Goal: Information Seeking & Learning: Learn about a topic

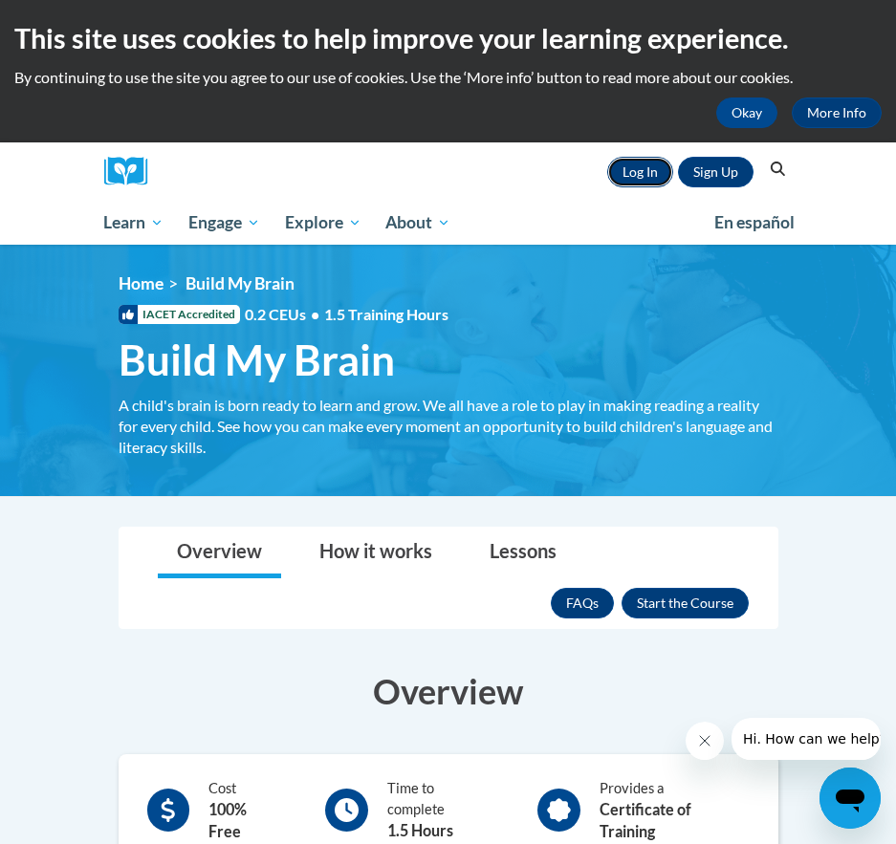
click at [635, 183] on link "Log In" at bounding box center [640, 172] width 66 height 31
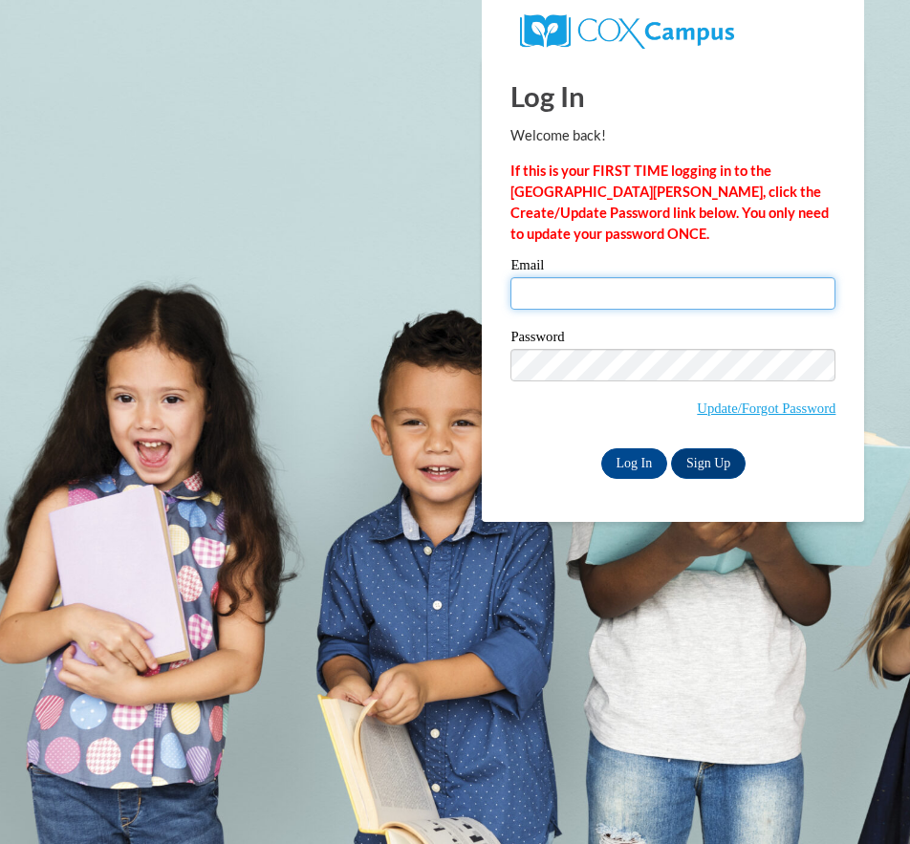
click at [623, 297] on input "Email" at bounding box center [673, 293] width 325 height 33
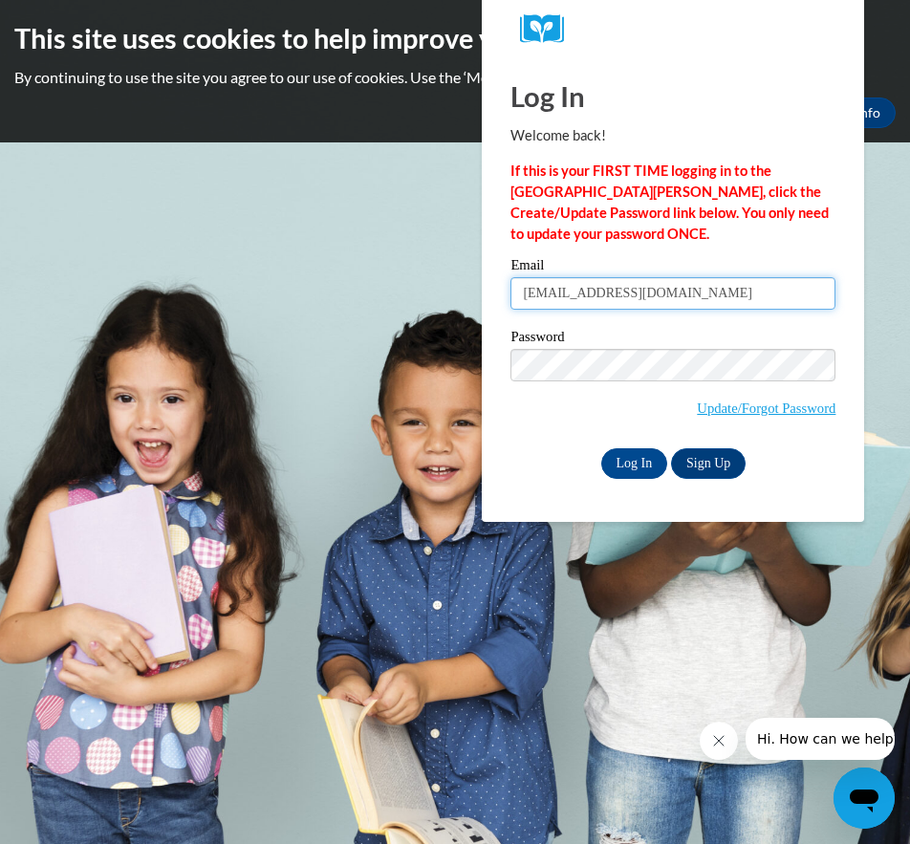
type input "Z1971367@students.niu.edu"
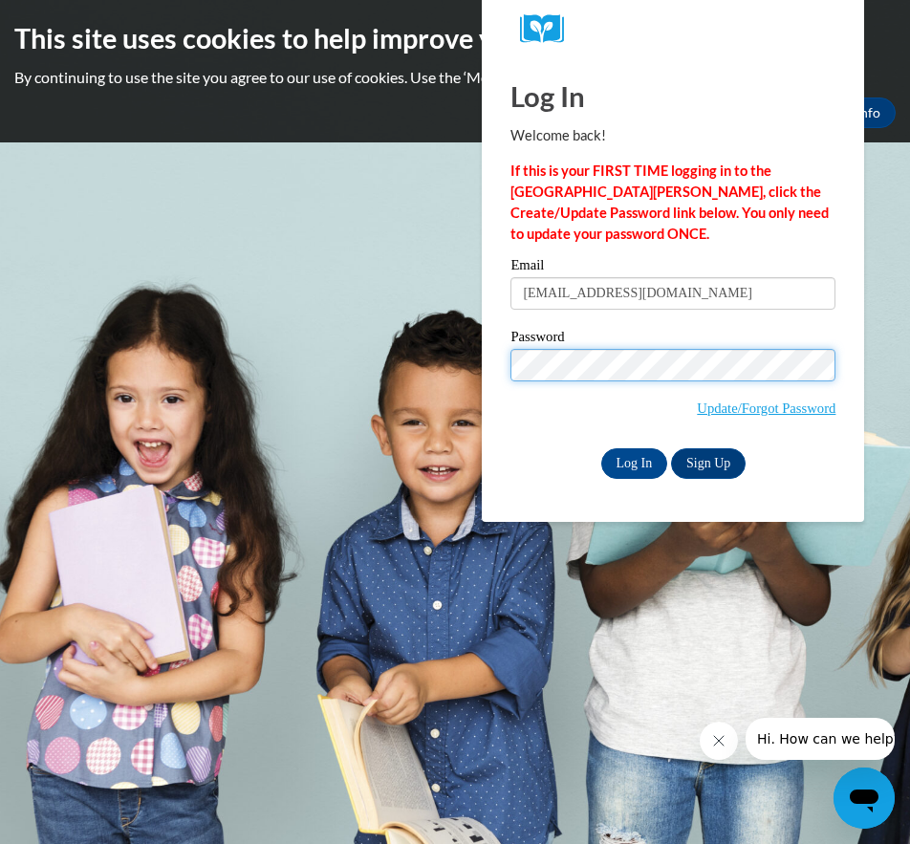
click at [602, 449] on input "Log In" at bounding box center [635, 464] width 67 height 31
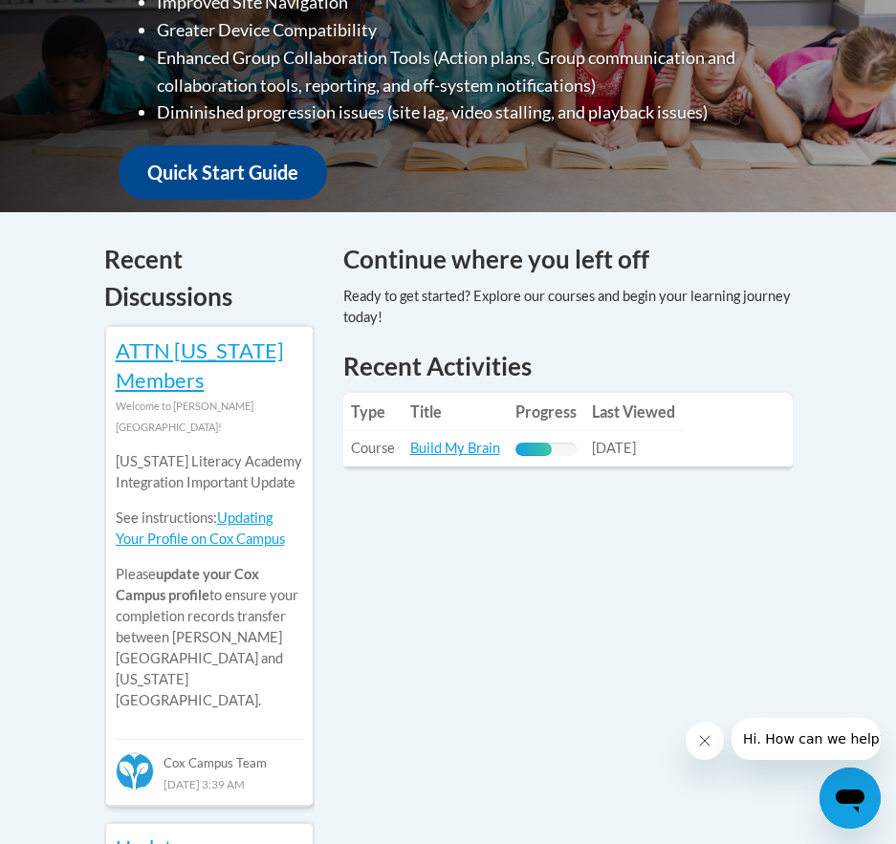
scroll to position [669, 0]
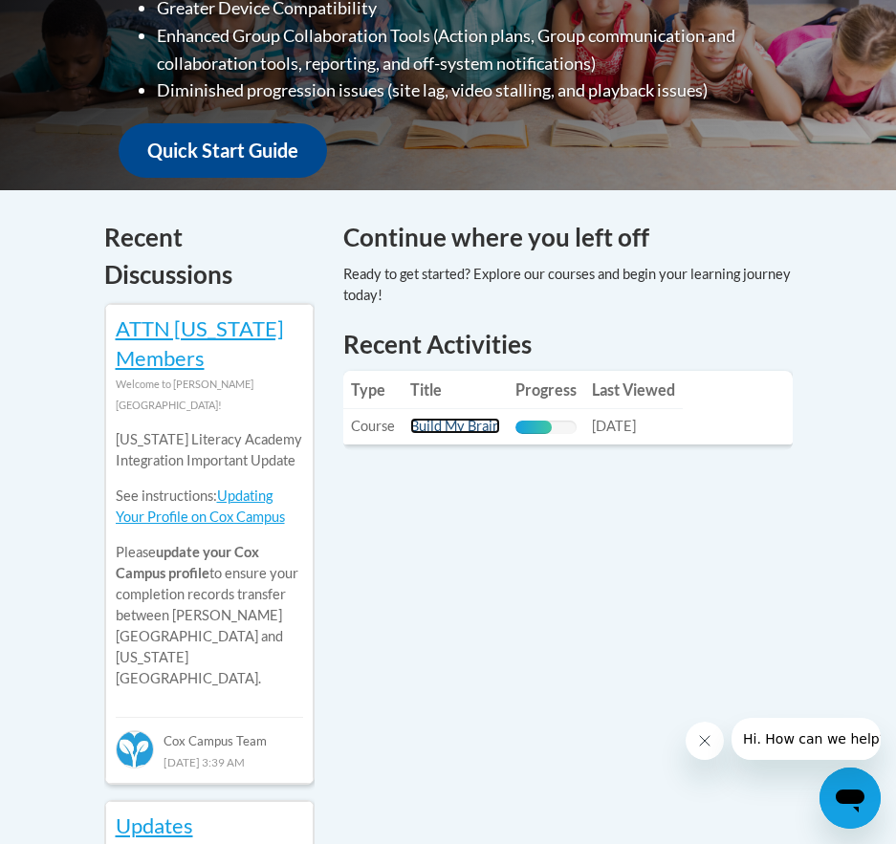
click at [448, 431] on link "Build My Brain" at bounding box center [455, 426] width 90 height 16
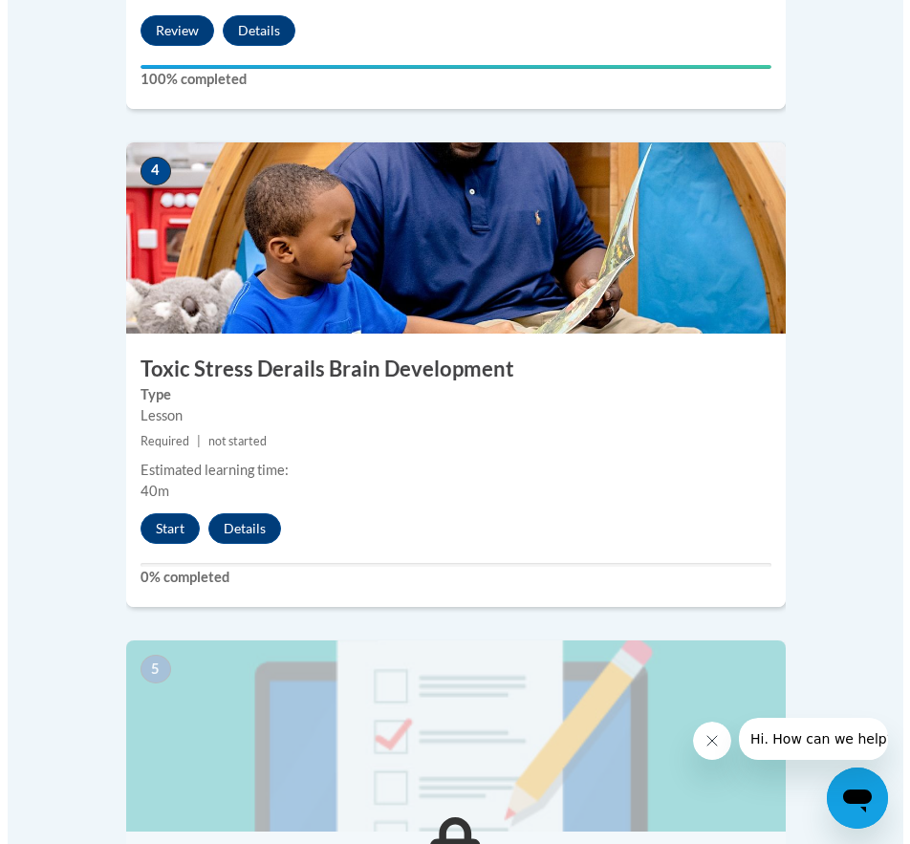
scroll to position [2008, 0]
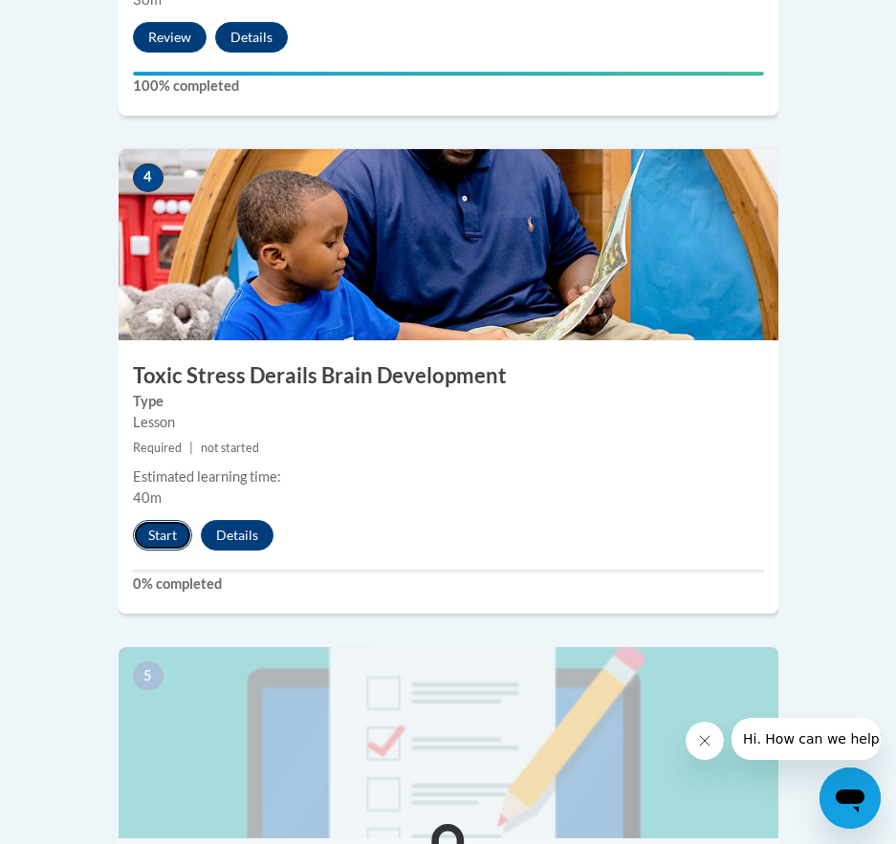
click at [150, 520] on button "Start" at bounding box center [162, 535] width 59 height 31
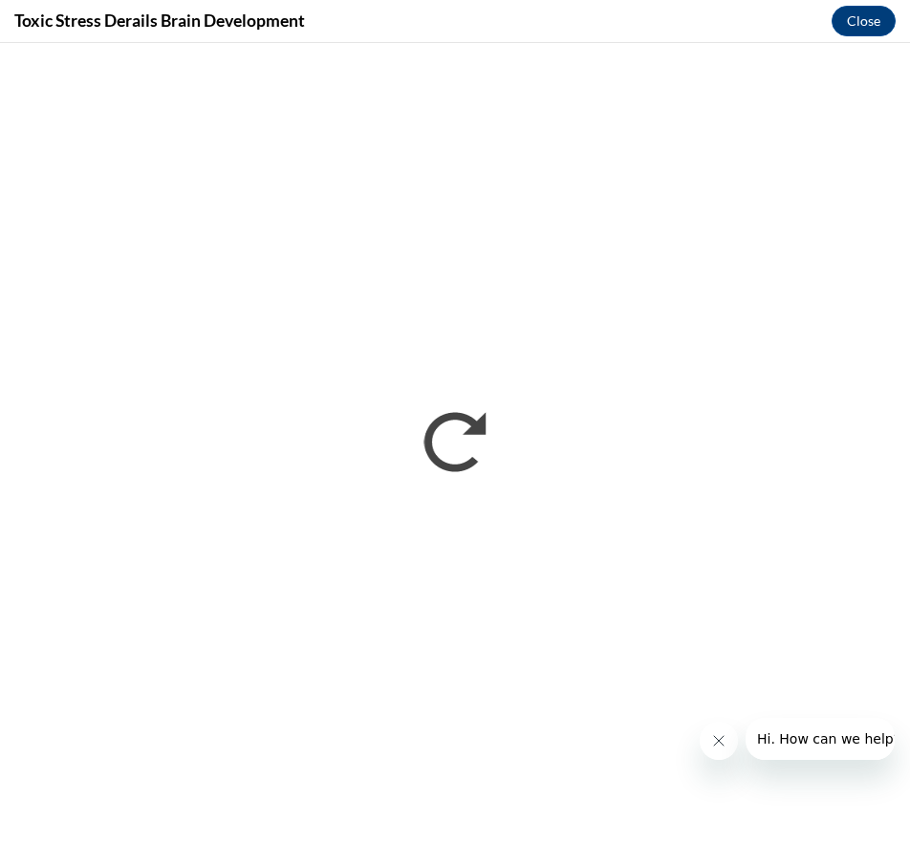
scroll to position [0, 0]
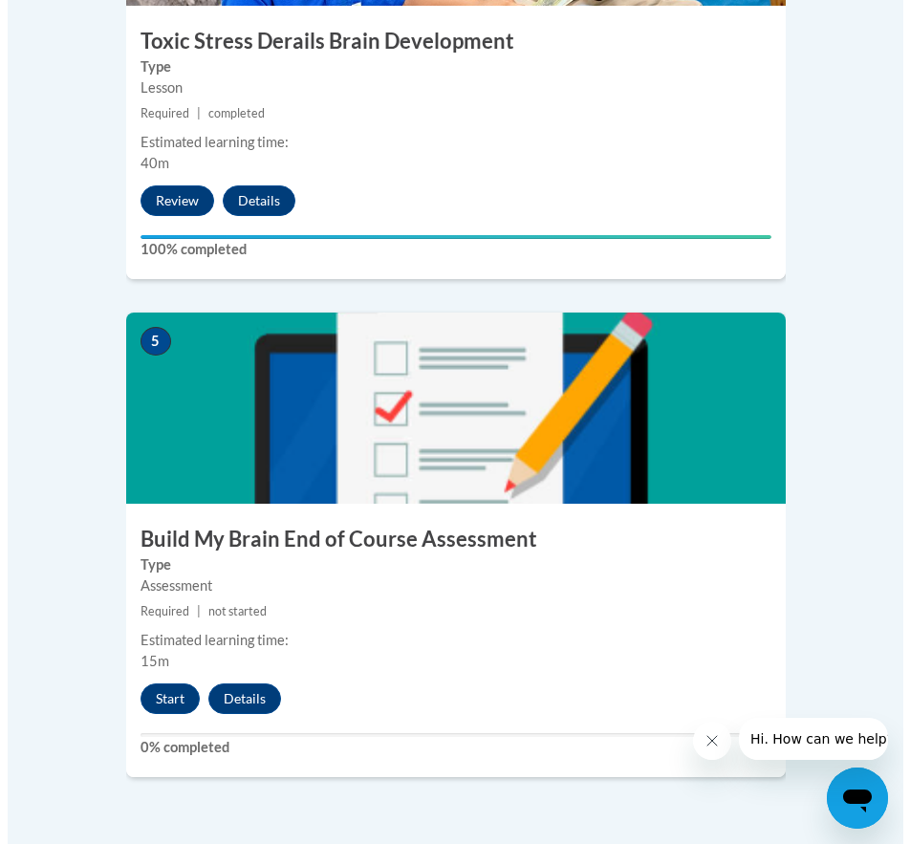
scroll to position [2582, 0]
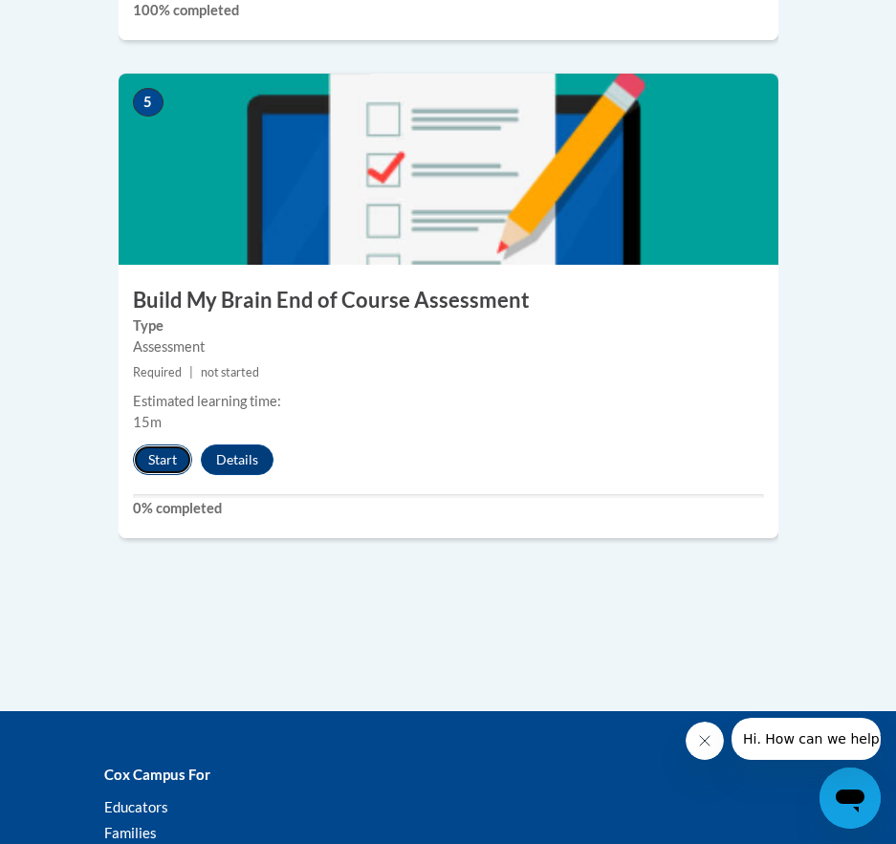
click at [176, 445] on button "Start" at bounding box center [162, 460] width 59 height 31
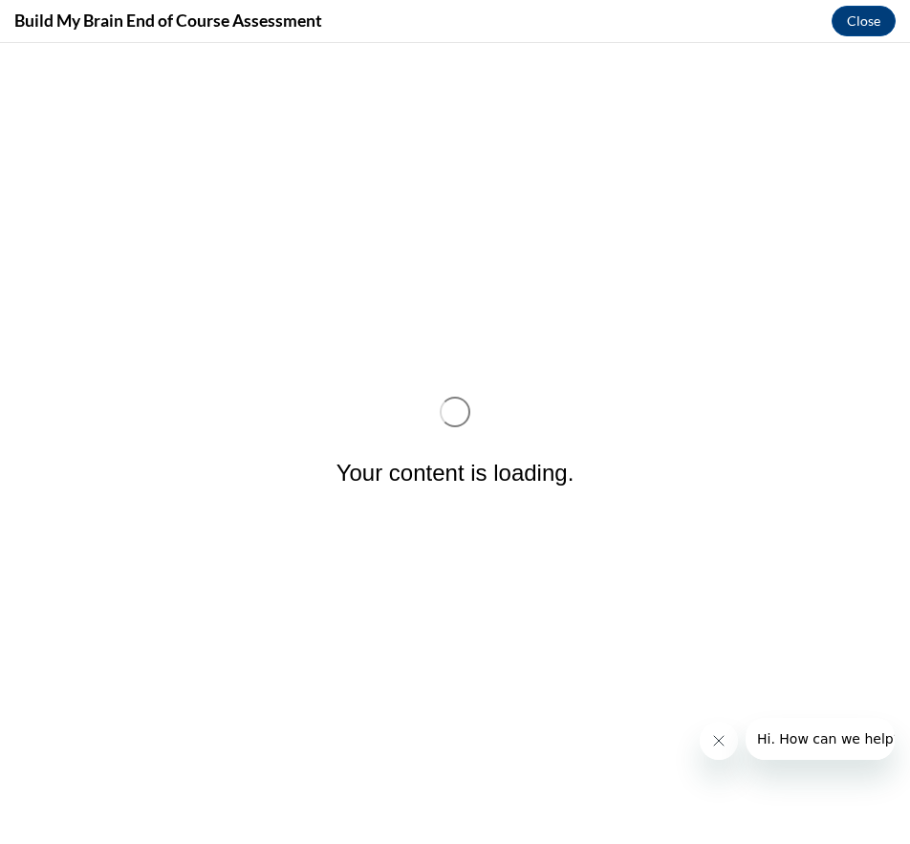
scroll to position [0, 0]
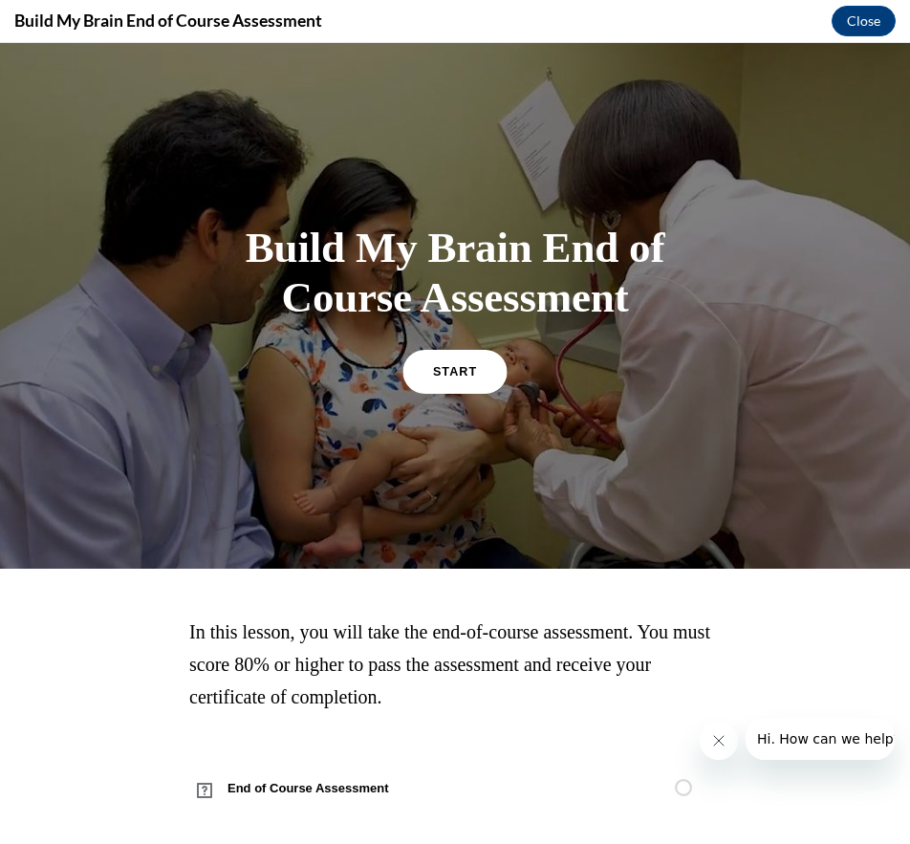
click at [449, 381] on link "START" at bounding box center [455, 371] width 104 height 44
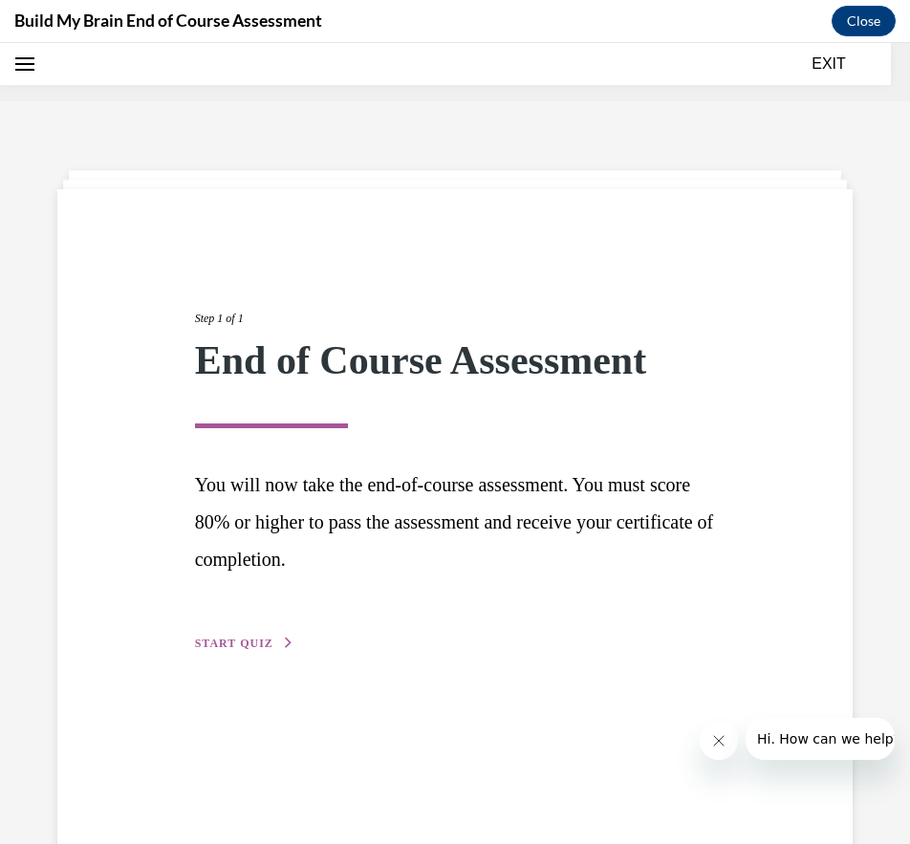
scroll to position [59, 0]
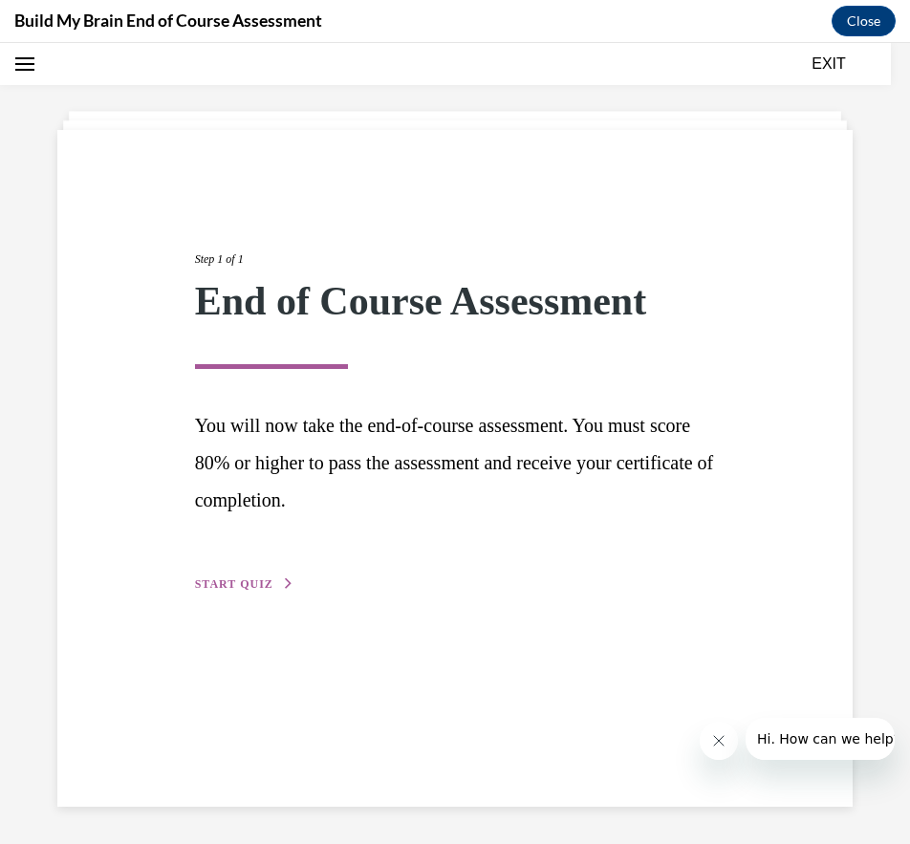
click at [251, 582] on span "START QUIZ" at bounding box center [234, 584] width 78 height 13
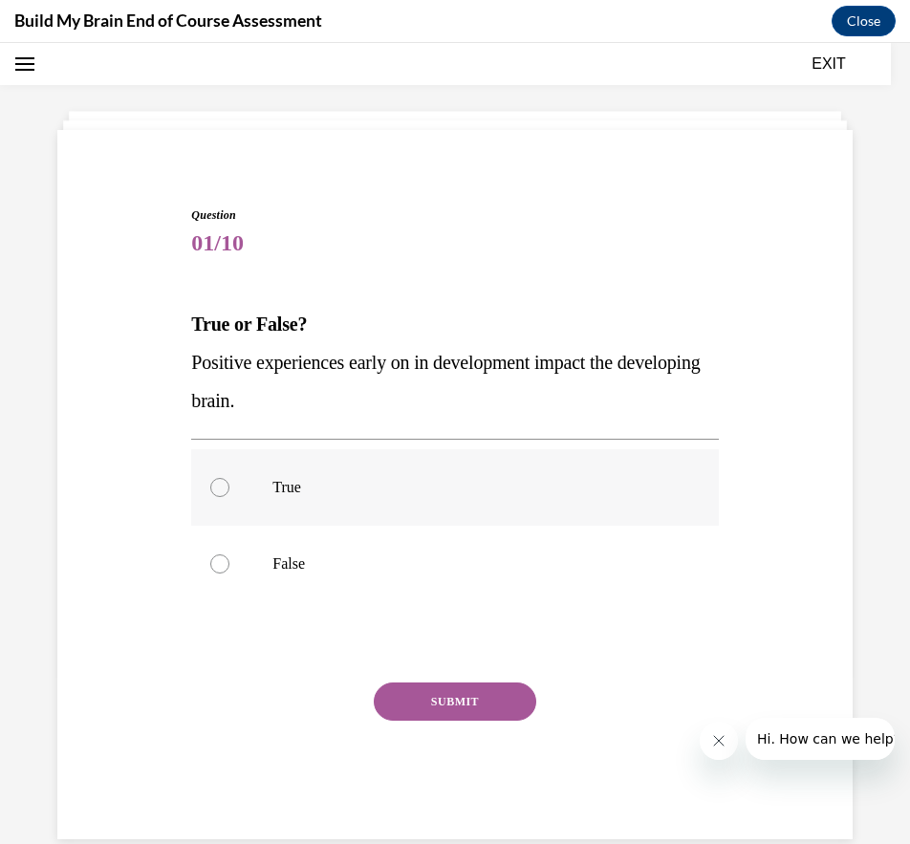
click at [314, 486] on p "True" at bounding box center [472, 487] width 398 height 19
click at [230, 486] on input "True" at bounding box center [219, 487] width 19 height 19
radio input "true"
click at [458, 702] on button "SUBMIT" at bounding box center [455, 702] width 163 height 38
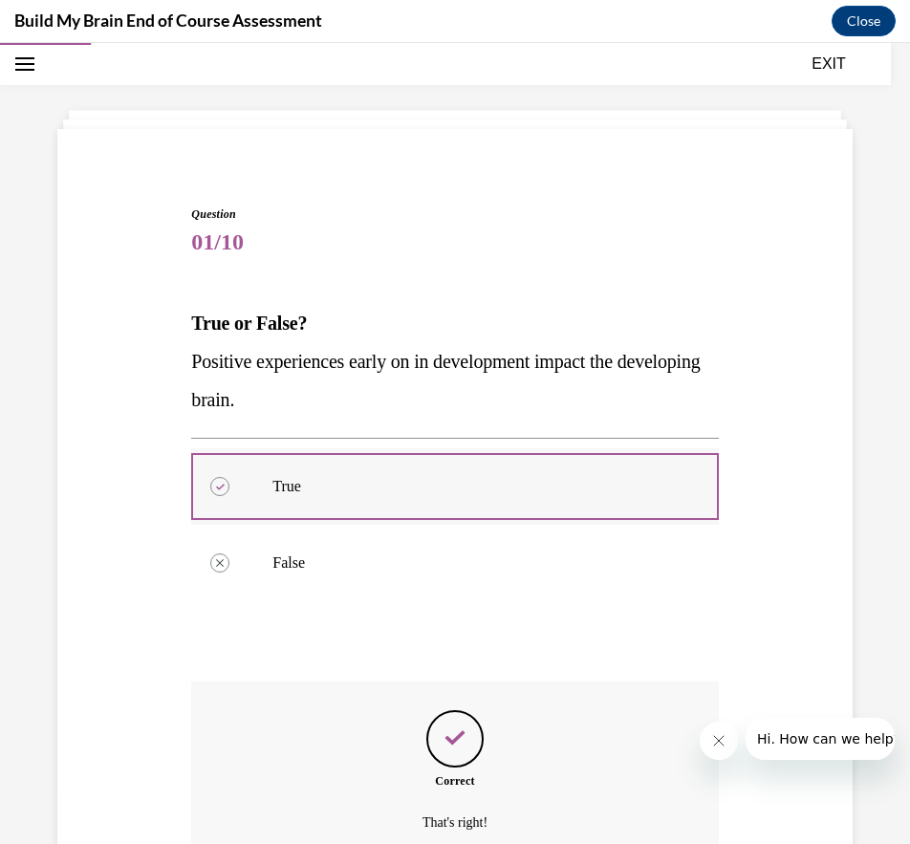
scroll to position [248, 0]
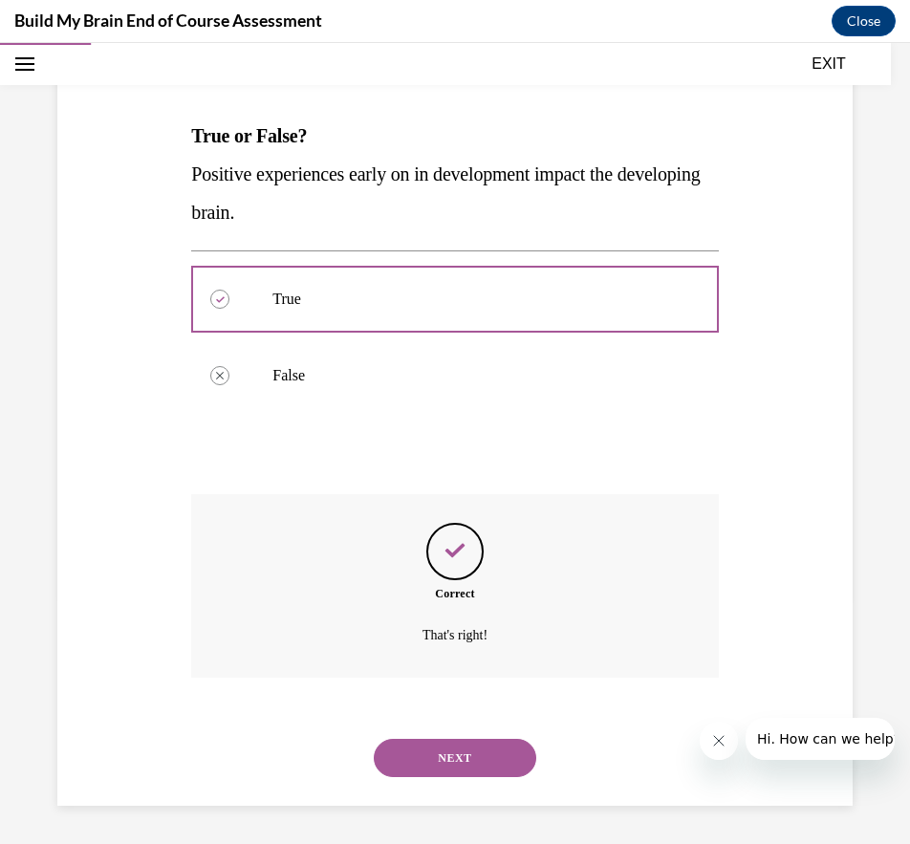
click at [447, 761] on button "NEXT" at bounding box center [455, 758] width 163 height 38
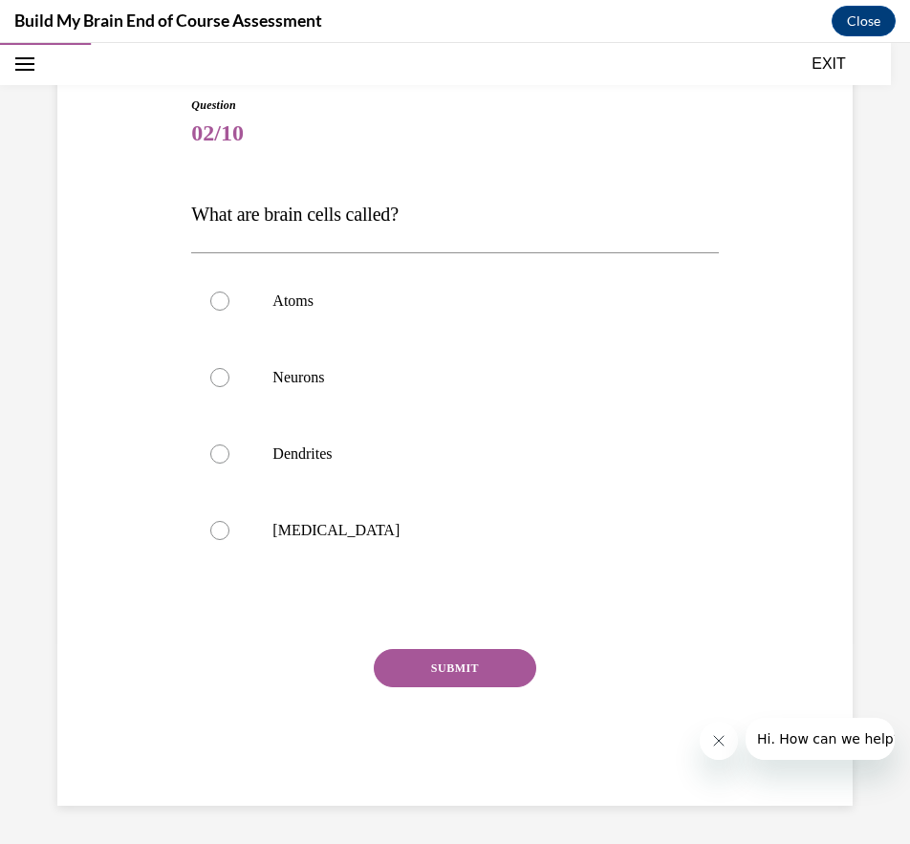
scroll to position [169, 0]
click at [293, 383] on p "Neurons" at bounding box center [472, 377] width 398 height 19
click at [230, 383] on input "Neurons" at bounding box center [219, 377] width 19 height 19
radio input "true"
click at [472, 668] on button "SUBMIT" at bounding box center [455, 668] width 163 height 38
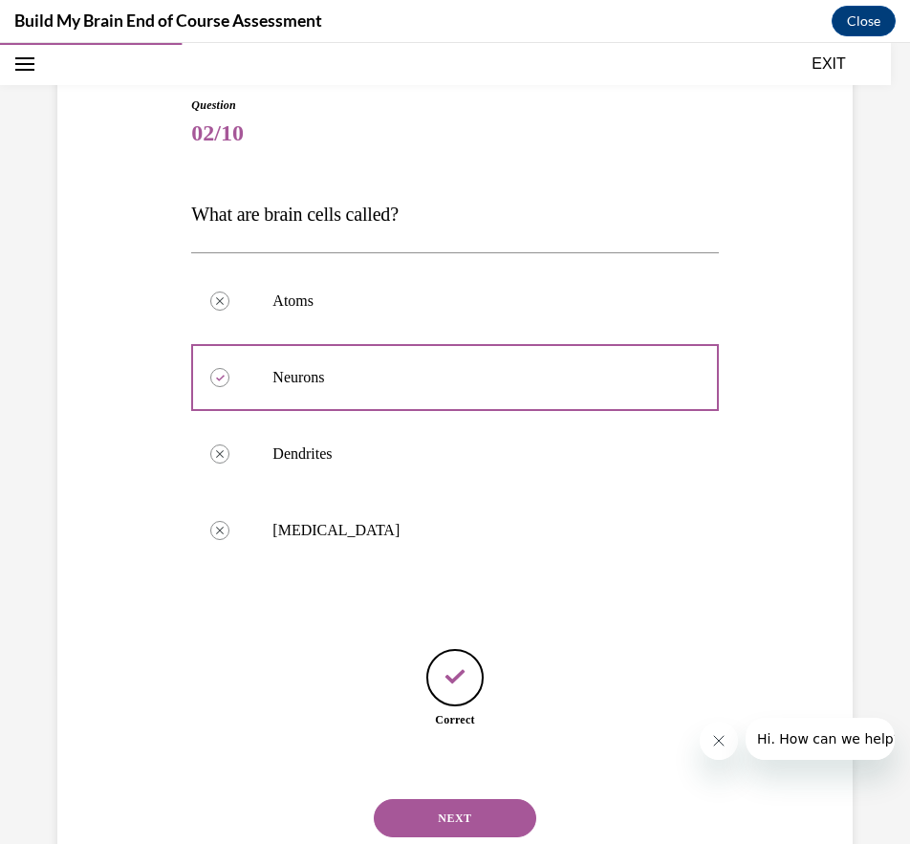
scroll to position [230, 0]
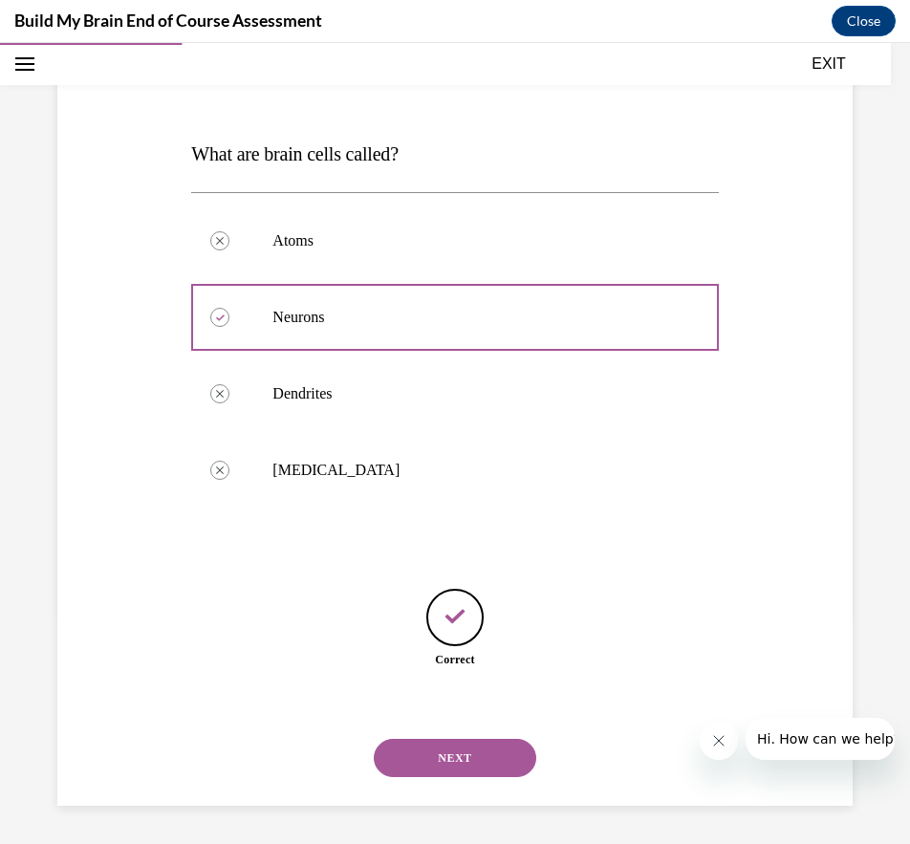
click at [462, 757] on button "NEXT" at bounding box center [455, 758] width 163 height 38
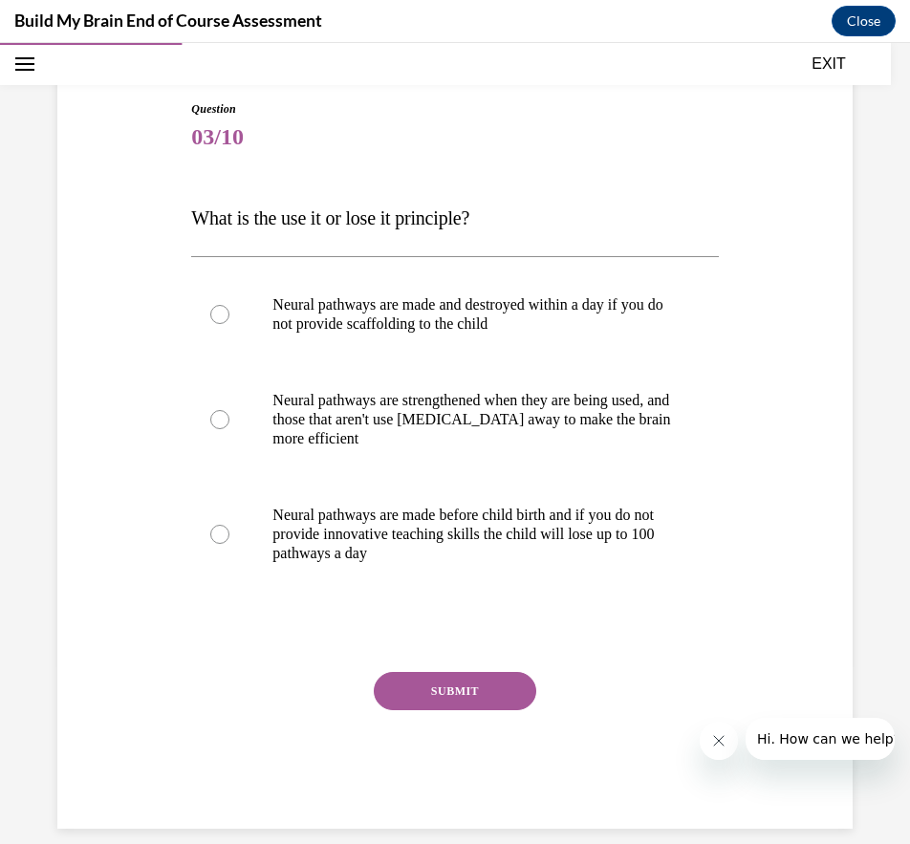
scroll to position [168, 0]
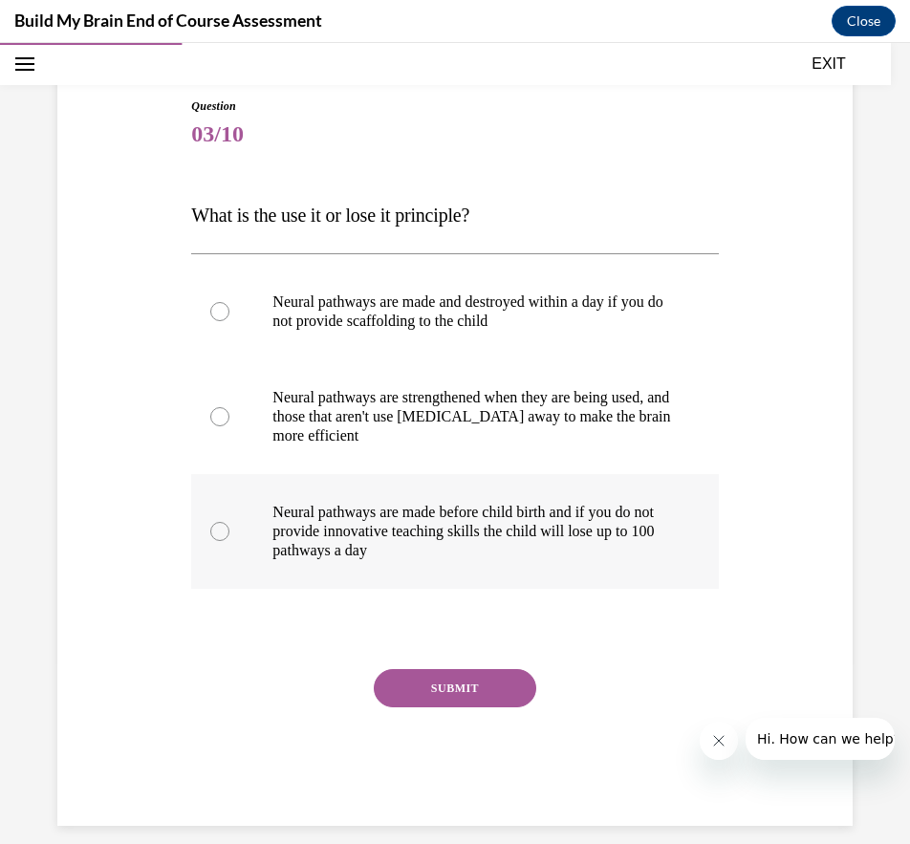
click at [650, 536] on p "Neural pathways are made before child birth and if you do not provide innovativ…" at bounding box center [472, 531] width 398 height 57
click at [230, 536] on input "Neural pathways are made before child birth and if you do not provide innovativ…" at bounding box center [219, 531] width 19 height 19
radio input "true"
click at [421, 688] on button "SUBMIT" at bounding box center [455, 688] width 163 height 38
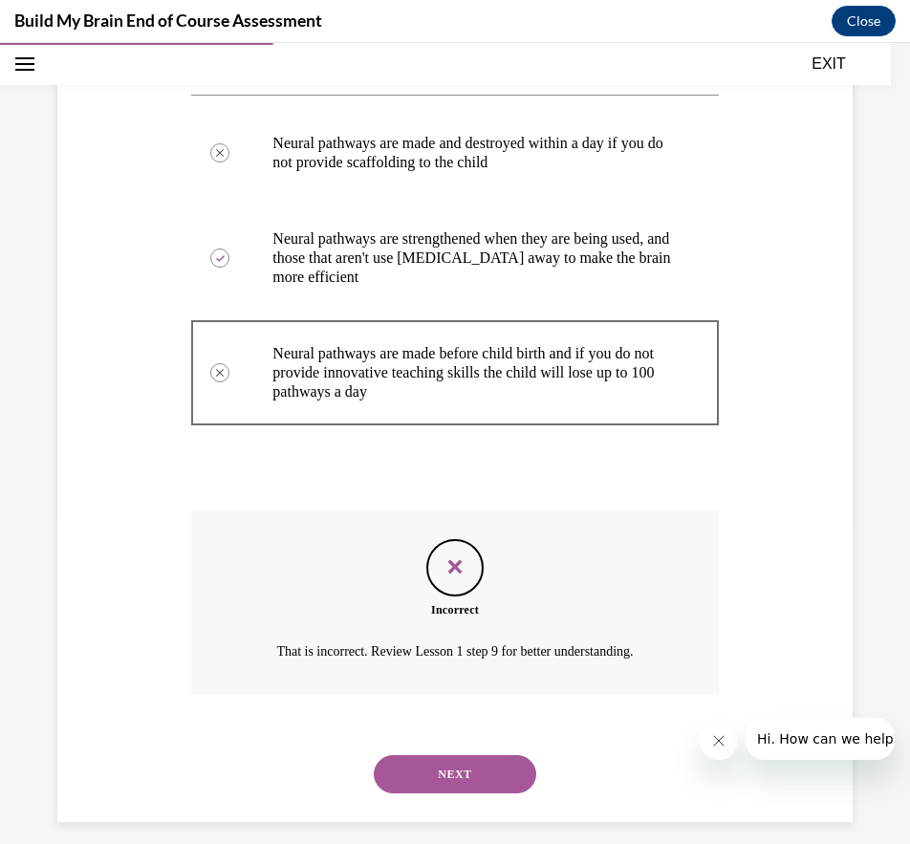
scroll to position [343, 0]
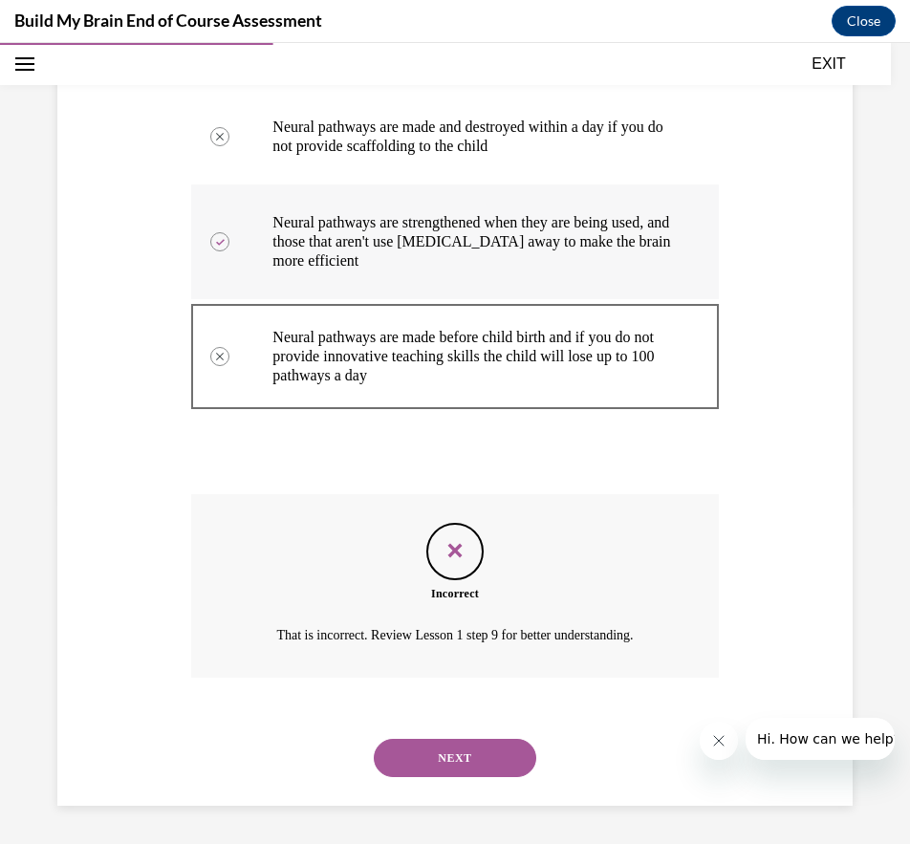
click at [332, 223] on p "Neural pathways are strengthened when they are being used, and those that aren'…" at bounding box center [472, 241] width 398 height 57
click at [456, 749] on button "NEXT" at bounding box center [455, 758] width 163 height 38
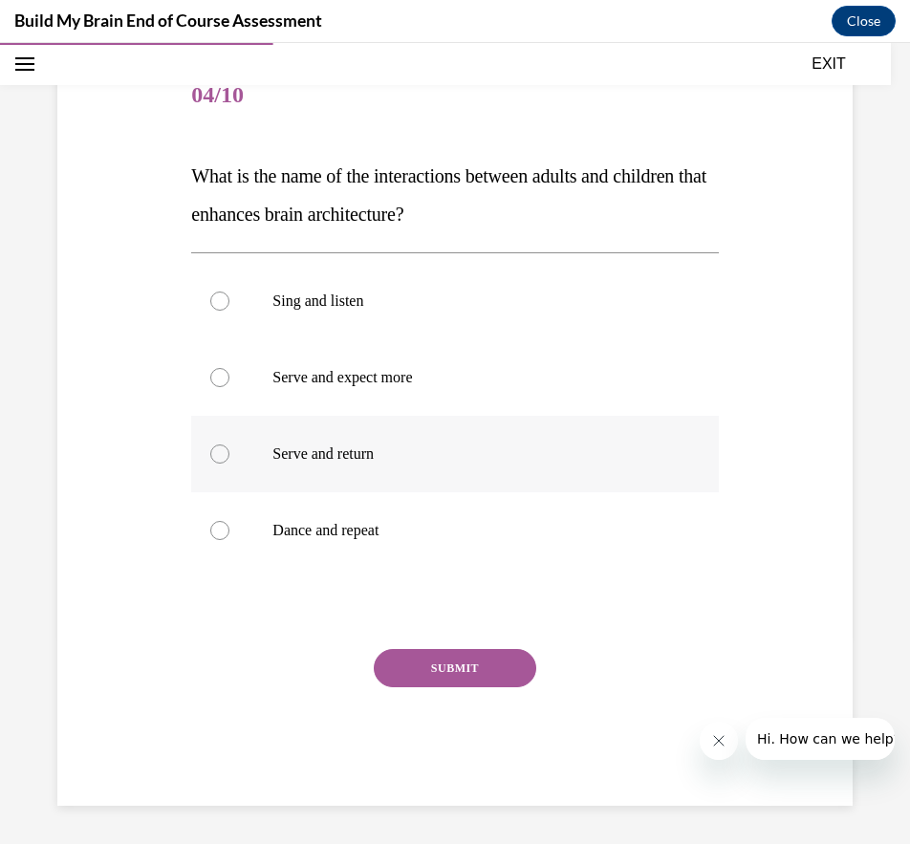
click at [400, 456] on p "Serve and return" at bounding box center [472, 454] width 398 height 19
click at [230, 456] on input "Serve and return" at bounding box center [219, 454] width 19 height 19
radio input "true"
click at [473, 658] on button "SUBMIT" at bounding box center [455, 668] width 163 height 38
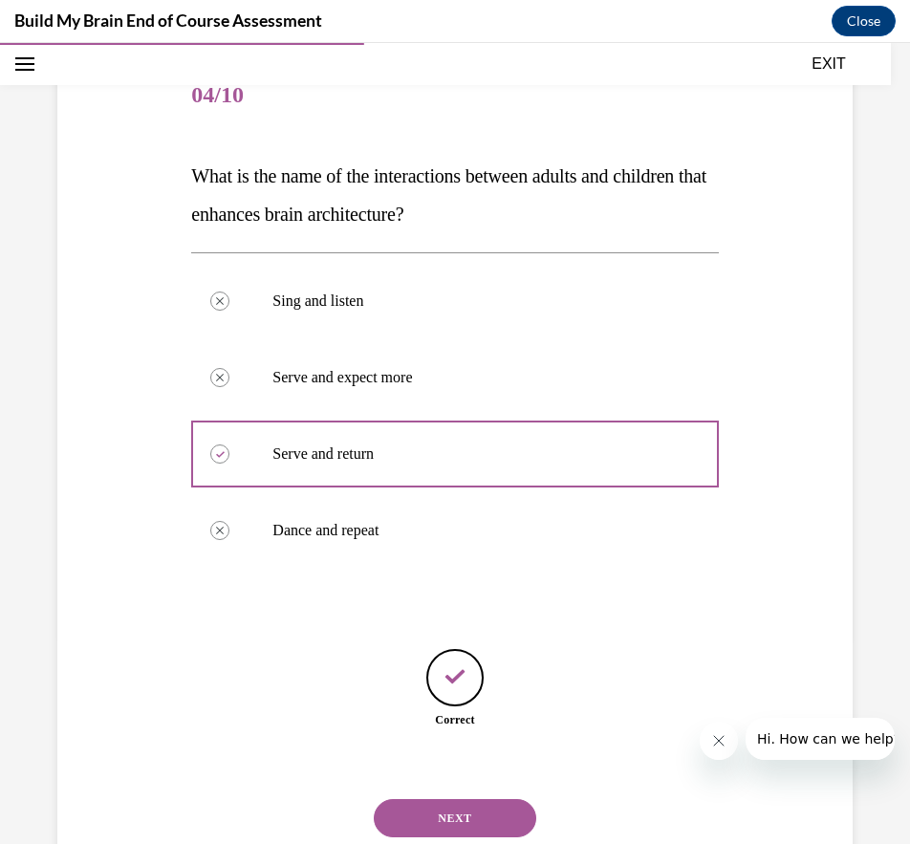
scroll to position [268, 0]
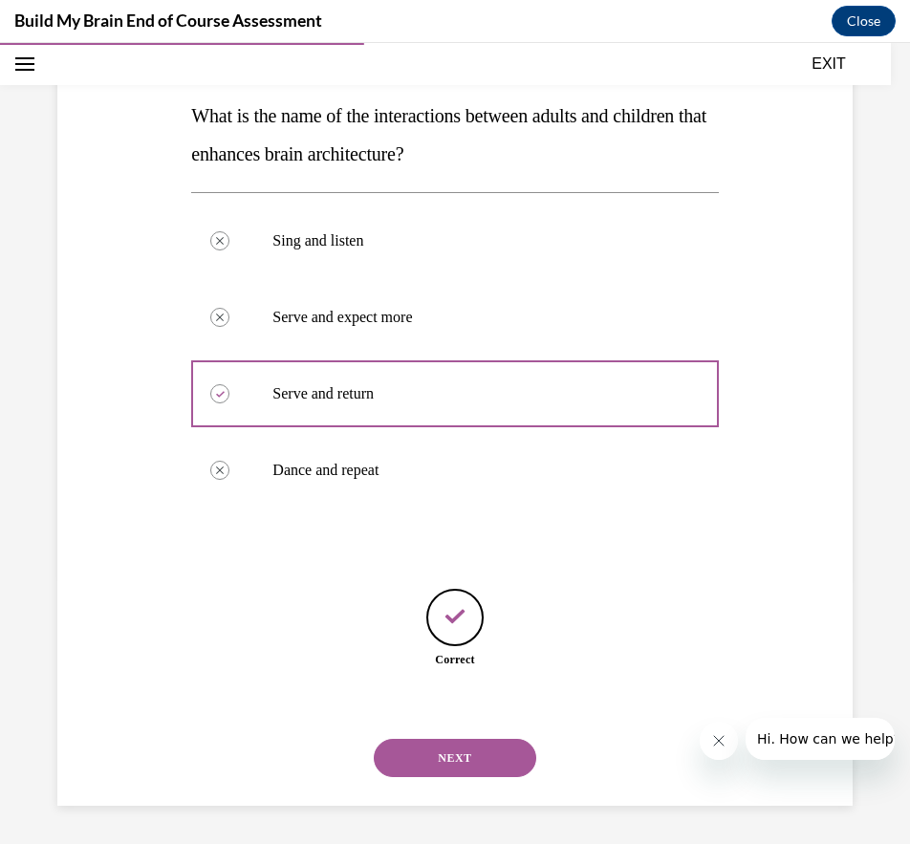
click at [464, 763] on button "NEXT" at bounding box center [455, 758] width 163 height 38
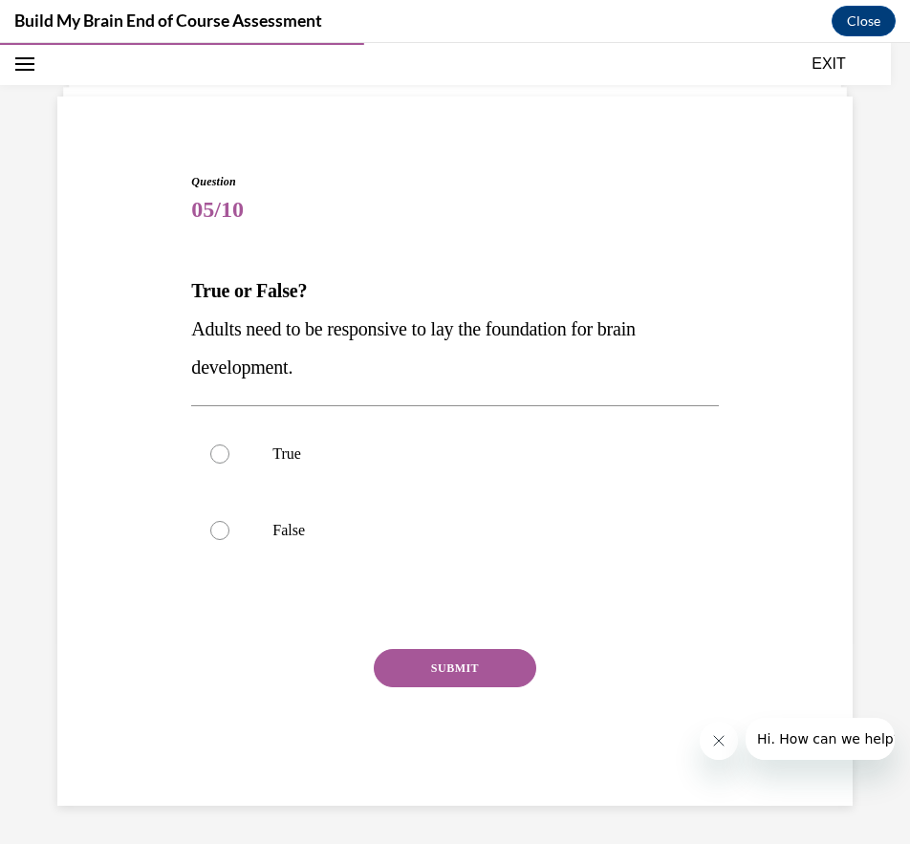
scroll to position [93, 0]
click at [276, 449] on p "True" at bounding box center [472, 454] width 398 height 19
click at [230, 449] on input "True" at bounding box center [219, 454] width 19 height 19
radio input "true"
click at [423, 654] on button "SUBMIT" at bounding box center [455, 668] width 163 height 38
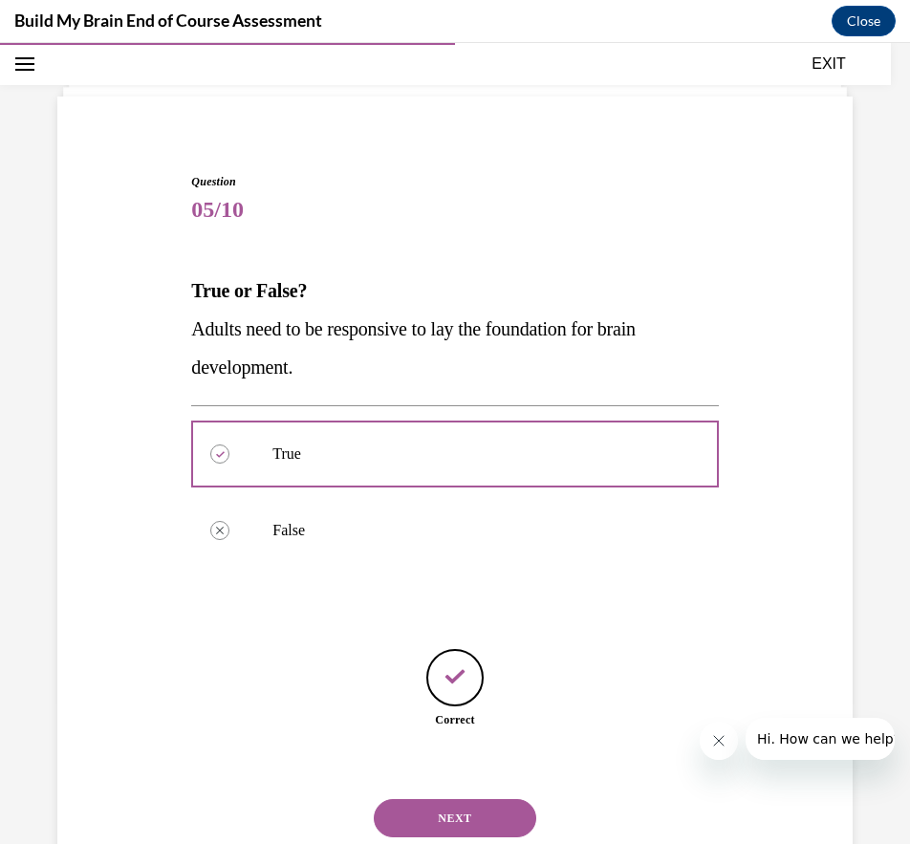
scroll to position [153, 0]
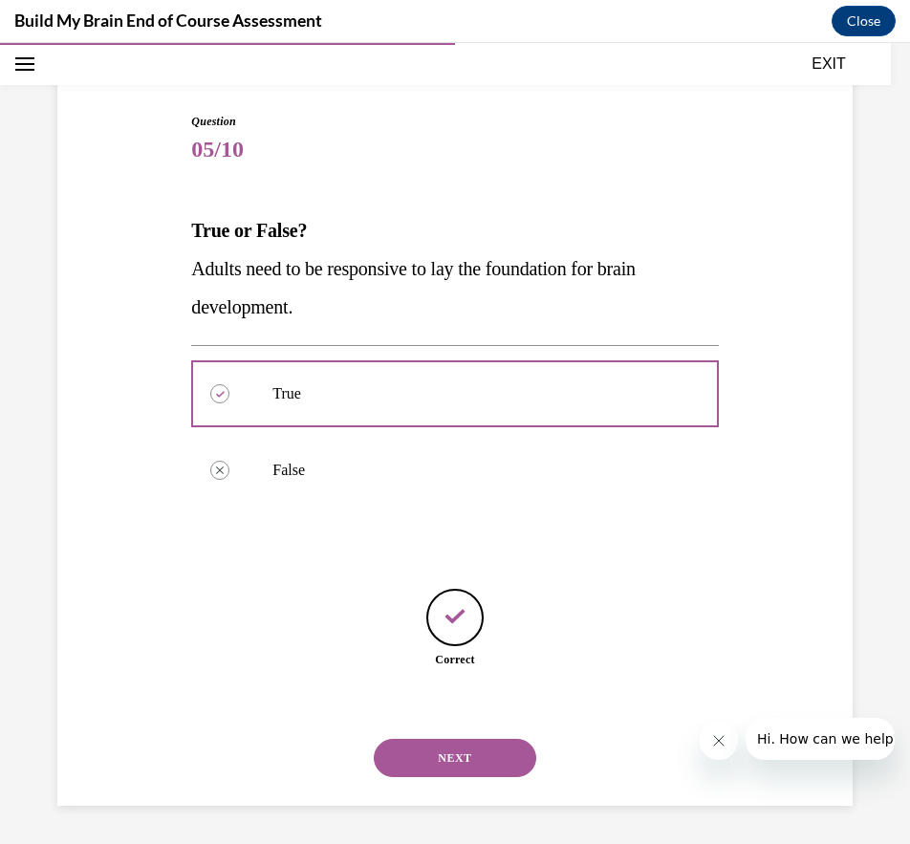
click at [450, 748] on button "NEXT" at bounding box center [455, 758] width 163 height 38
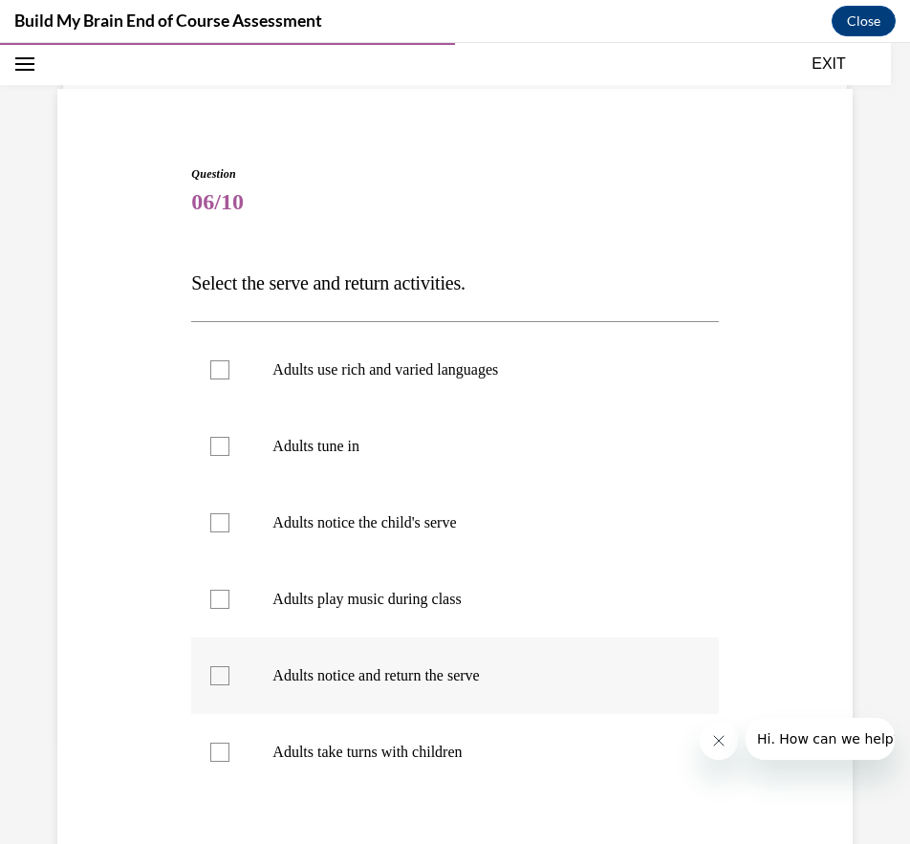
scroll to position [133, 0]
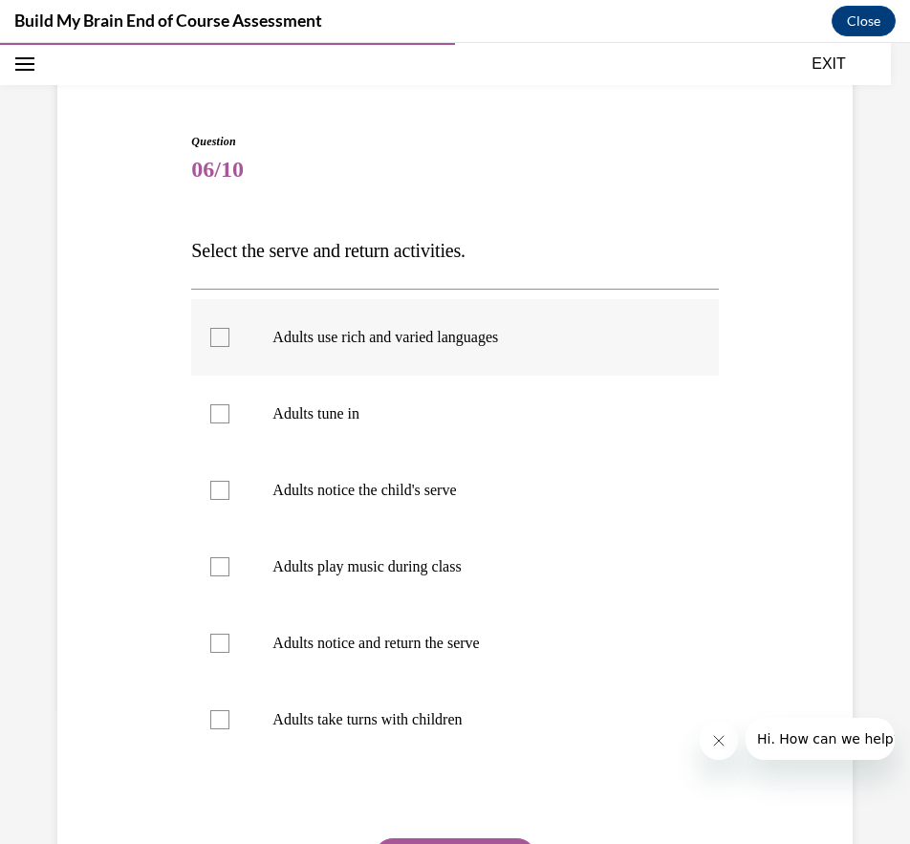
click at [390, 340] on p "Adults use rich and varied languages" at bounding box center [472, 337] width 398 height 19
click at [230, 340] on input "Adults use rich and varied languages" at bounding box center [219, 337] width 19 height 19
checkbox input "true"
click at [341, 408] on p "Adults tune in" at bounding box center [472, 414] width 398 height 19
click at [230, 408] on input "Adults tune in" at bounding box center [219, 414] width 19 height 19
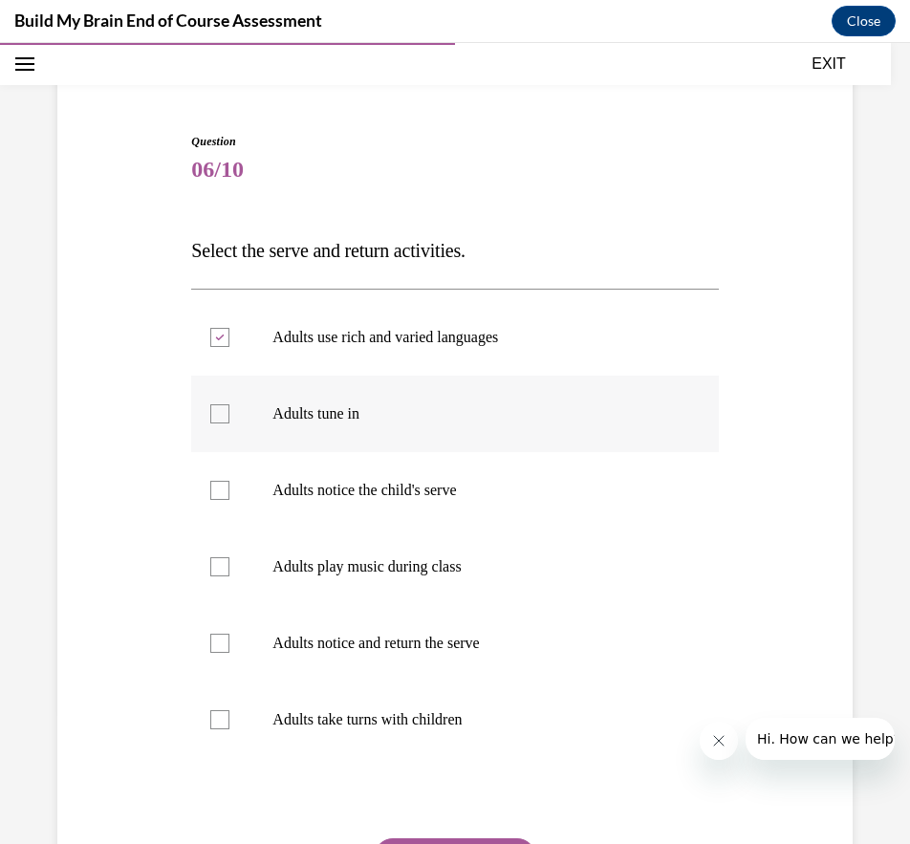
checkbox input "true"
click at [338, 478] on label "Adults notice the child's serve" at bounding box center [454, 490] width 527 height 77
click at [230, 481] on input "Adults notice the child's serve" at bounding box center [219, 490] width 19 height 19
checkbox input "true"
click at [421, 646] on p "Adults notice and return the serve" at bounding box center [472, 643] width 398 height 19
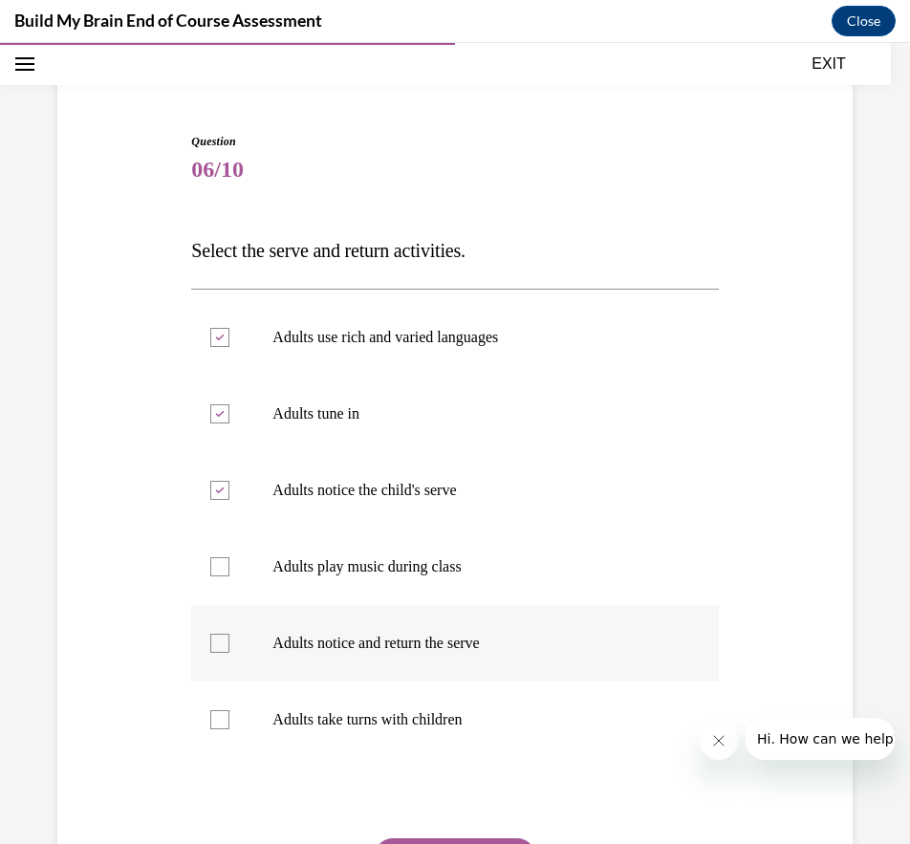
click at [230, 646] on input "Adults notice and return the serve" at bounding box center [219, 643] width 19 height 19
checkbox input "true"
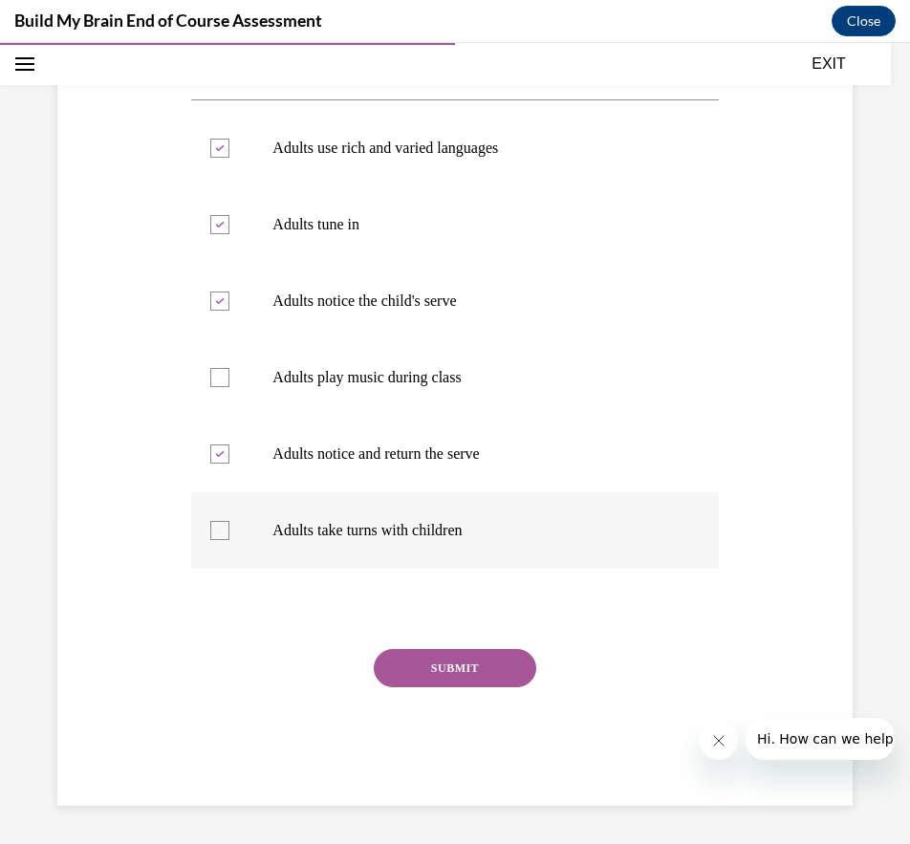
click at [396, 520] on label "Adults take turns with children" at bounding box center [454, 531] width 527 height 77
click at [230, 521] on input "Adults take turns with children" at bounding box center [219, 530] width 19 height 19
checkbox input "true"
click at [467, 663] on button "SUBMIT" at bounding box center [455, 668] width 163 height 38
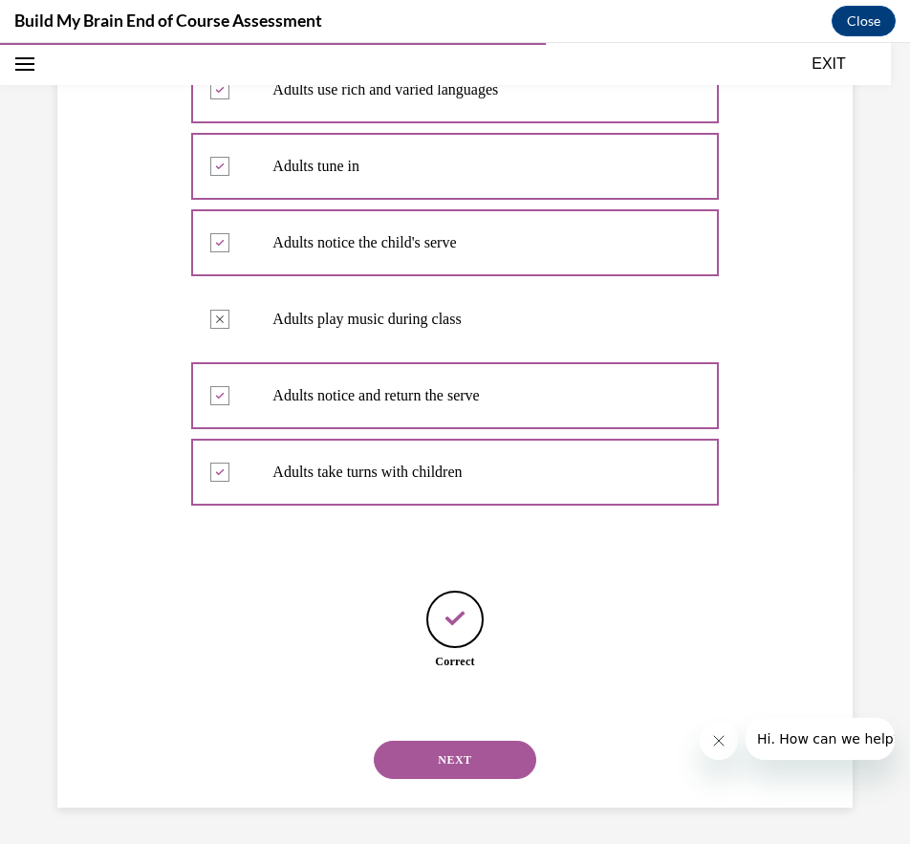
scroll to position [383, 0]
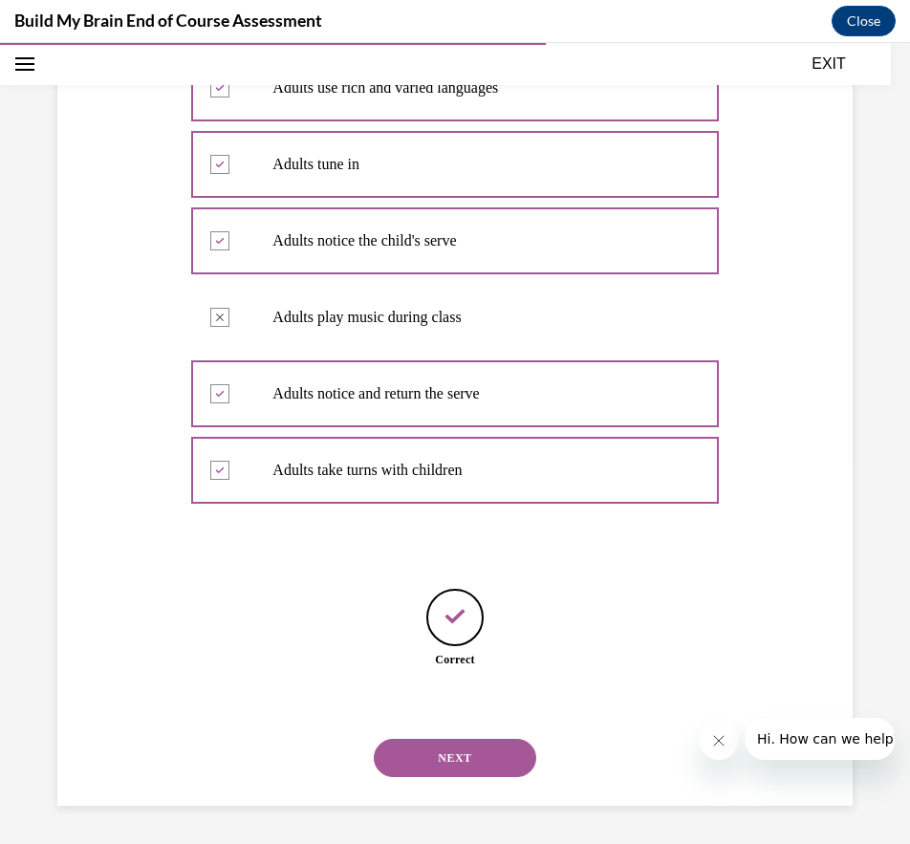
click at [486, 751] on button "NEXT" at bounding box center [455, 758] width 163 height 38
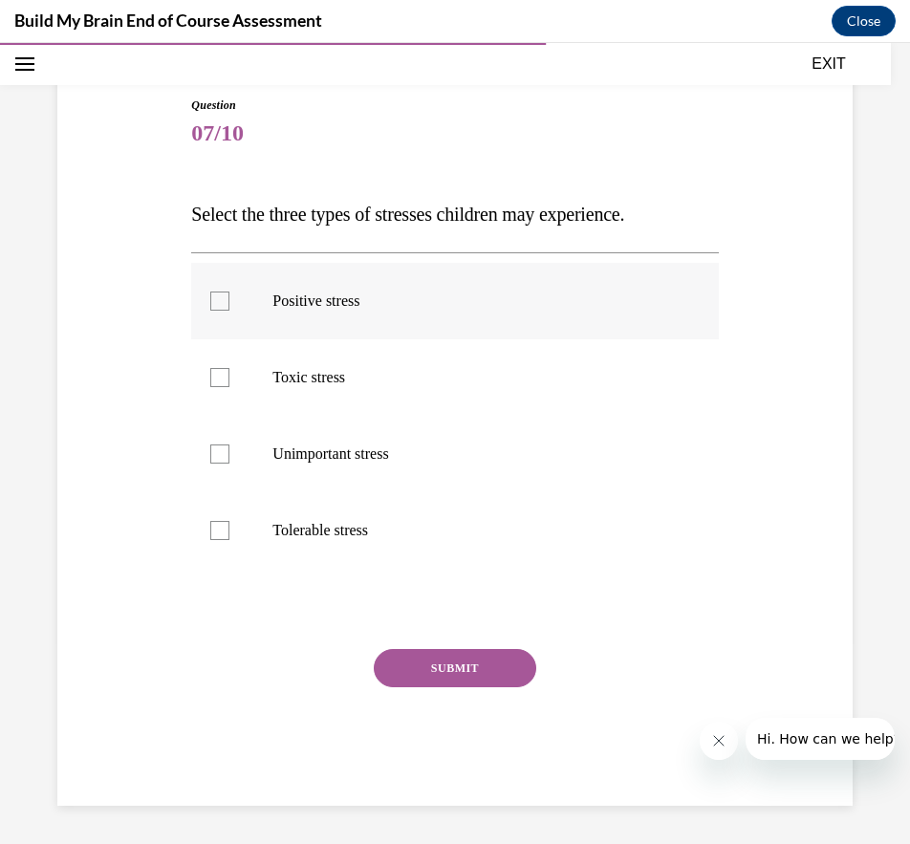
click at [305, 304] on p "Positive stress" at bounding box center [472, 301] width 398 height 19
click at [230, 304] on input "Positive stress" at bounding box center [219, 301] width 19 height 19
checkbox input "true"
click at [310, 384] on p "Toxic stress" at bounding box center [472, 377] width 398 height 19
click at [230, 384] on input "Toxic stress" at bounding box center [219, 377] width 19 height 19
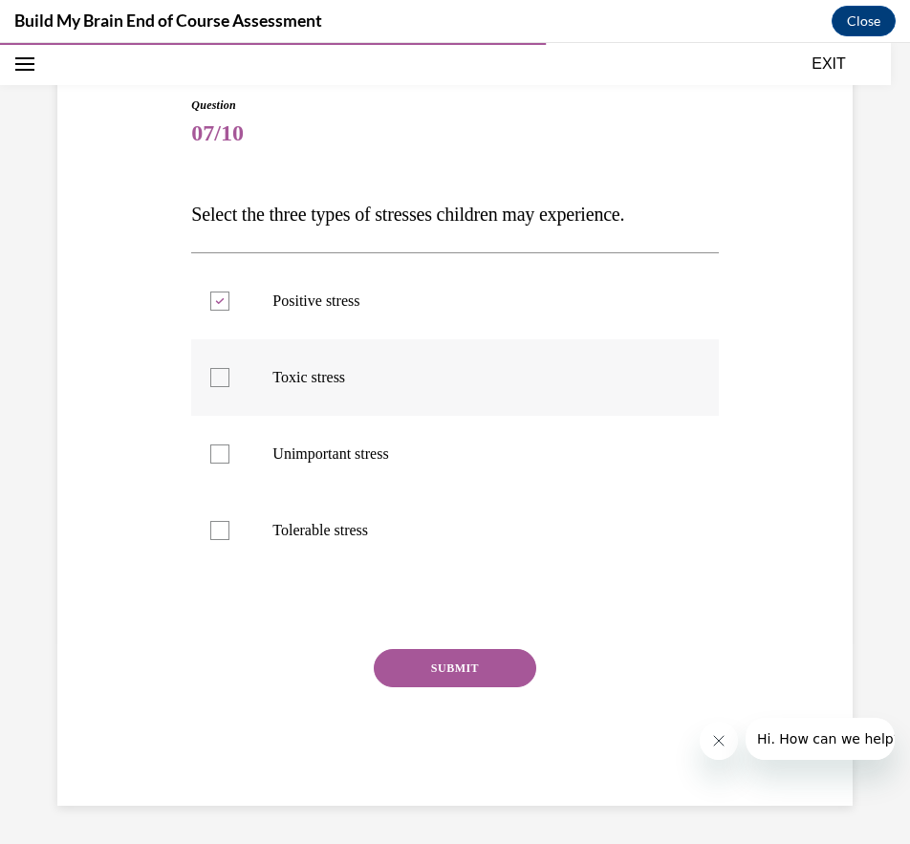
checkbox input "true"
click at [329, 540] on label "Tolerable stress" at bounding box center [454, 531] width 527 height 77
click at [230, 540] on input "Tolerable stress" at bounding box center [219, 530] width 19 height 19
checkbox input "true"
click at [411, 668] on button "SUBMIT" at bounding box center [455, 668] width 163 height 38
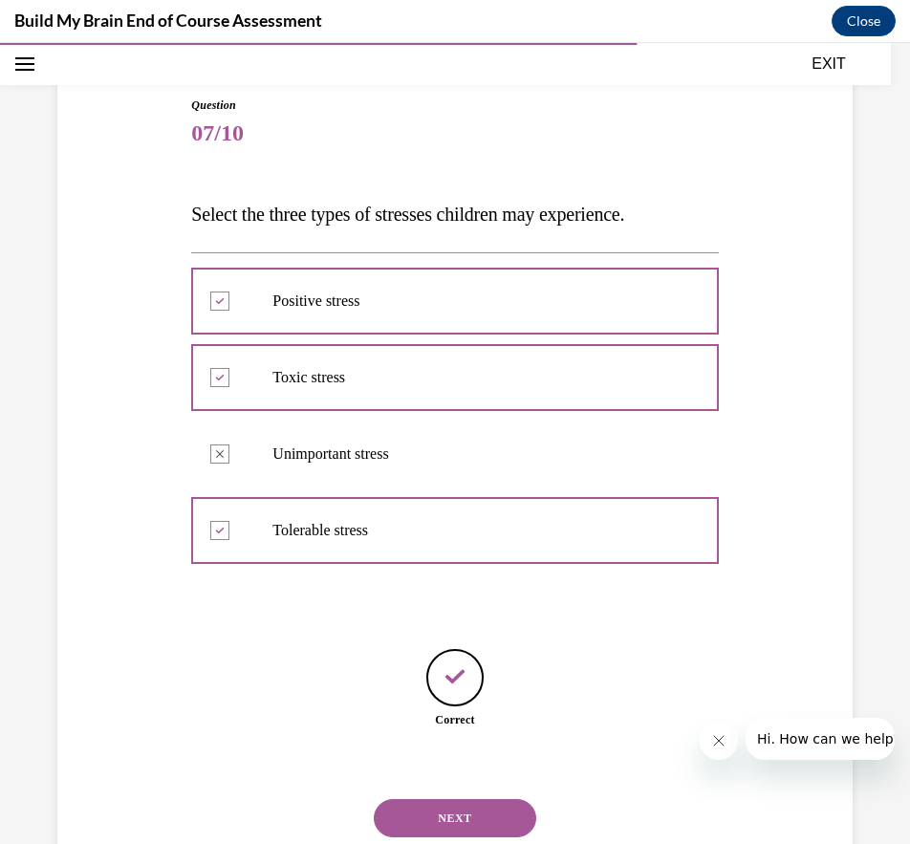
scroll to position [230, 0]
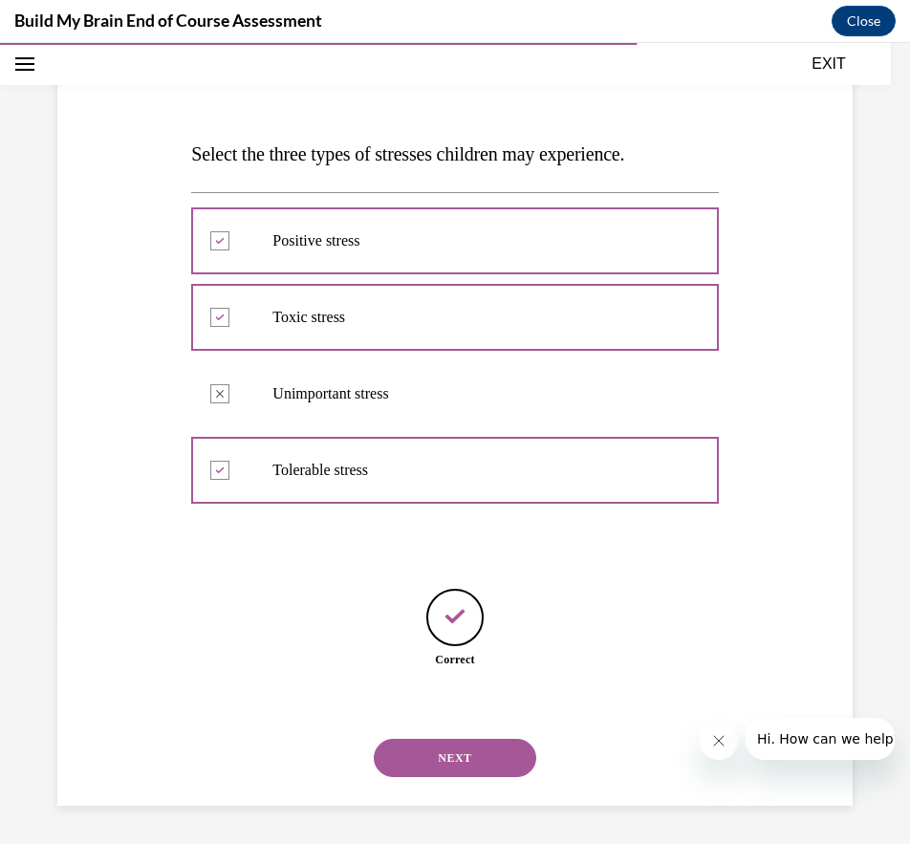
click at [449, 762] on button "NEXT" at bounding box center [455, 758] width 163 height 38
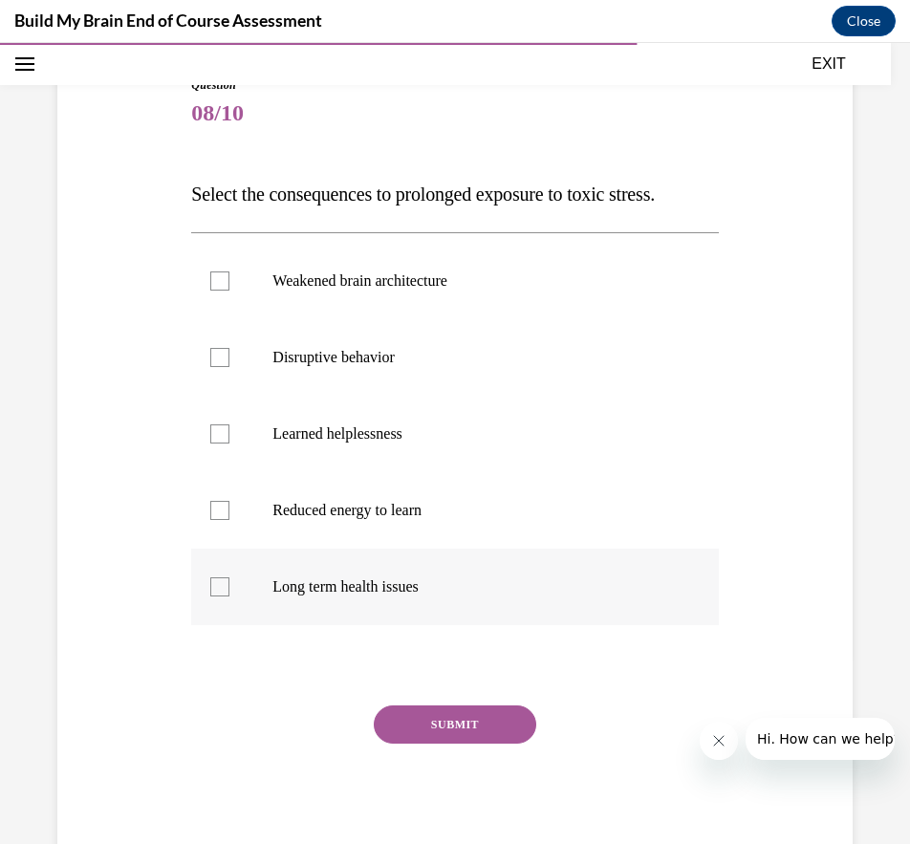
scroll to position [193, 0]
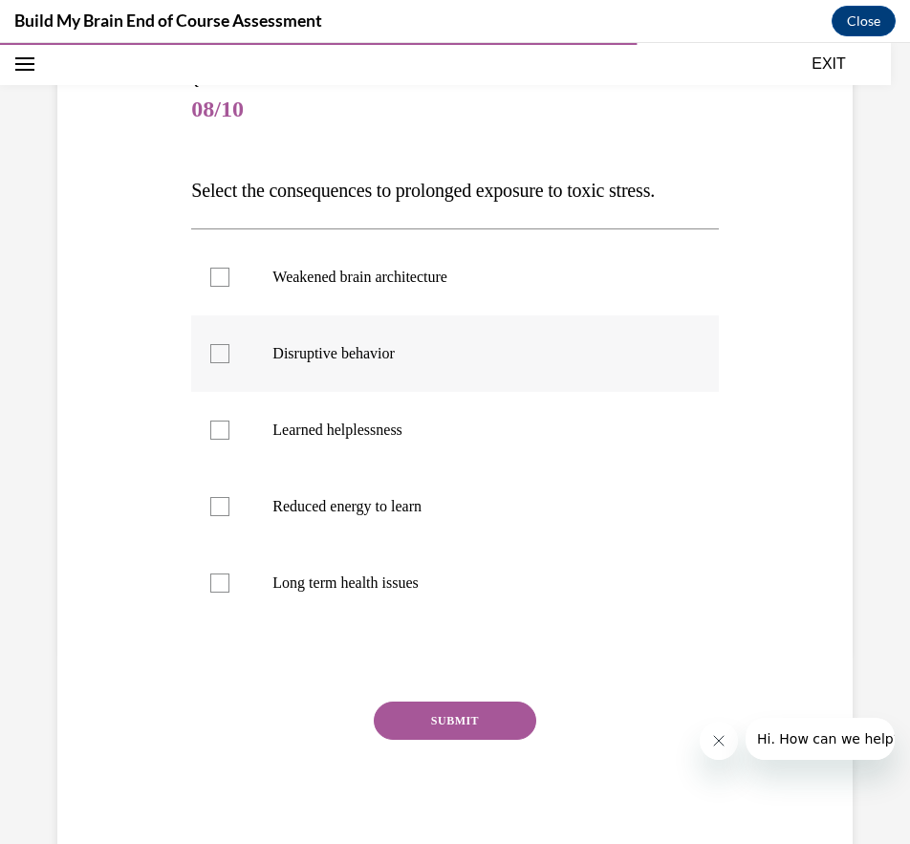
click at [370, 363] on label "Disruptive behavior" at bounding box center [454, 354] width 527 height 77
click at [230, 363] on input "Disruptive behavior" at bounding box center [219, 353] width 19 height 19
checkbox input "true"
click at [365, 431] on p "Learned helplessness" at bounding box center [472, 430] width 398 height 19
click at [230, 431] on input "Learned helplessness" at bounding box center [219, 430] width 19 height 19
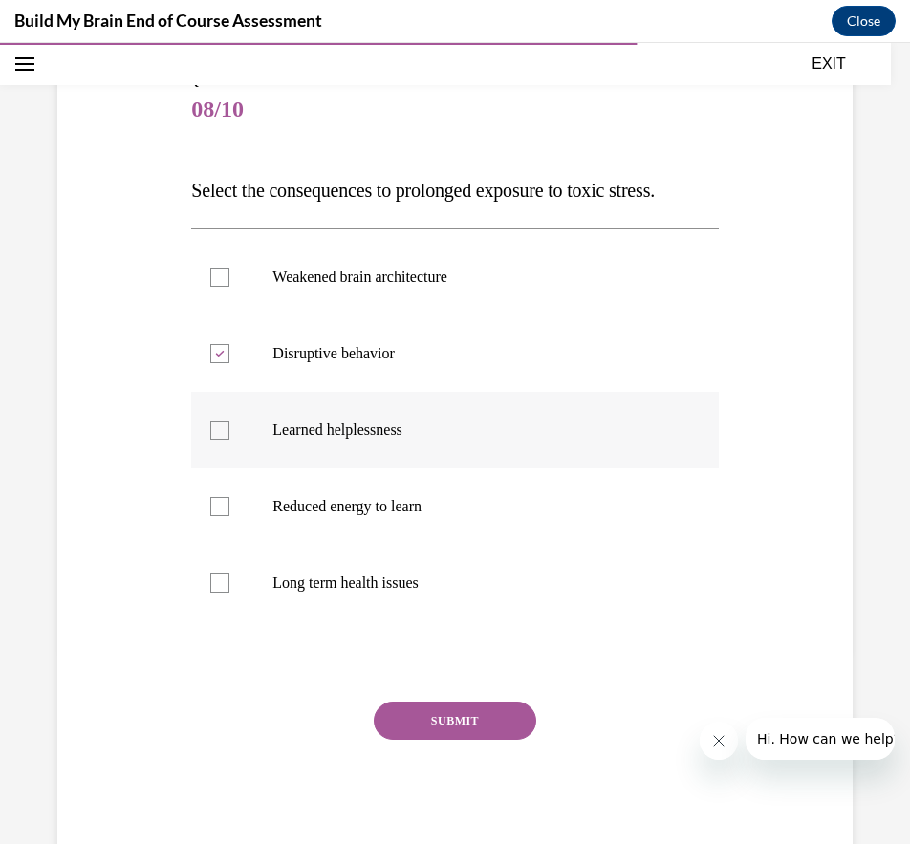
checkbox input "true"
click at [404, 285] on p "Weakened brain architecture" at bounding box center [472, 277] width 398 height 19
click at [230, 285] on input "Weakened brain architecture" at bounding box center [219, 277] width 19 height 19
checkbox input "true"
click at [370, 588] on p "Long term health issues" at bounding box center [472, 583] width 398 height 19
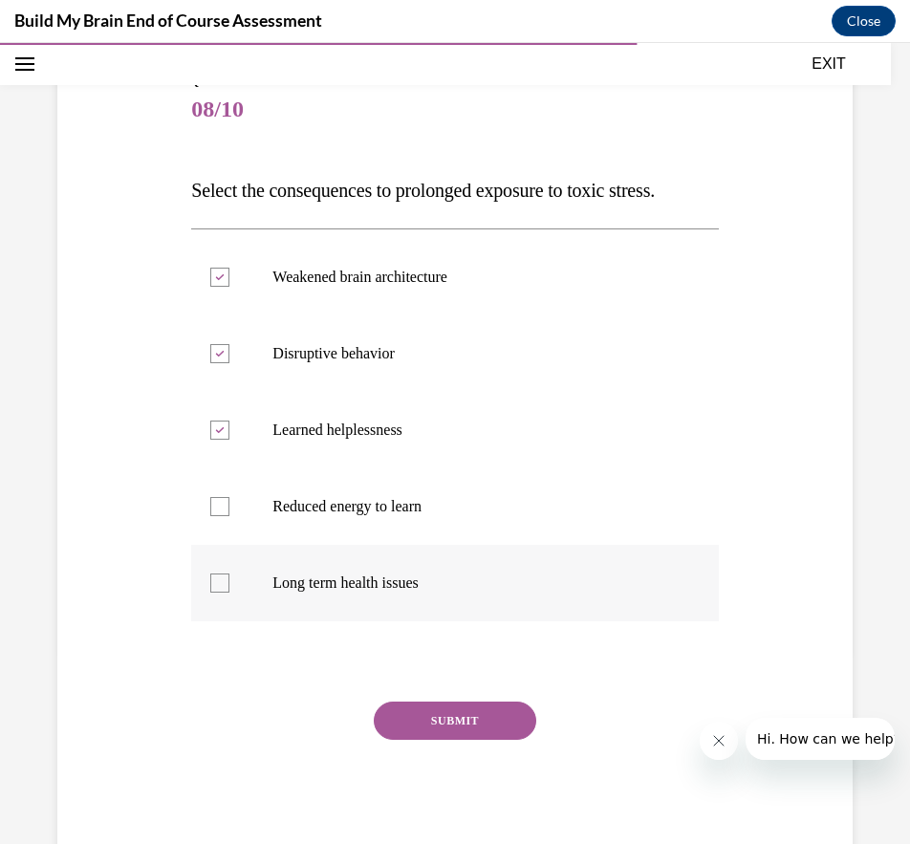
click at [230, 588] on input "Long term health issues" at bounding box center [219, 583] width 19 height 19
checkbox input "true"
click at [444, 709] on button "SUBMIT" at bounding box center [455, 721] width 163 height 38
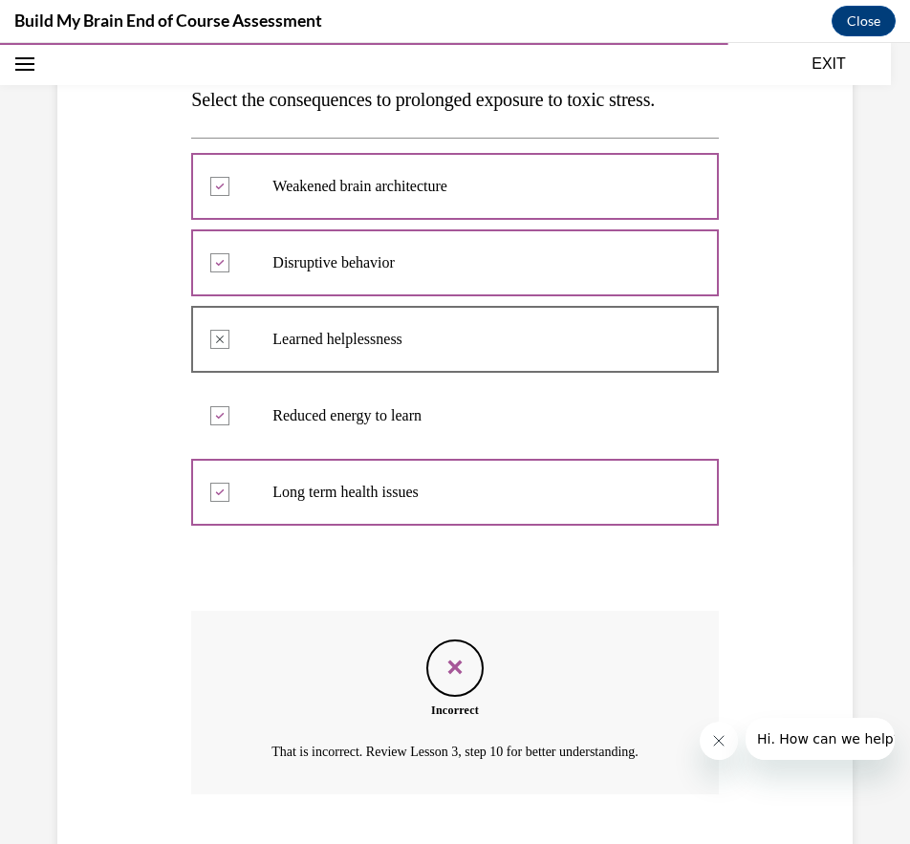
scroll to position [401, 0]
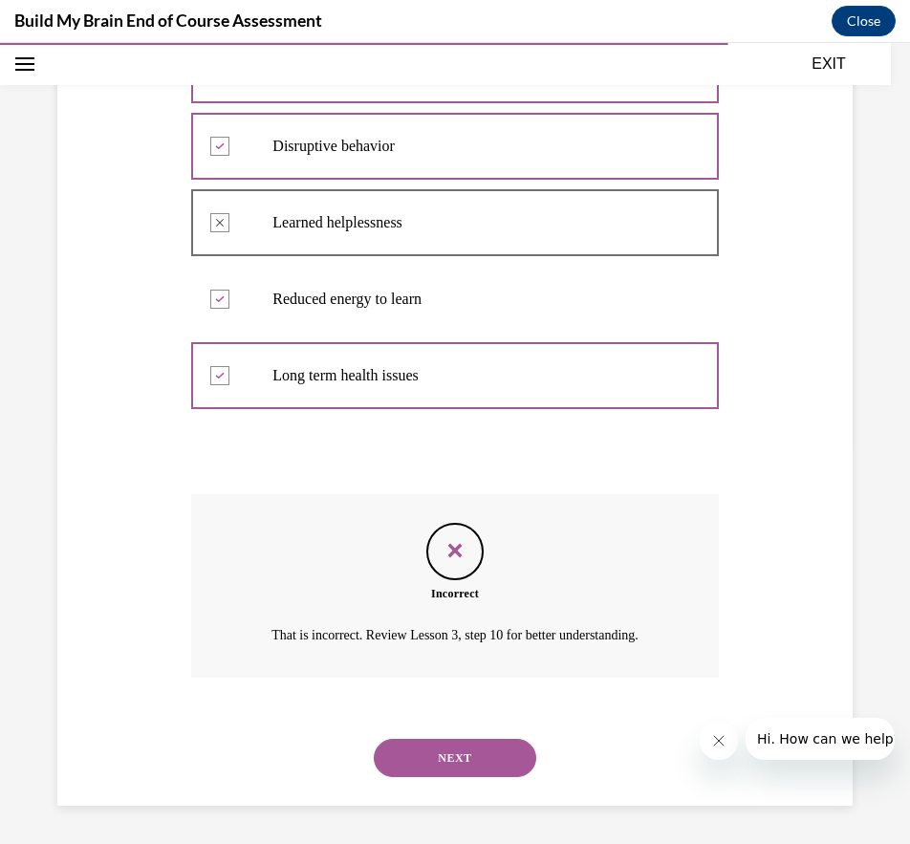
click at [459, 733] on div "NEXT" at bounding box center [454, 758] width 527 height 77
click at [457, 747] on button "NEXT" at bounding box center [455, 758] width 163 height 38
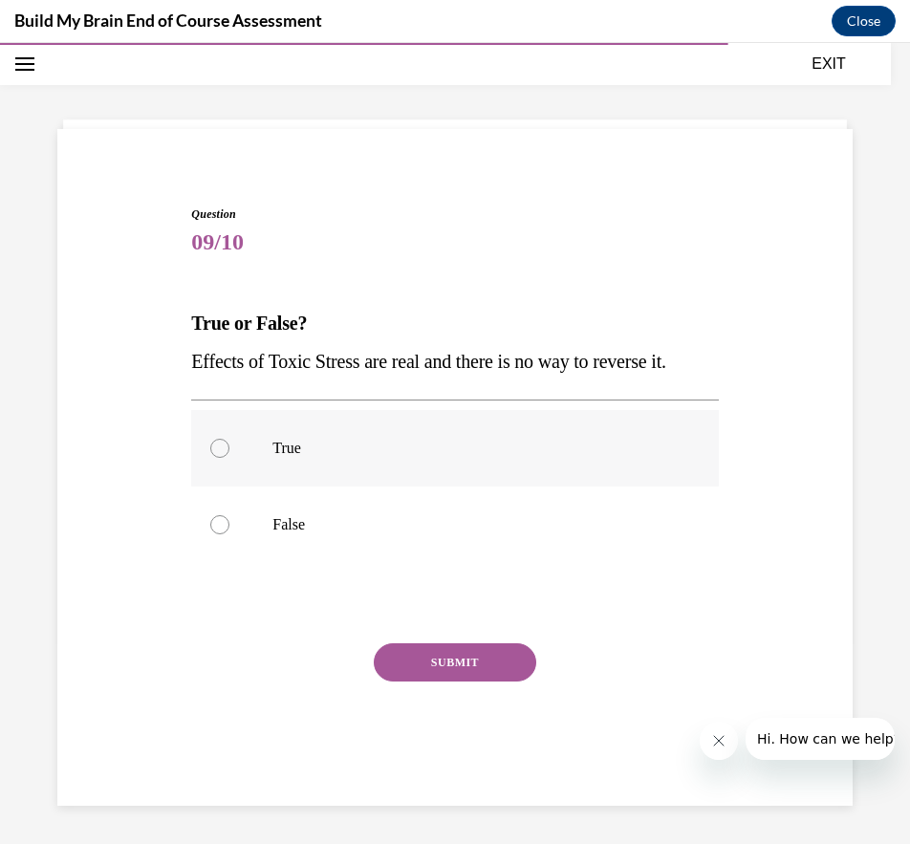
click at [299, 452] on p "True" at bounding box center [472, 448] width 398 height 19
click at [230, 452] on input "True" at bounding box center [219, 448] width 19 height 19
radio input "true"
click at [431, 662] on button "SUBMIT" at bounding box center [455, 663] width 163 height 38
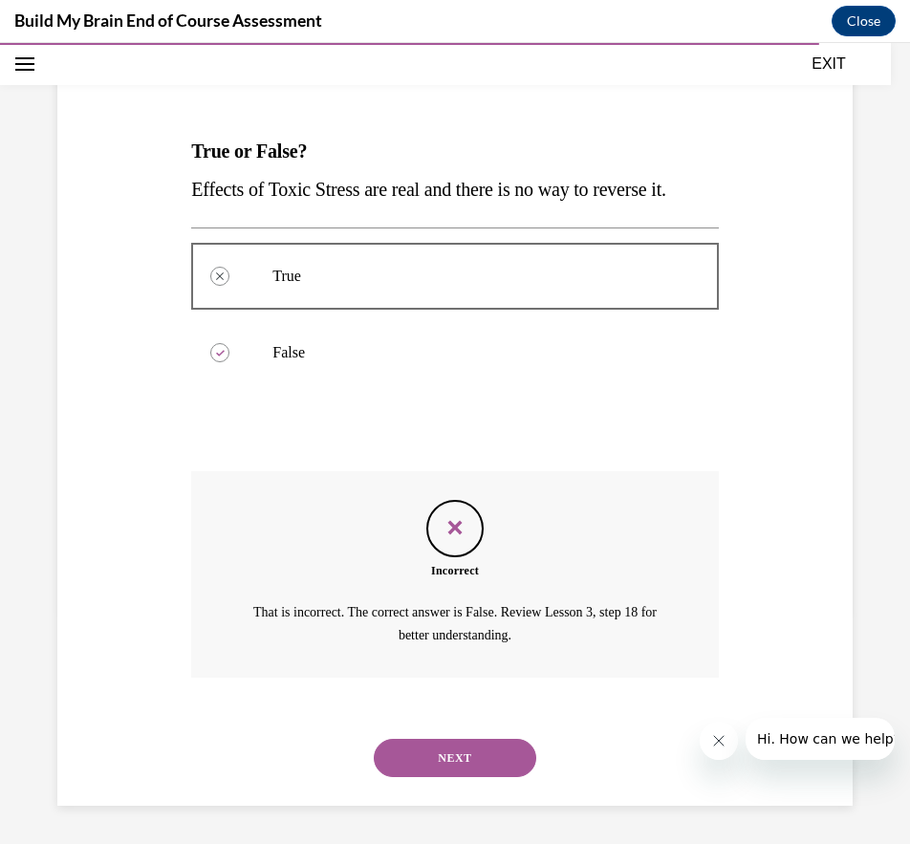
scroll to position [271, 0]
click at [444, 751] on button "NEXT" at bounding box center [455, 758] width 163 height 38
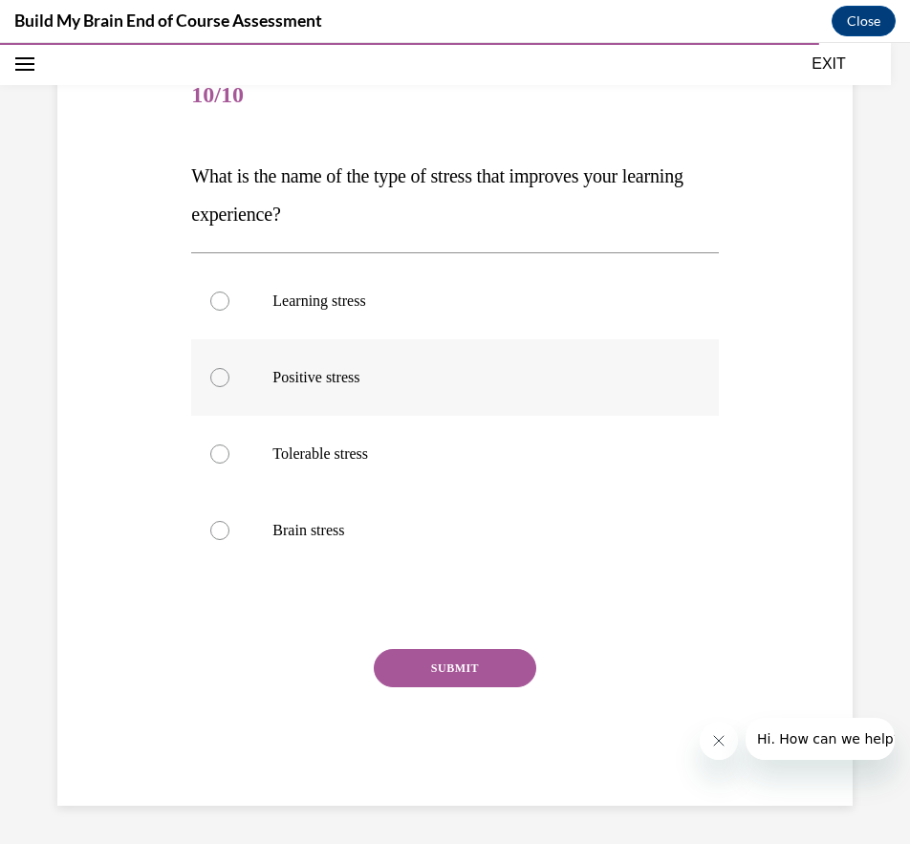
click at [338, 362] on label "Positive stress" at bounding box center [454, 378] width 527 height 77
click at [230, 368] on input "Positive stress" at bounding box center [219, 377] width 19 height 19
radio input "true"
click at [449, 659] on button "SUBMIT" at bounding box center [455, 668] width 163 height 38
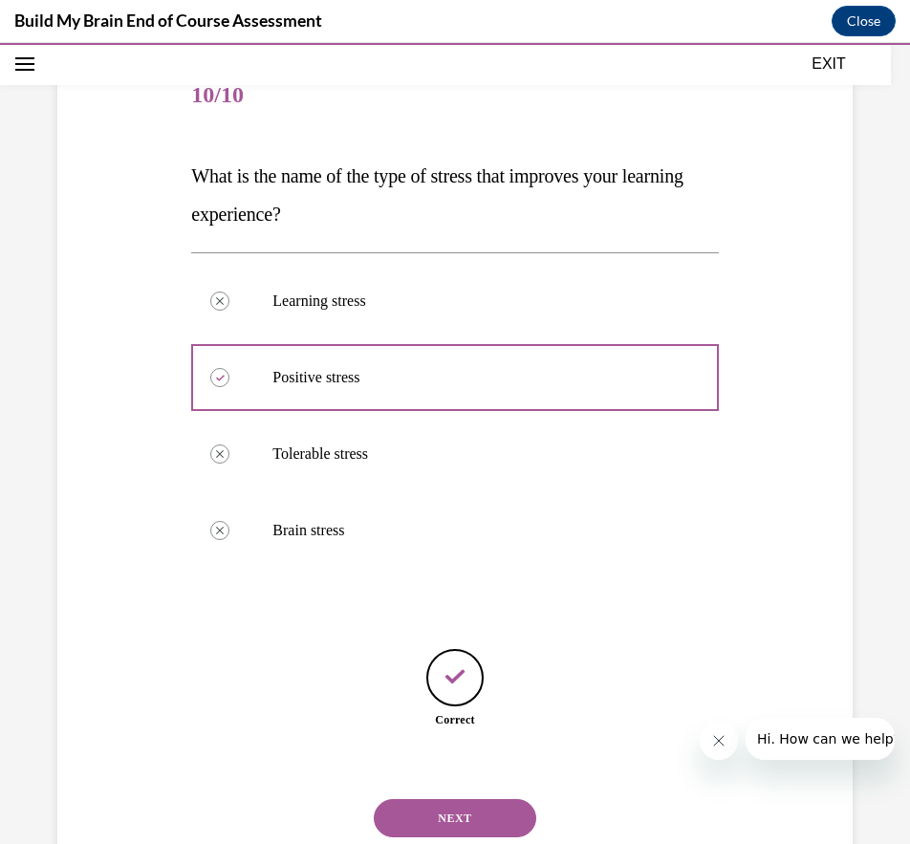
scroll to position [268, 0]
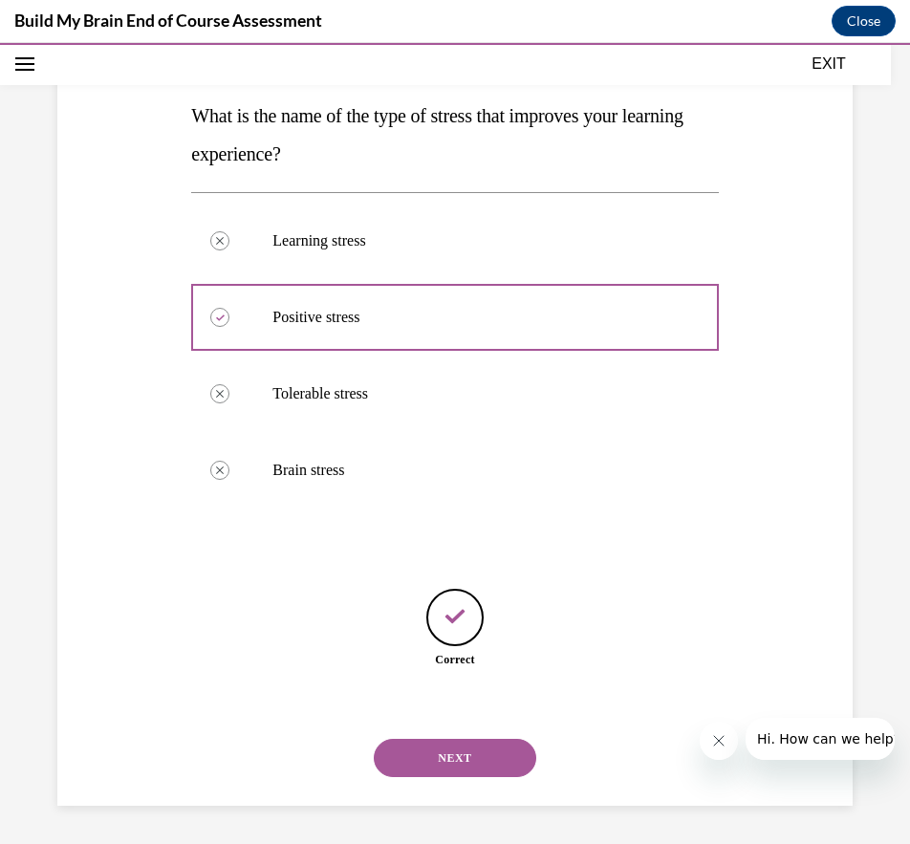
click at [459, 761] on button "NEXT" at bounding box center [455, 758] width 163 height 38
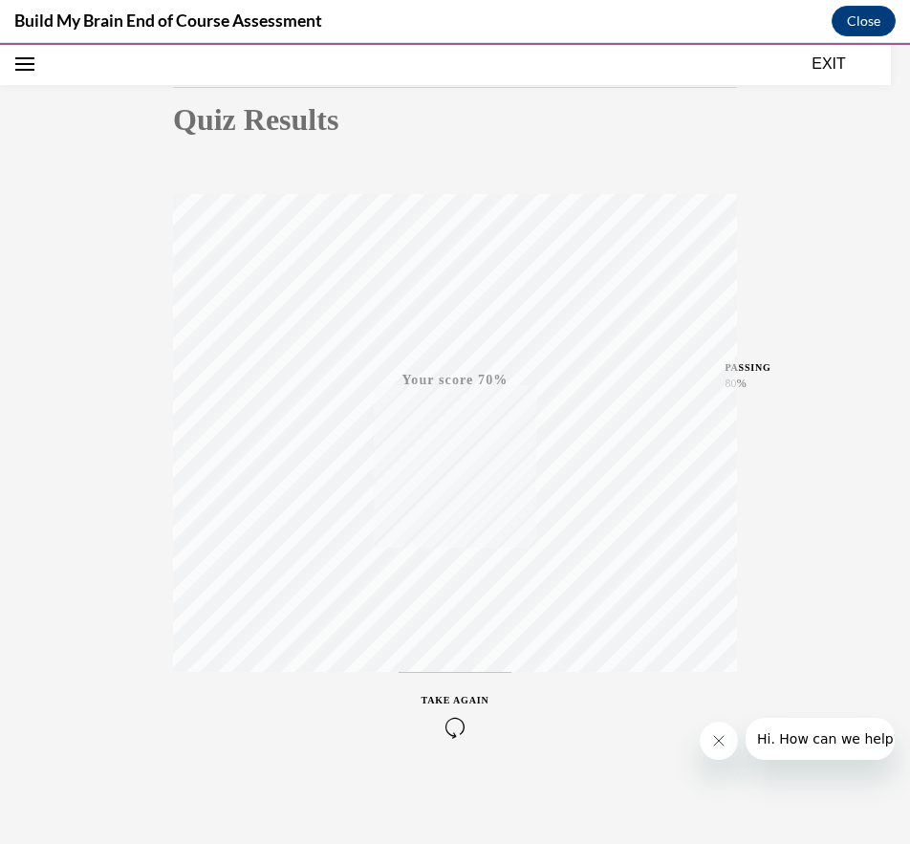
click at [449, 720] on icon "button" at bounding box center [456, 727] width 68 height 21
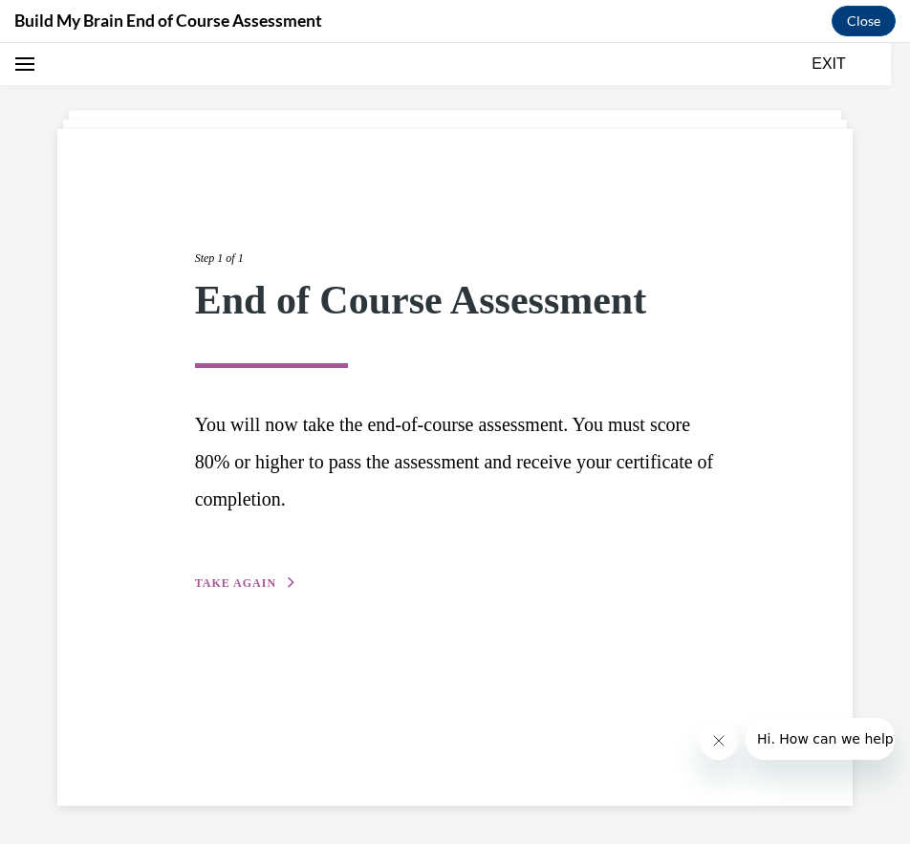
scroll to position [60, 0]
click at [243, 588] on span "TAKE AGAIN" at bounding box center [235, 583] width 81 height 13
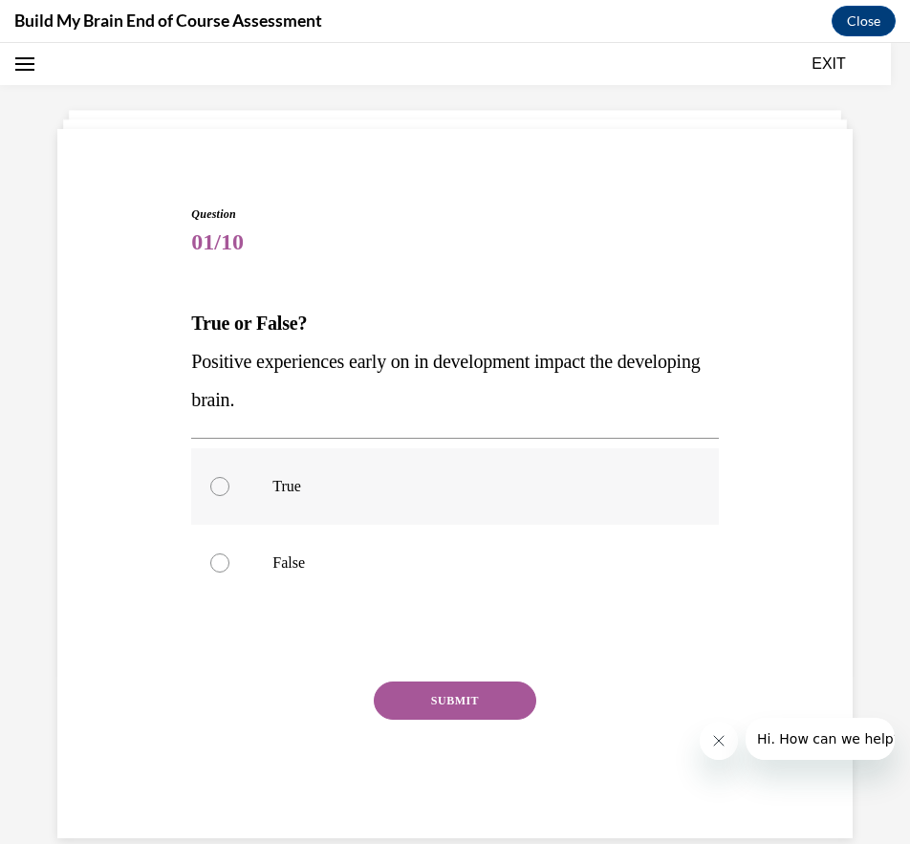
click at [267, 496] on label "True" at bounding box center [454, 487] width 527 height 77
click at [230, 496] on input "True" at bounding box center [219, 486] width 19 height 19
radio input "true"
click at [446, 696] on button "SUBMIT" at bounding box center [455, 701] width 163 height 38
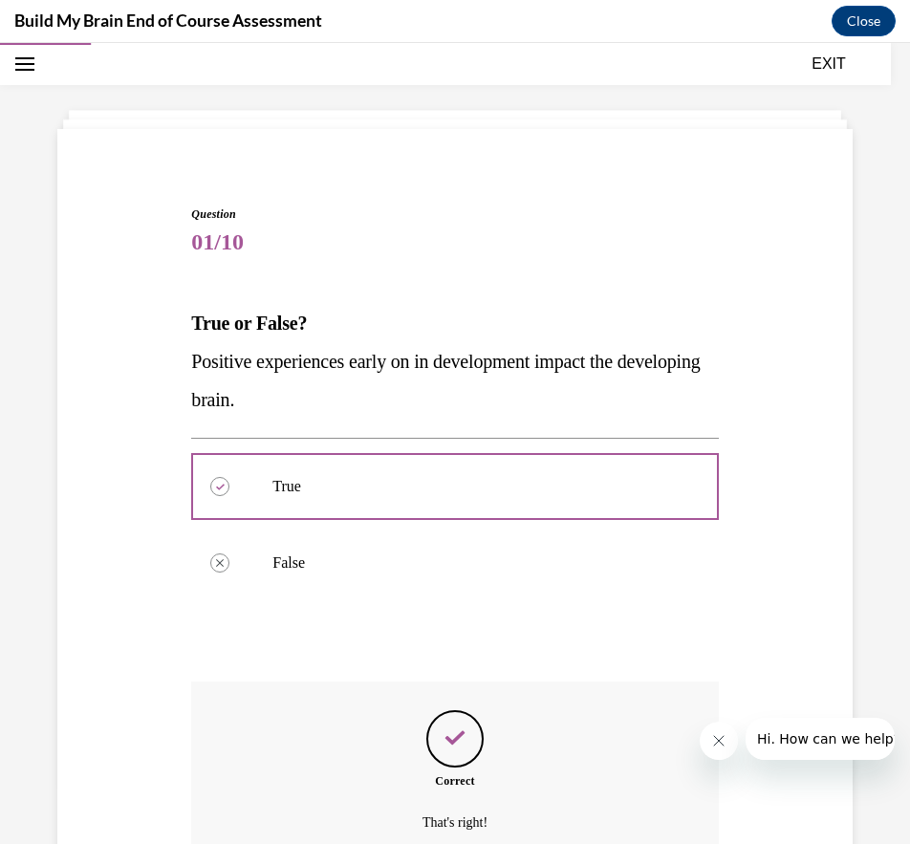
scroll to position [248, 0]
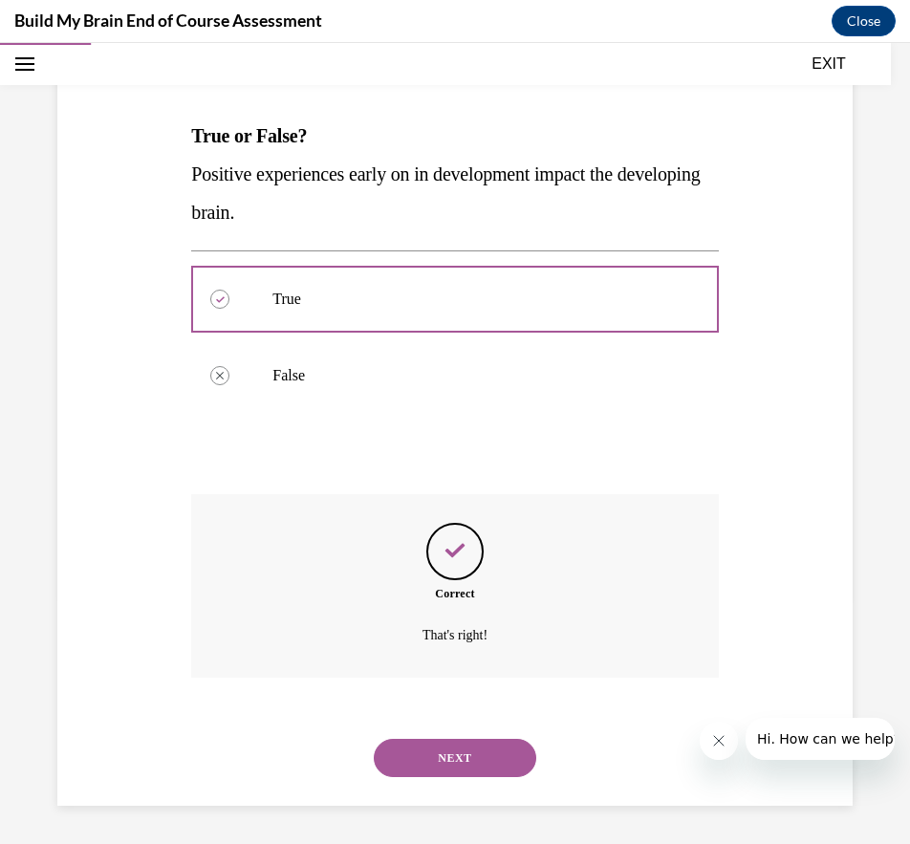
click at [443, 777] on button "NEXT" at bounding box center [455, 758] width 163 height 38
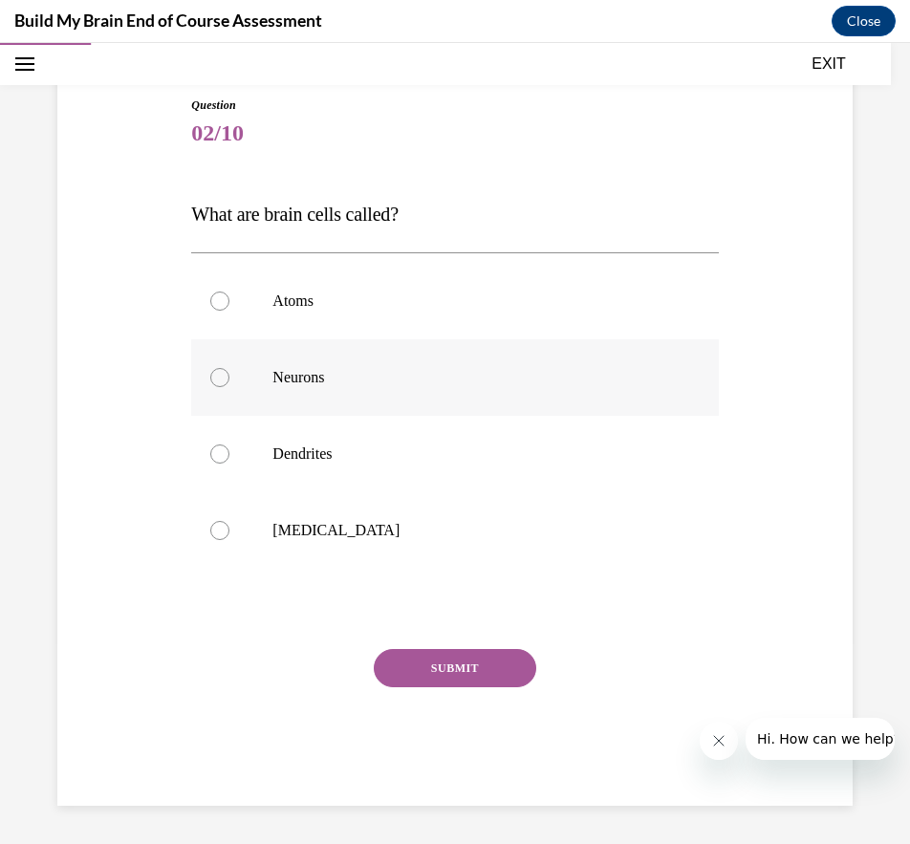
click at [325, 381] on p "Neurons" at bounding box center [472, 377] width 398 height 19
click at [230, 381] on input "Neurons" at bounding box center [219, 377] width 19 height 19
radio input "true"
click at [498, 675] on button "SUBMIT" at bounding box center [455, 668] width 163 height 38
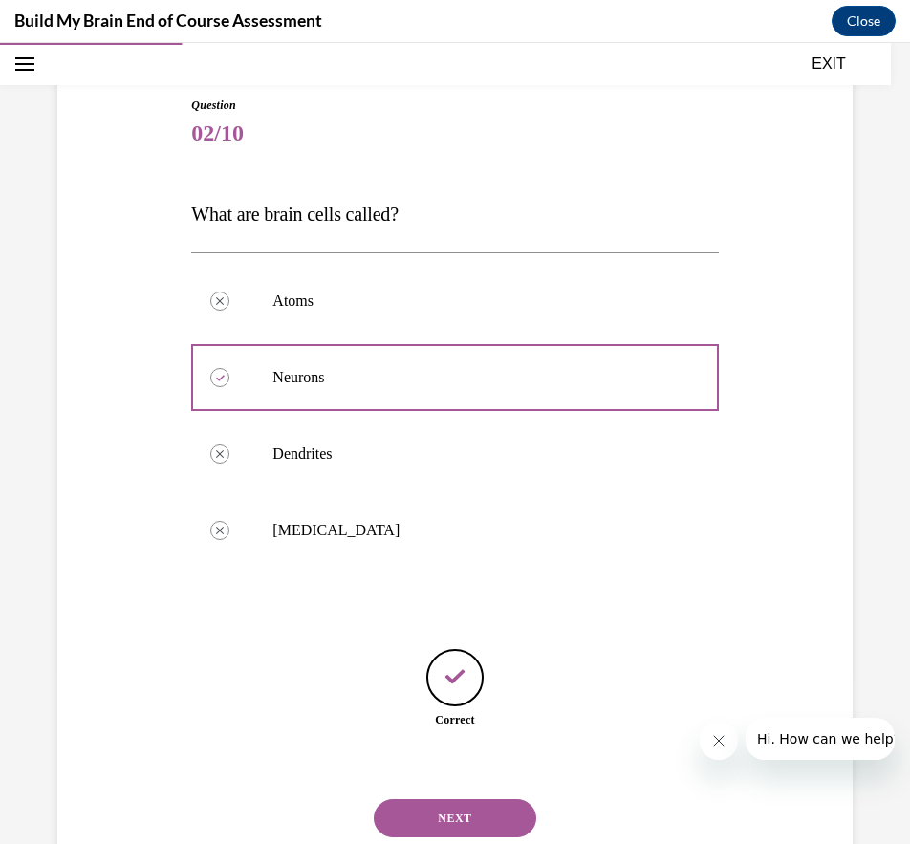
scroll to position [230, 0]
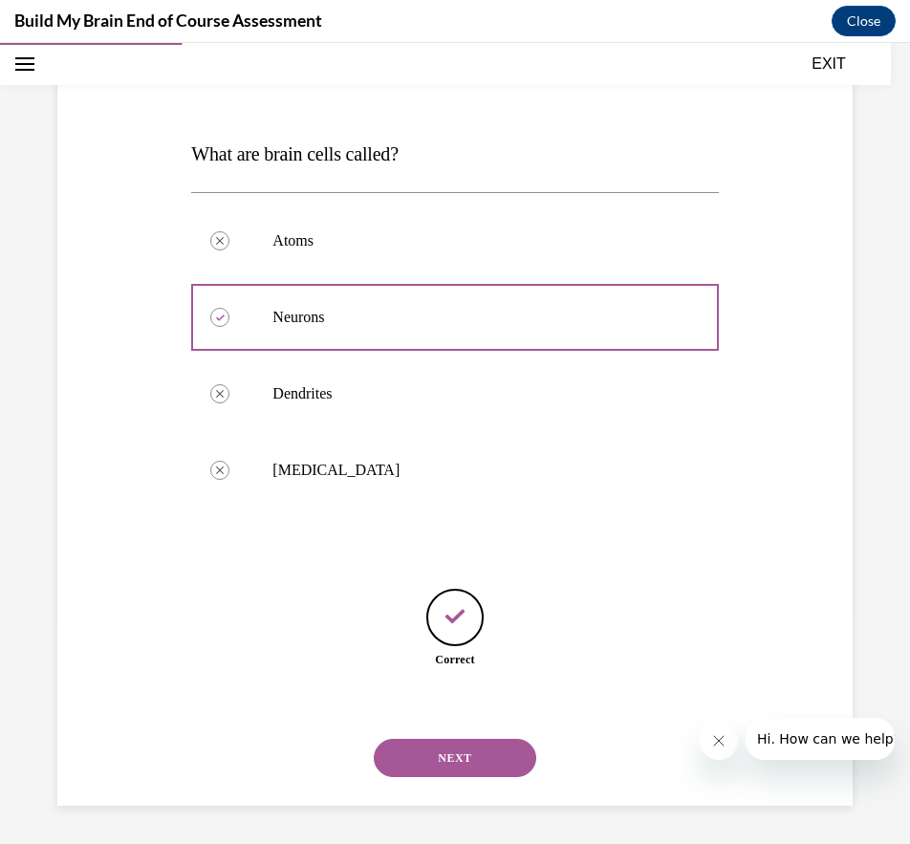
click at [394, 776] on button "NEXT" at bounding box center [455, 758] width 163 height 38
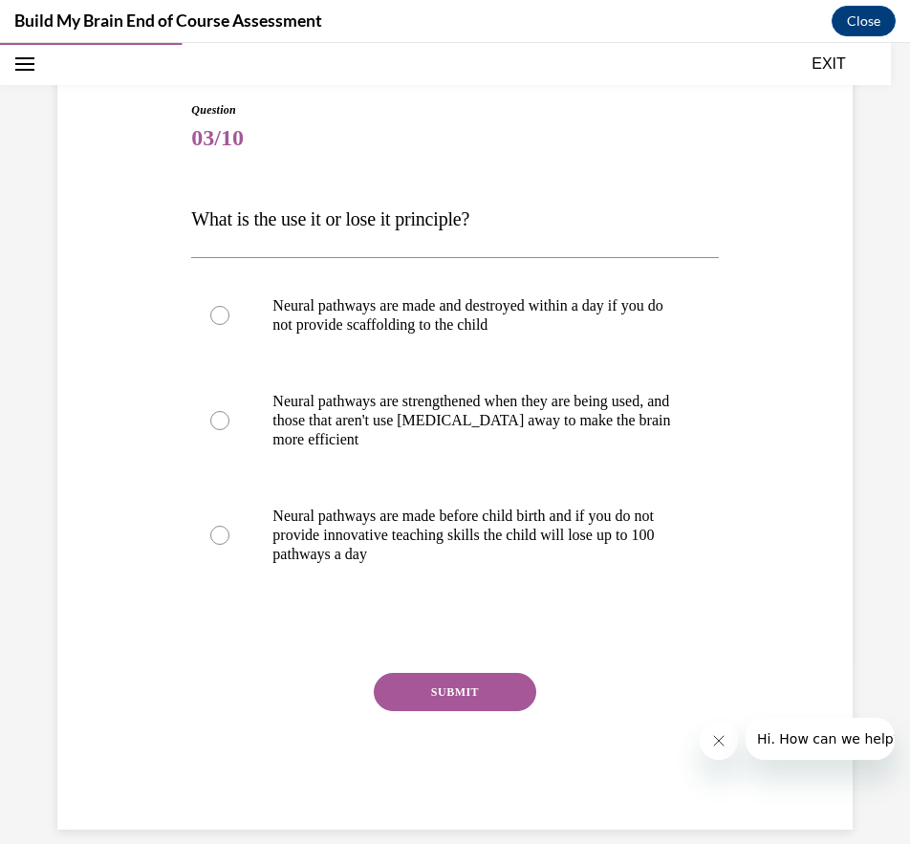
scroll to position [168, 0]
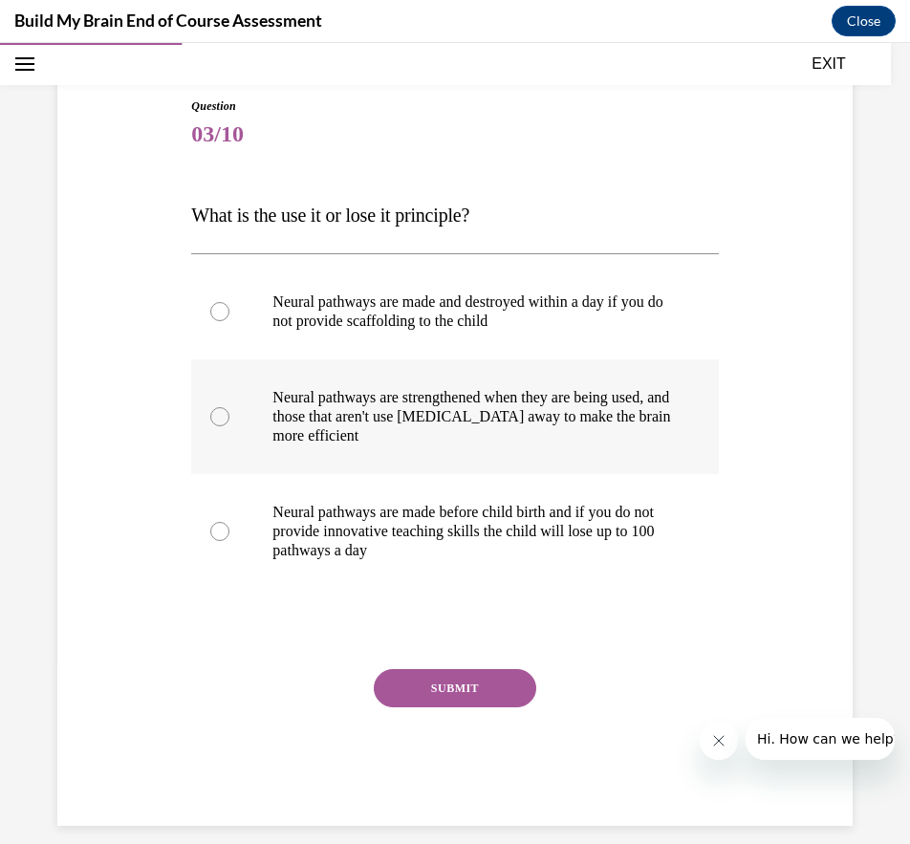
click at [341, 402] on p "Neural pathways are strengthened when they are being used, and those that aren'…" at bounding box center [472, 416] width 398 height 57
click at [230, 407] on input "Neural pathways are strengthened when they are being used, and those that aren'…" at bounding box center [219, 416] width 19 height 19
radio input "true"
click at [426, 690] on button "SUBMIT" at bounding box center [455, 688] width 163 height 38
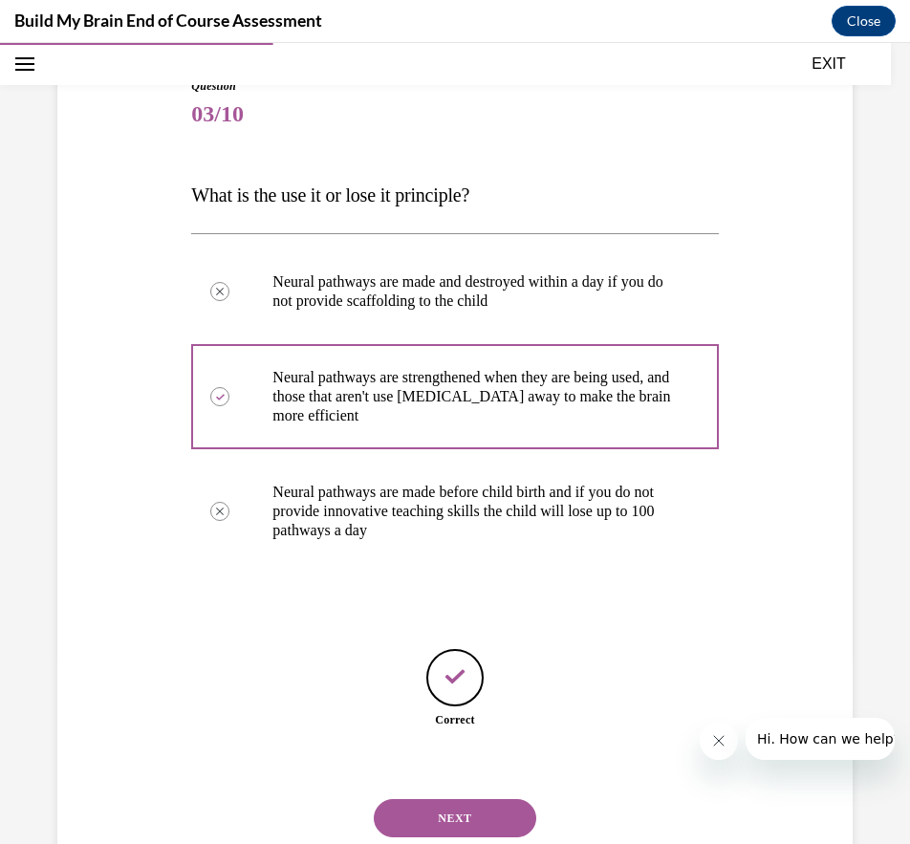
scroll to position [249, 0]
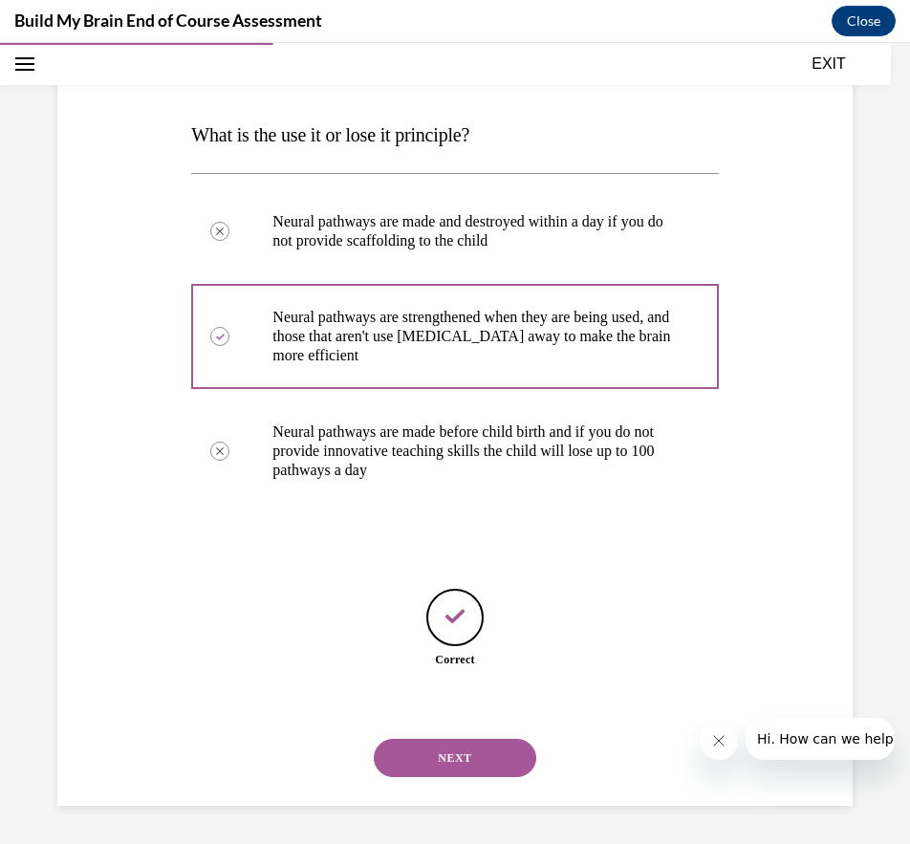
click at [449, 763] on button "NEXT" at bounding box center [455, 758] width 163 height 38
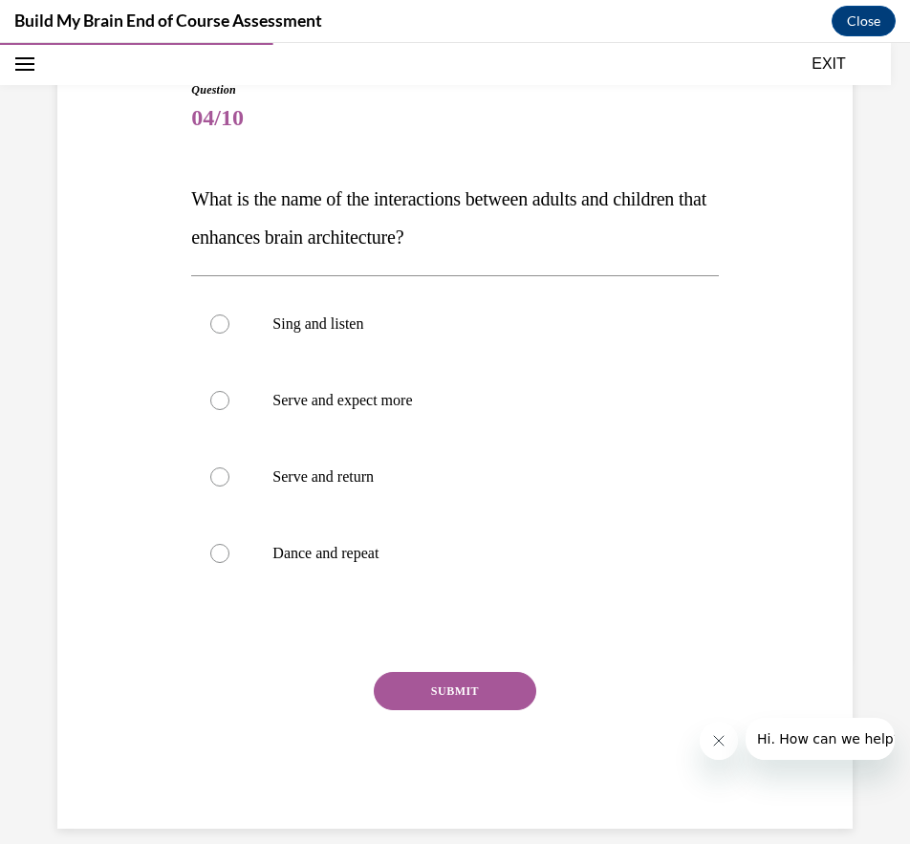
scroll to position [187, 0]
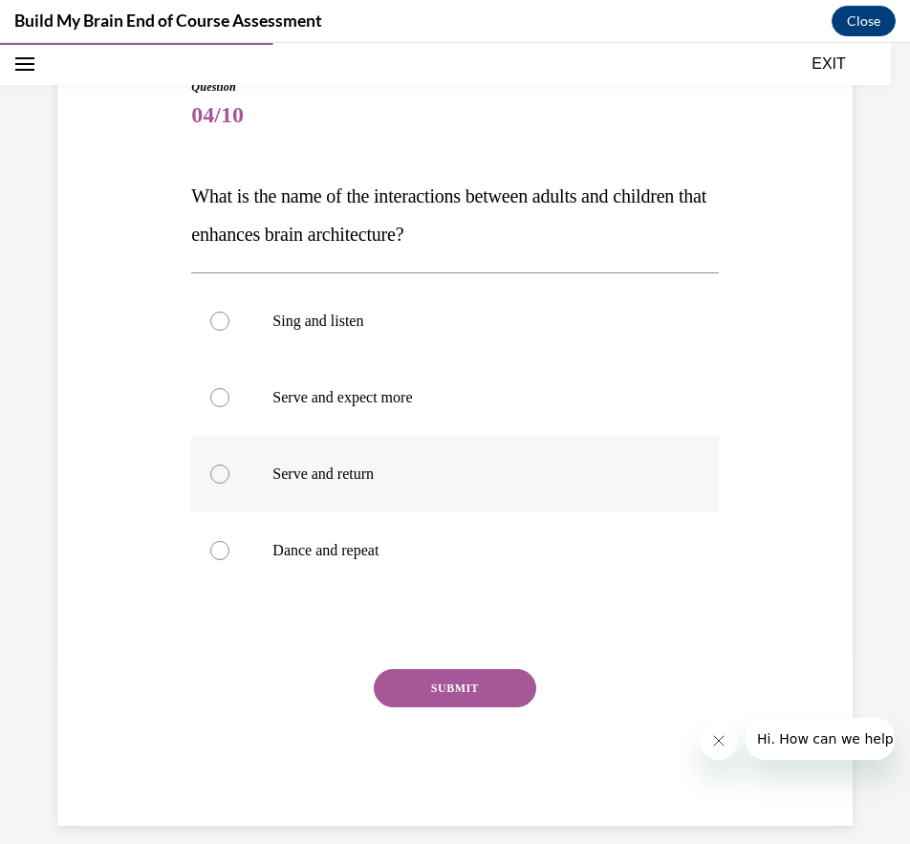
click at [362, 468] on p "Serve and return" at bounding box center [472, 474] width 398 height 19
click at [230, 468] on input "Serve and return" at bounding box center [219, 474] width 19 height 19
radio input "true"
click at [427, 689] on button "SUBMIT" at bounding box center [455, 688] width 163 height 38
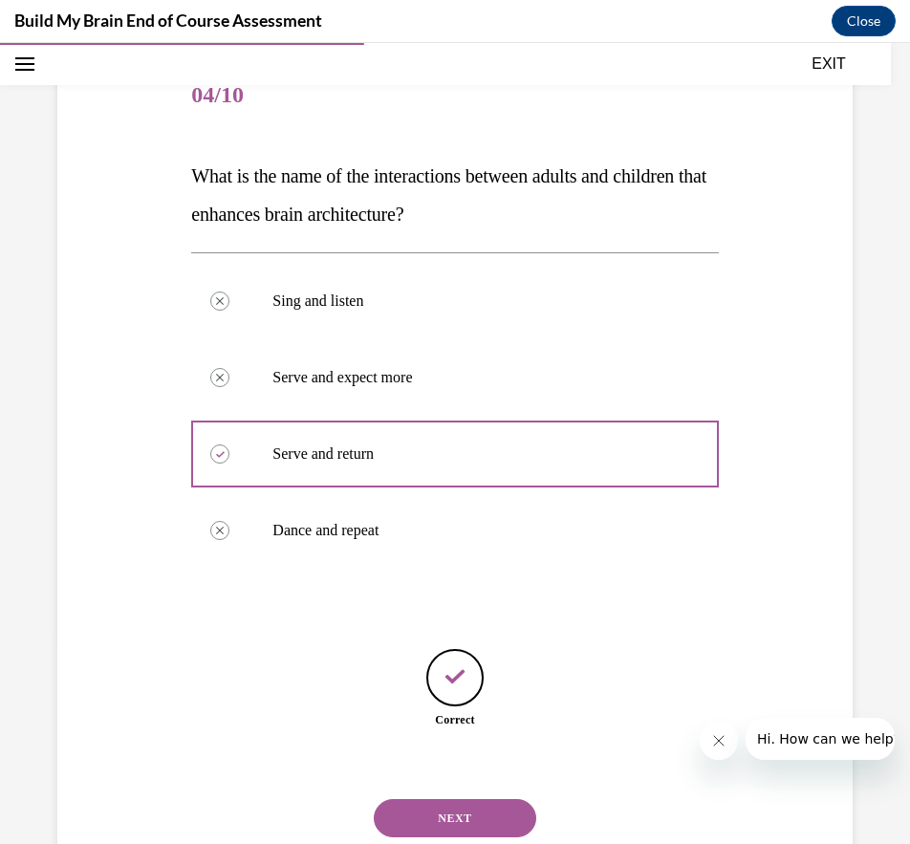
scroll to position [268, 0]
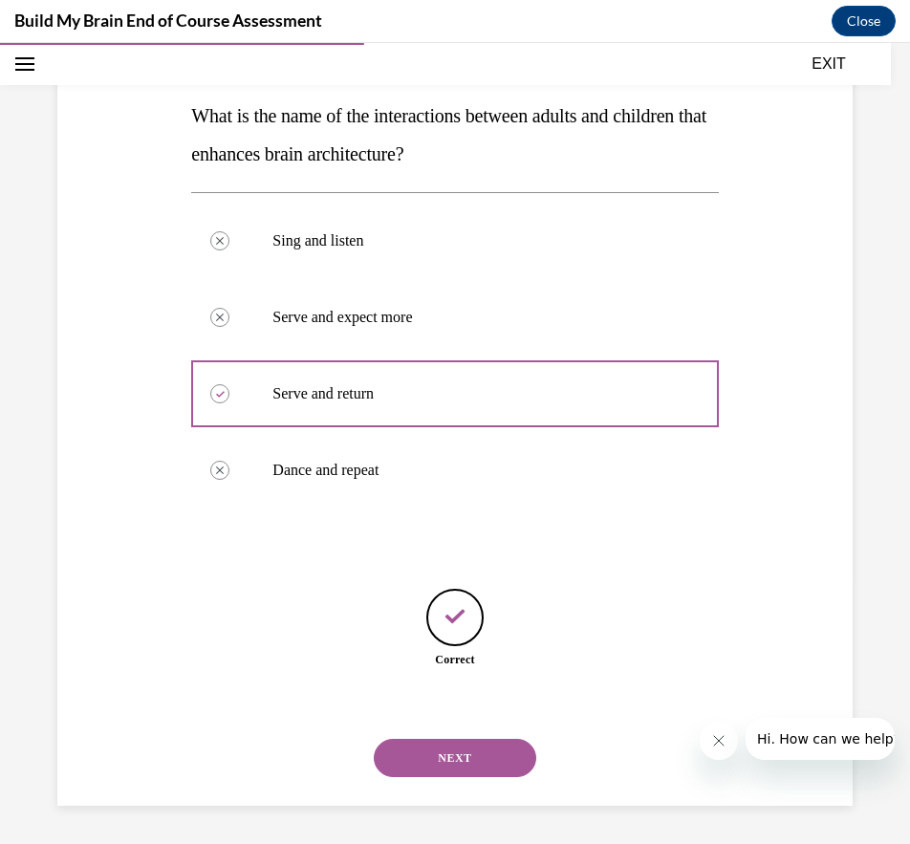
click at [440, 755] on button "NEXT" at bounding box center [455, 758] width 163 height 38
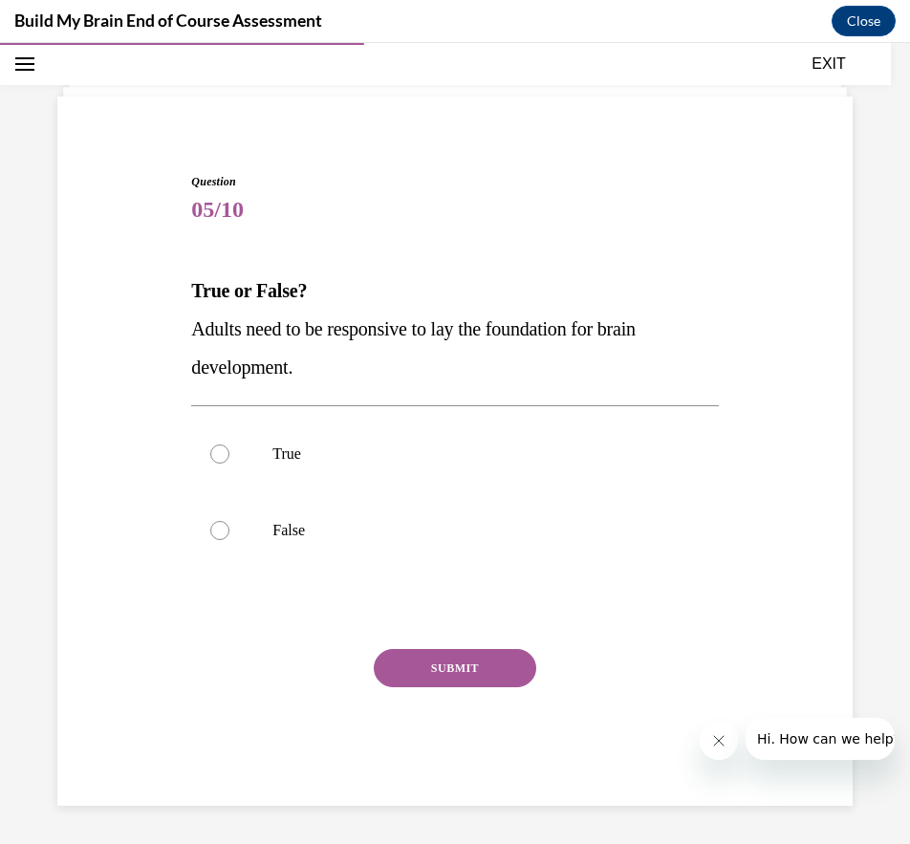
scroll to position [93, 0]
click at [278, 458] on p "True" at bounding box center [472, 454] width 398 height 19
click at [230, 458] on input "True" at bounding box center [219, 454] width 19 height 19
radio input "true"
click at [421, 668] on button "SUBMIT" at bounding box center [455, 668] width 163 height 38
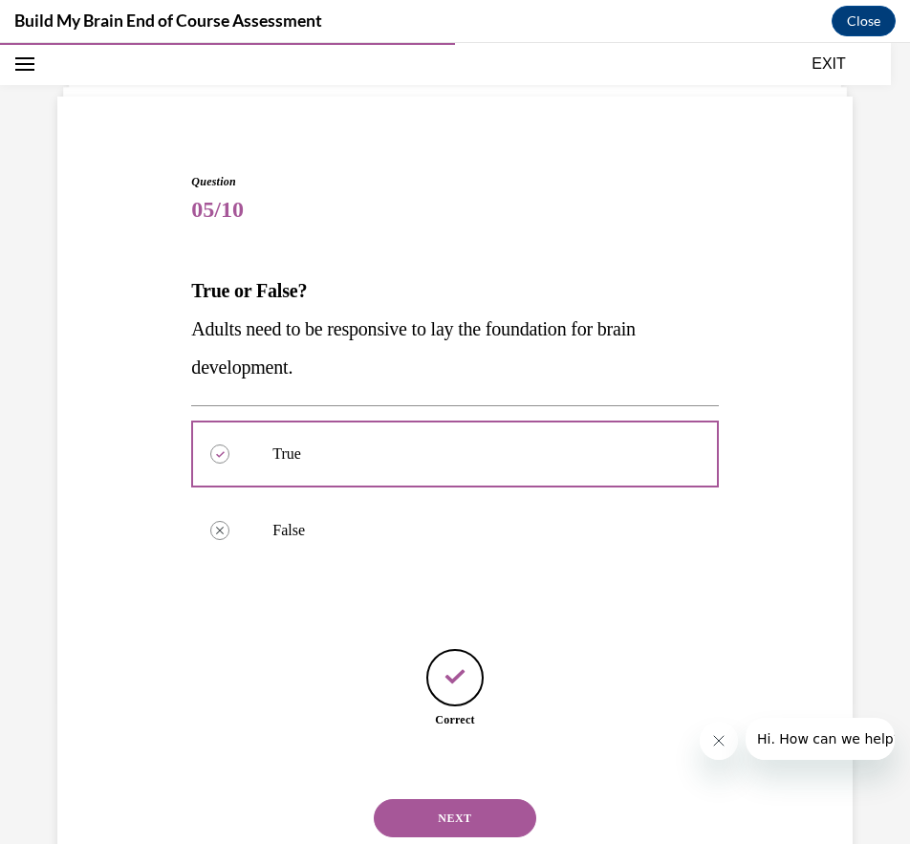
scroll to position [153, 0]
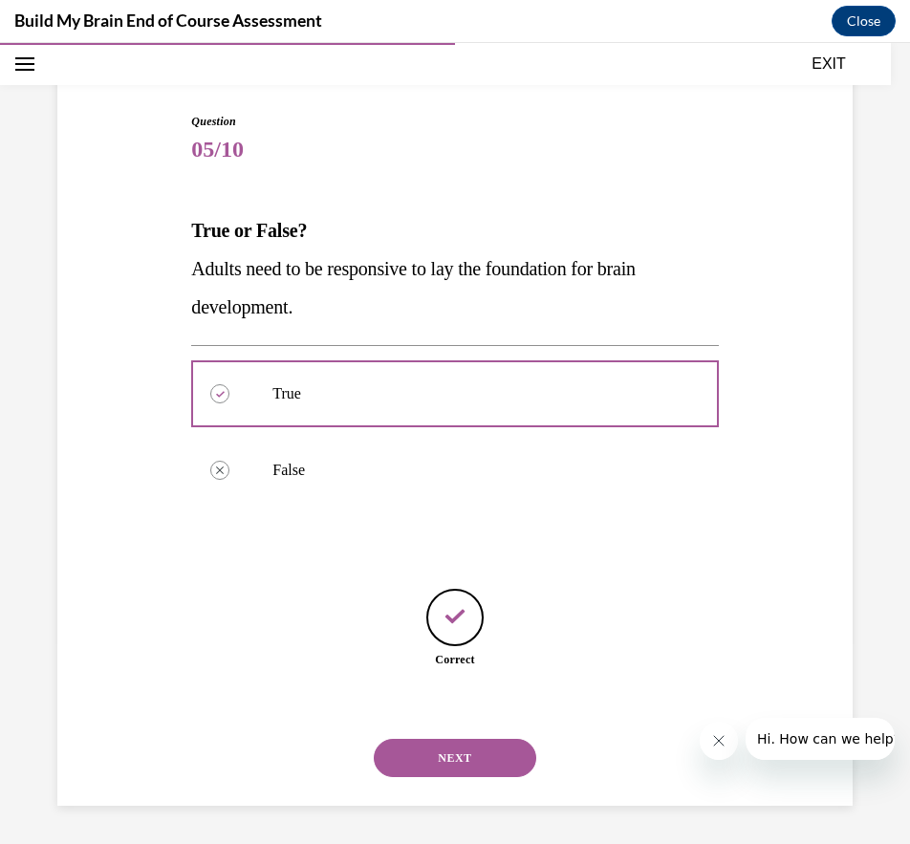
click at [446, 763] on button "NEXT" at bounding box center [455, 758] width 163 height 38
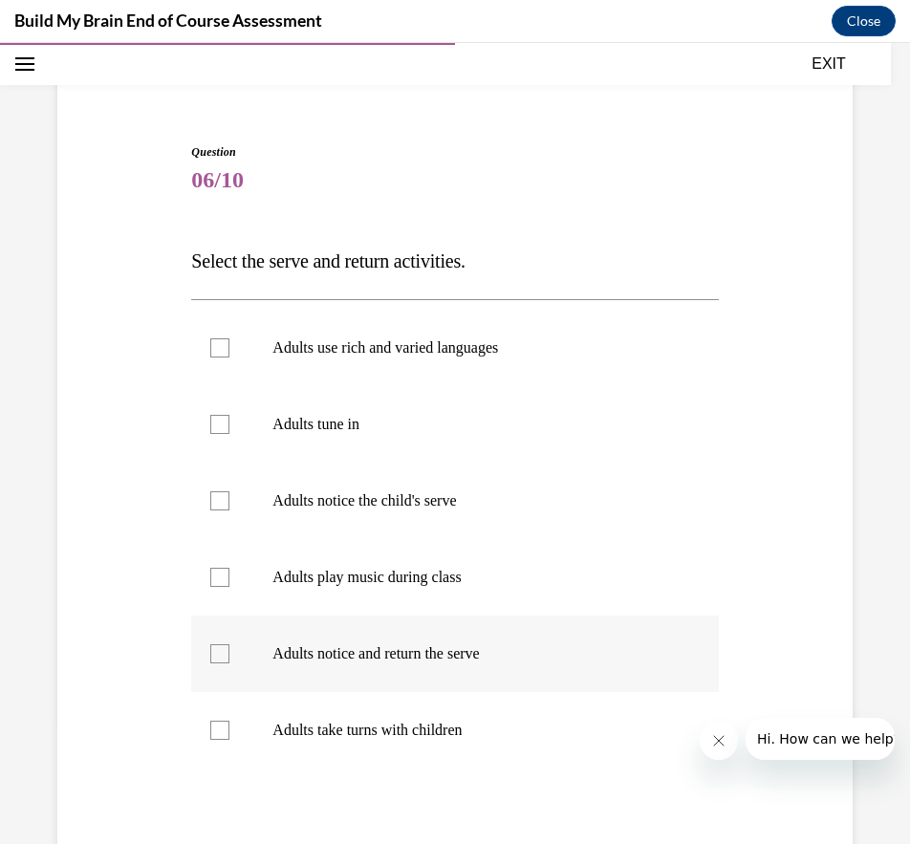
scroll to position [133, 0]
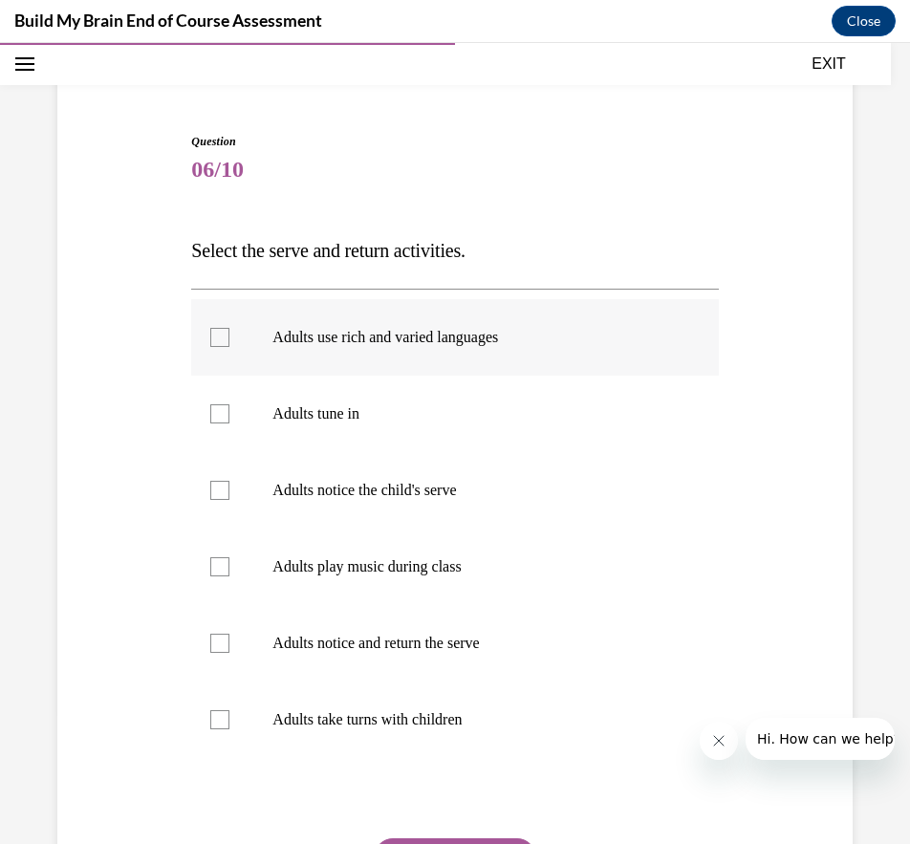
click at [410, 344] on p "Adults use rich and varied languages" at bounding box center [472, 337] width 398 height 19
click at [230, 344] on input "Adults use rich and varied languages" at bounding box center [219, 337] width 19 height 19
checkbox input "true"
click at [325, 405] on p "Adults tune in" at bounding box center [472, 414] width 398 height 19
click at [230, 405] on input "Adults tune in" at bounding box center [219, 414] width 19 height 19
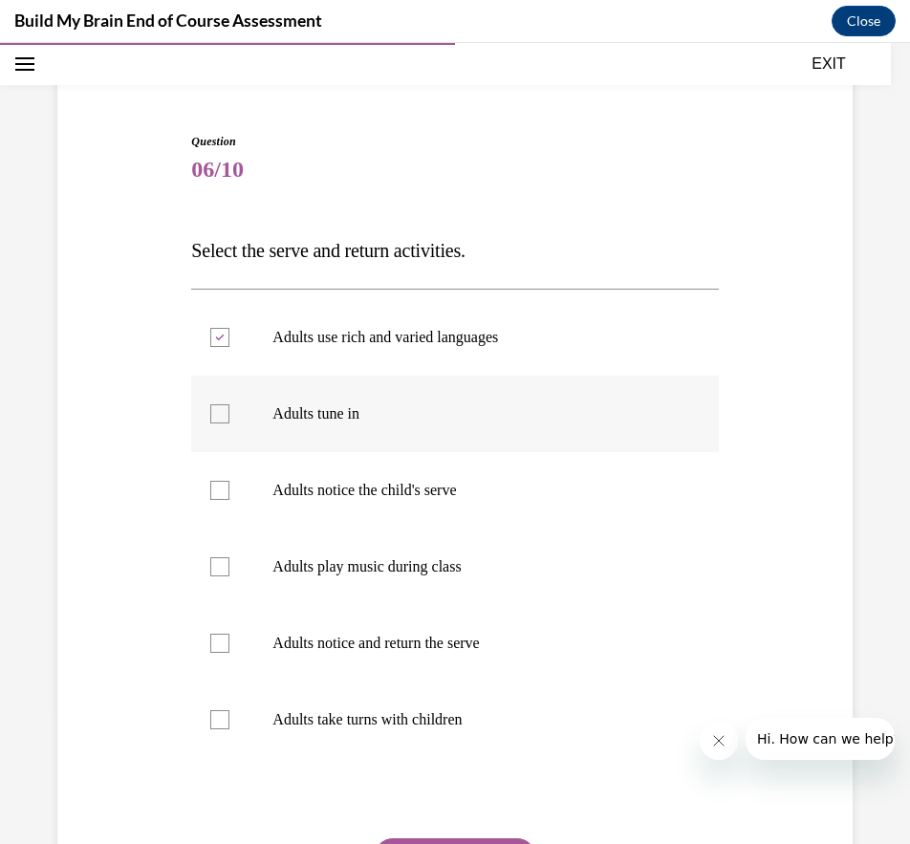
checkbox input "true"
click at [460, 498] on p "Adults notice the child's serve" at bounding box center [472, 490] width 398 height 19
click at [230, 498] on input "Adults notice the child's serve" at bounding box center [219, 490] width 19 height 19
checkbox input "true"
click at [413, 647] on p "Adults notice and return the serve" at bounding box center [472, 643] width 398 height 19
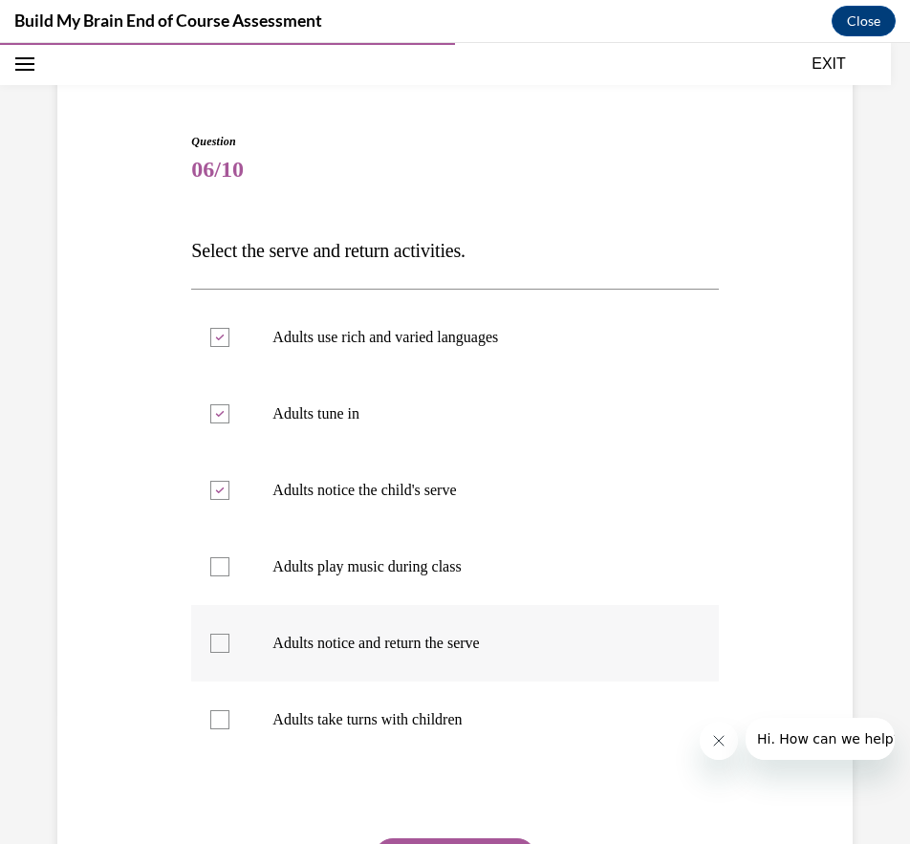
click at [230, 647] on input "Adults notice and return the serve" at bounding box center [219, 643] width 19 height 19
checkbox input "true"
click at [387, 727] on p "Adults take turns with children" at bounding box center [472, 720] width 398 height 19
click at [230, 727] on input "Adults take turns with children" at bounding box center [219, 720] width 19 height 19
checkbox input "true"
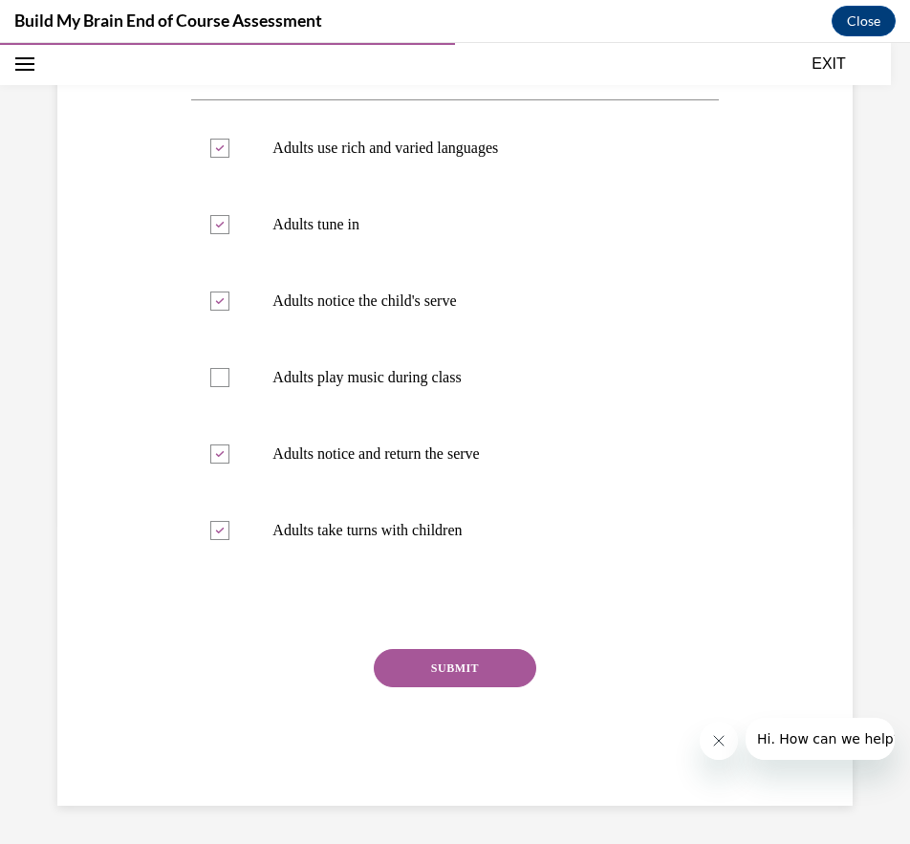
click at [488, 659] on button "SUBMIT" at bounding box center [455, 668] width 163 height 38
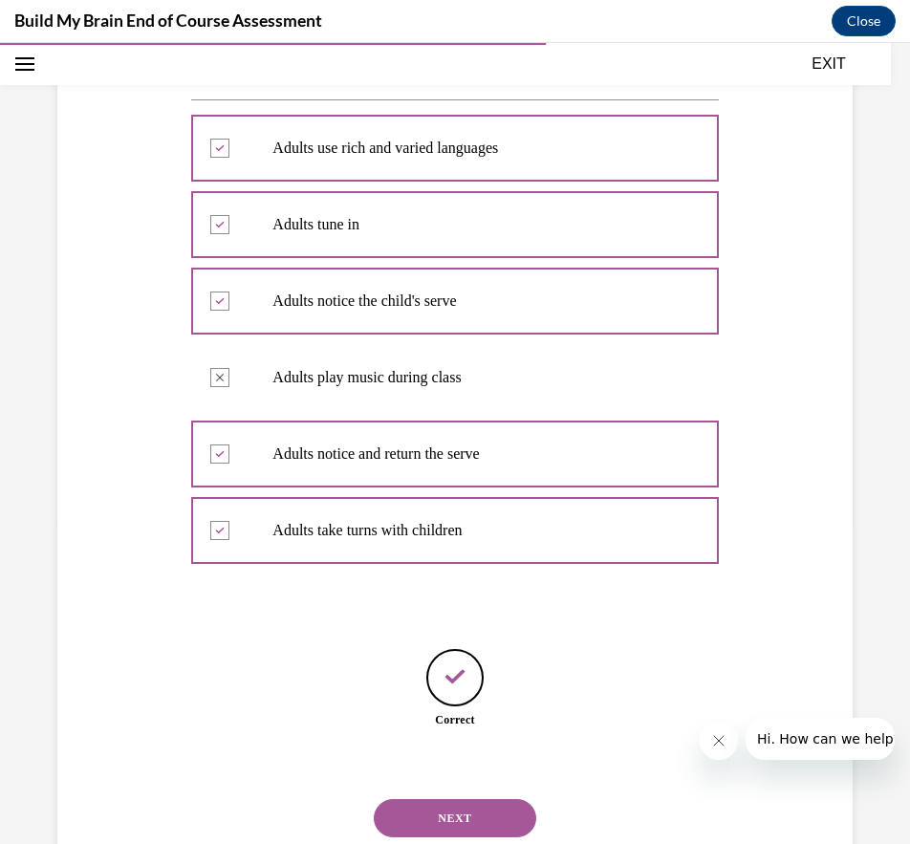
scroll to position [383, 0]
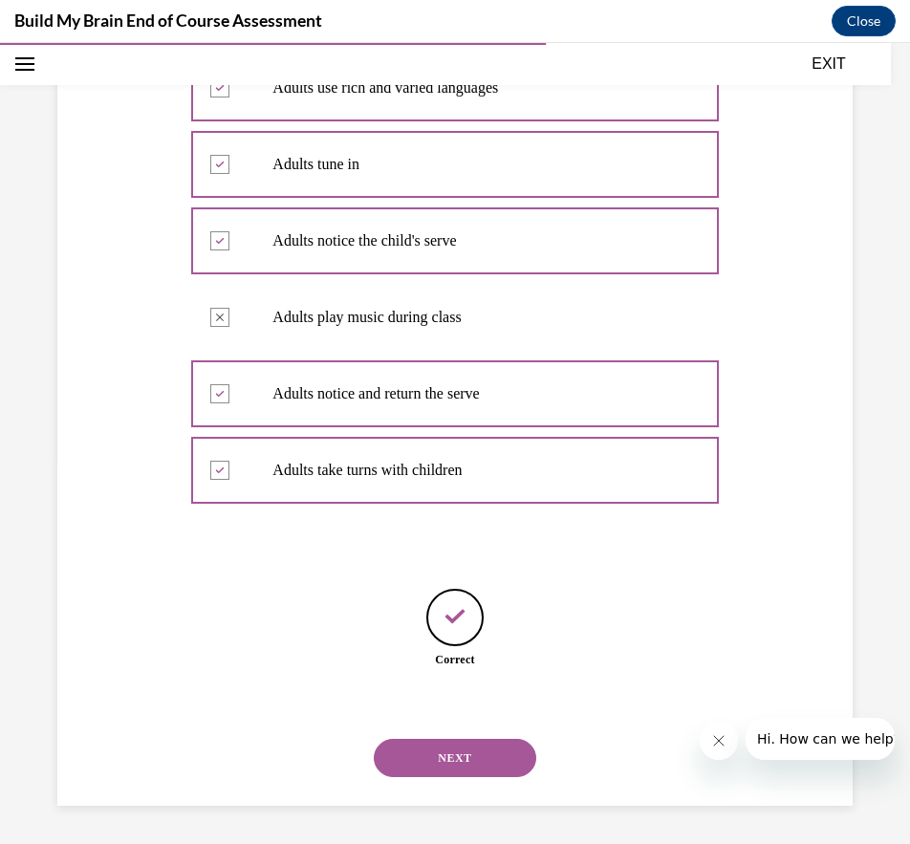
click at [441, 768] on button "NEXT" at bounding box center [455, 758] width 163 height 38
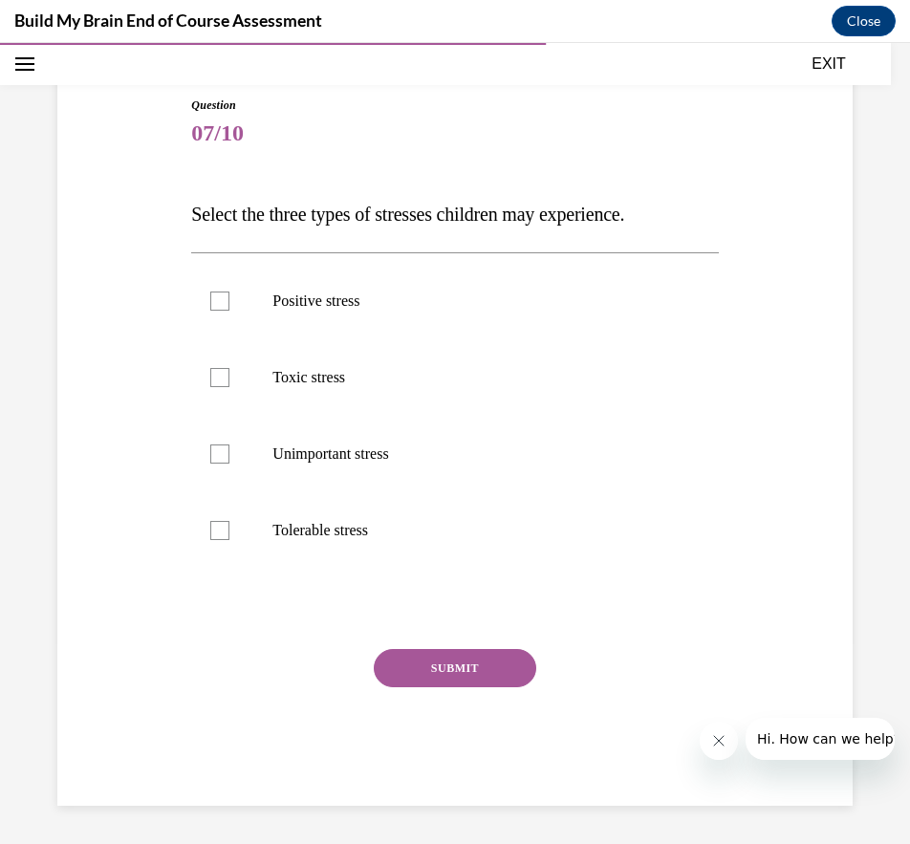
scroll to position [169, 0]
click at [325, 295] on p "Positive stress" at bounding box center [472, 301] width 398 height 19
click at [230, 295] on input "Positive stress" at bounding box center [219, 301] width 19 height 19
checkbox input "true"
click at [332, 371] on p "Toxic stress" at bounding box center [472, 377] width 398 height 19
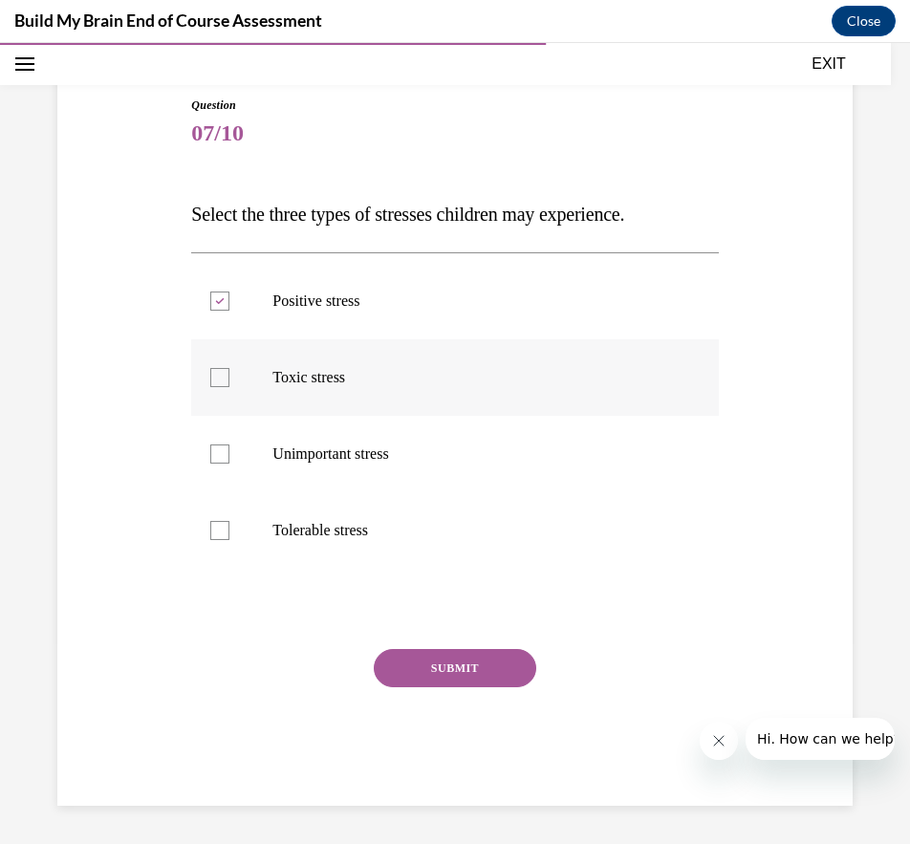
click at [230, 371] on input "Toxic stress" at bounding box center [219, 377] width 19 height 19
checkbox input "true"
click at [332, 524] on p "Tolerable stress" at bounding box center [472, 530] width 398 height 19
click at [230, 524] on input "Tolerable stress" at bounding box center [219, 530] width 19 height 19
checkbox input "true"
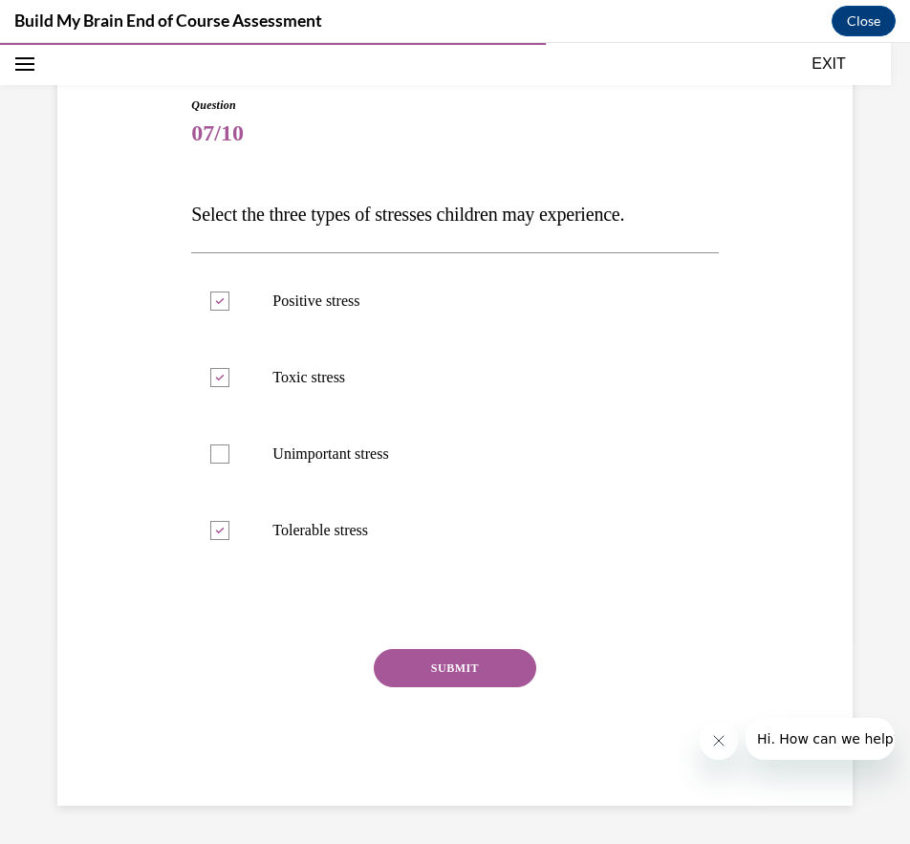
click at [422, 660] on button "SUBMIT" at bounding box center [455, 668] width 163 height 38
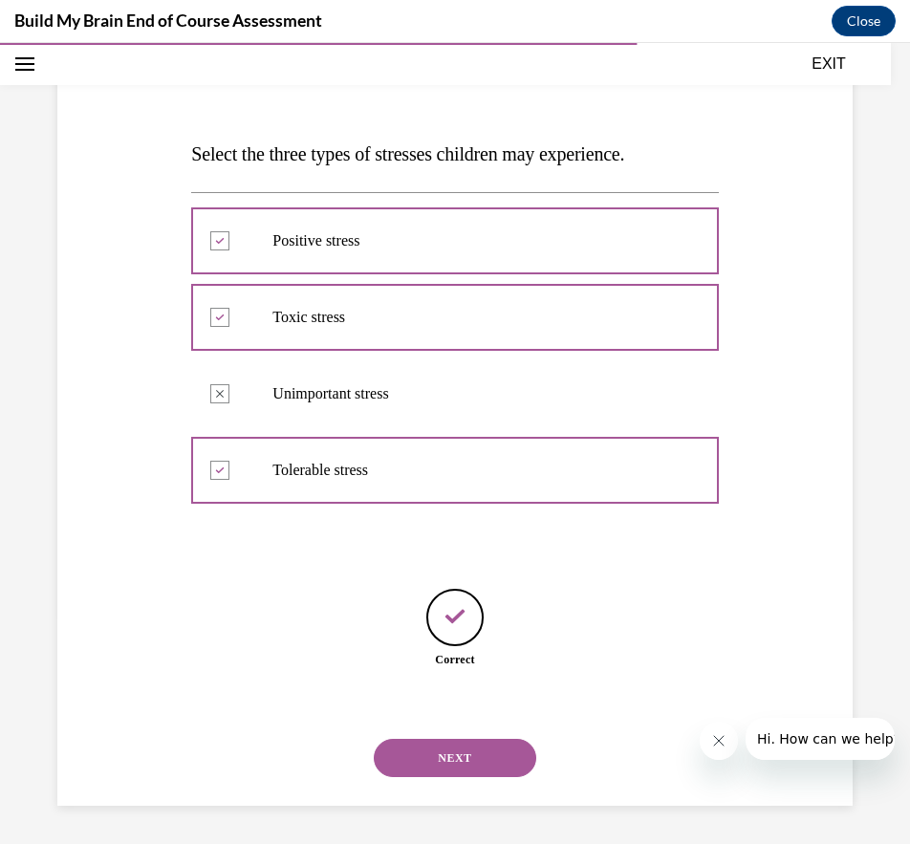
click at [464, 778] on button "NEXT" at bounding box center [455, 758] width 163 height 38
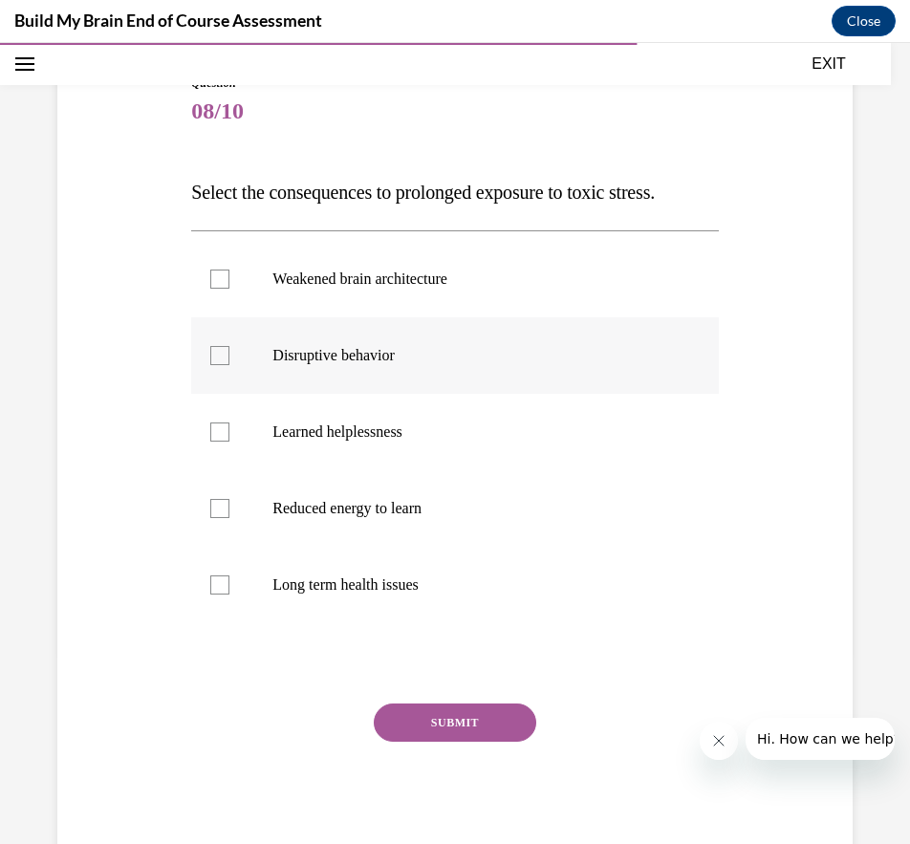
scroll to position [193, 0]
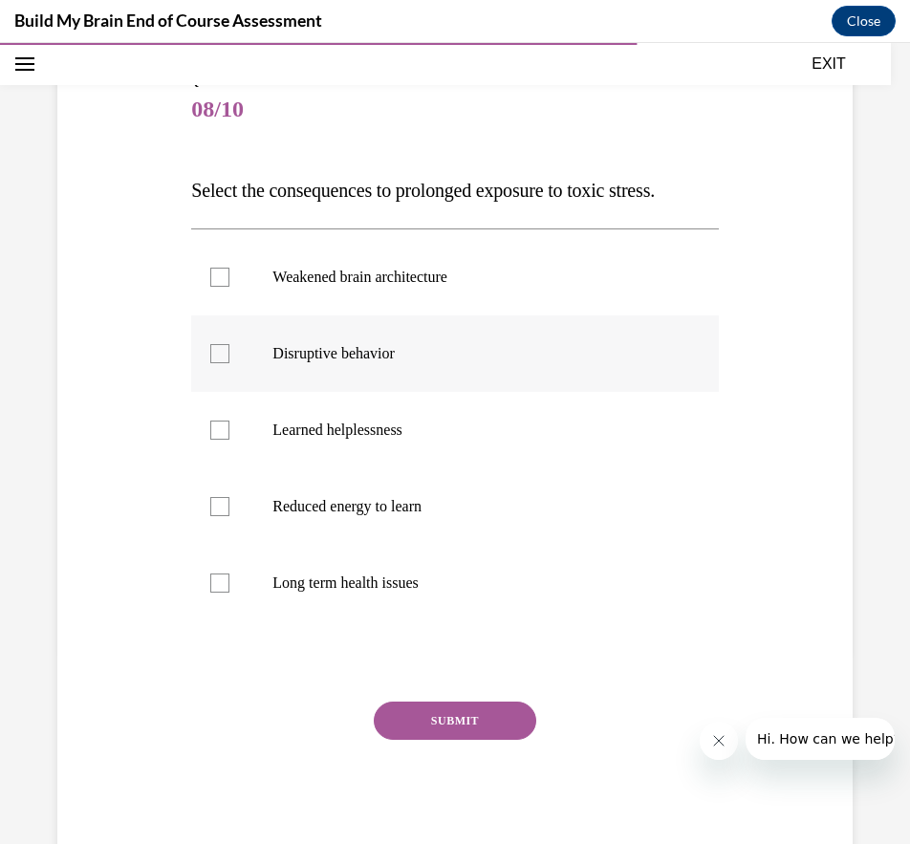
click at [327, 343] on label "Disruptive behavior" at bounding box center [454, 354] width 527 height 77
click at [230, 344] on input "Disruptive behavior" at bounding box center [219, 353] width 19 height 19
checkbox input "true"
click at [382, 591] on p "Long term health issues" at bounding box center [472, 583] width 398 height 19
click at [230, 591] on input "Long term health issues" at bounding box center [219, 583] width 19 height 19
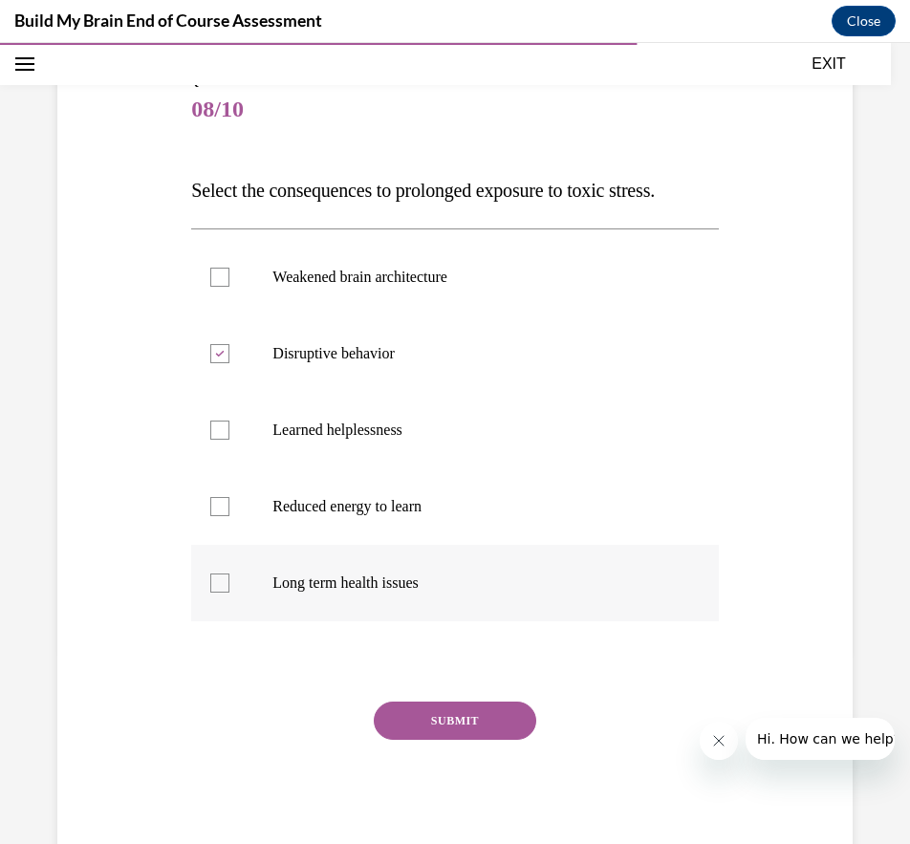
checkbox input "true"
click at [350, 429] on p "Learned helplessness" at bounding box center [472, 430] width 398 height 19
click at [230, 429] on input "Learned helplessness" at bounding box center [219, 430] width 19 height 19
checkbox input "true"
click at [473, 725] on button "SUBMIT" at bounding box center [455, 721] width 163 height 38
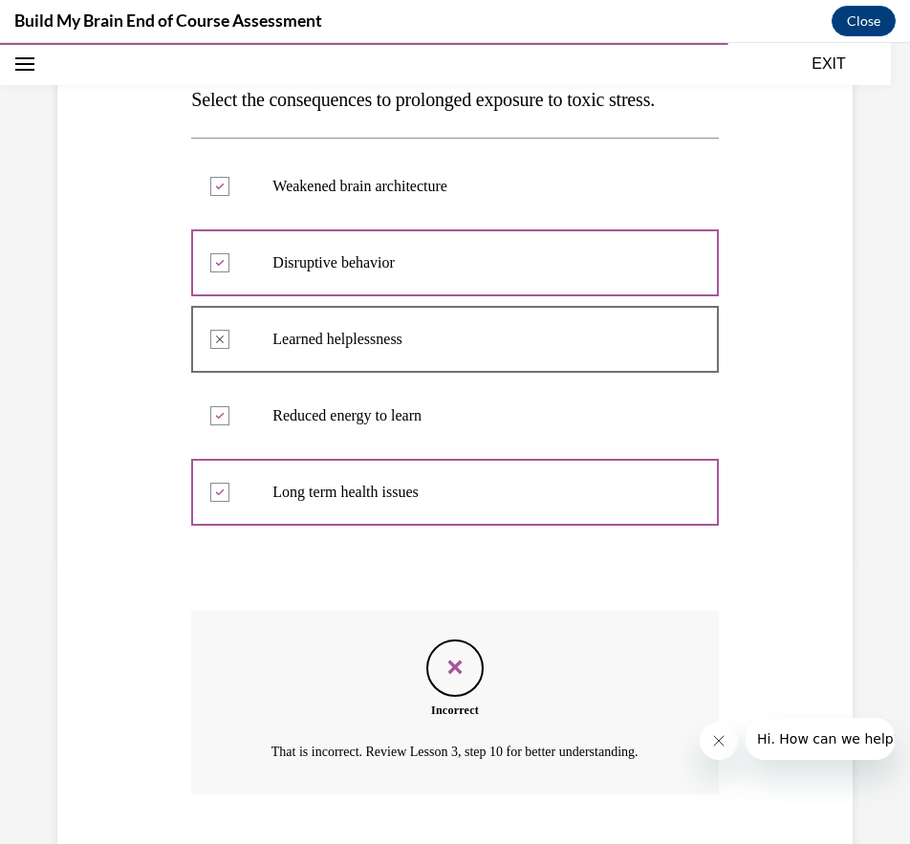
scroll to position [401, 0]
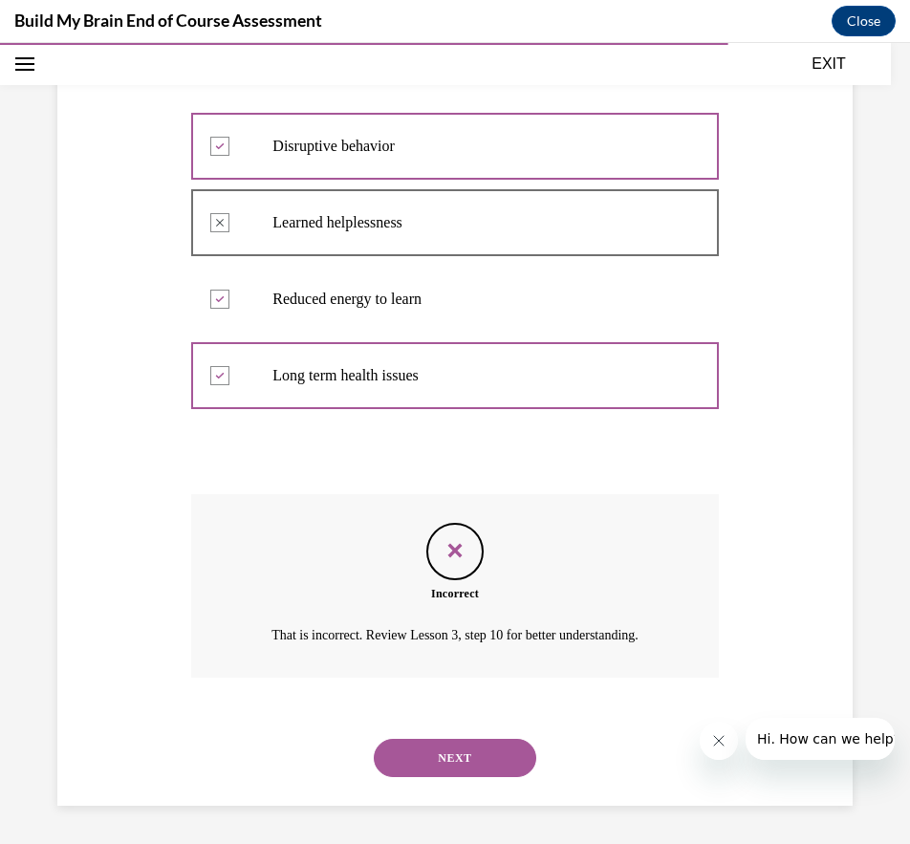
click at [458, 754] on button "NEXT" at bounding box center [455, 758] width 163 height 38
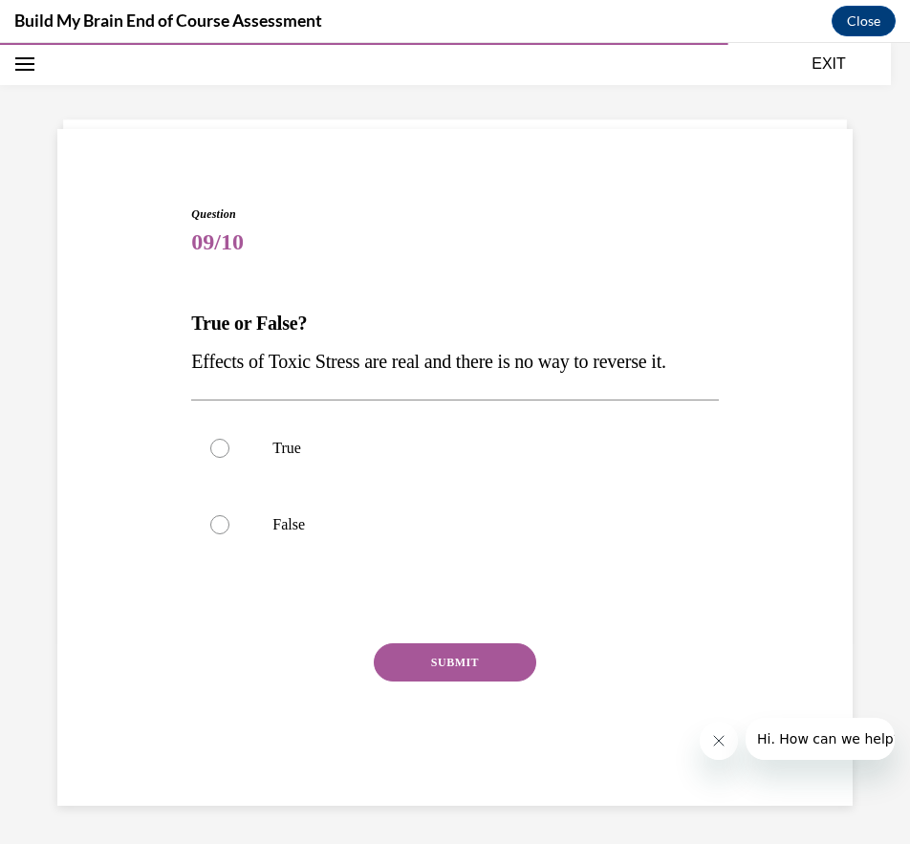
scroll to position [93, 0]
click at [262, 527] on label "False" at bounding box center [454, 525] width 527 height 77
click at [230, 527] on input "False" at bounding box center [219, 524] width 19 height 19
radio input "true"
click at [427, 649] on button "SUBMIT" at bounding box center [455, 663] width 163 height 38
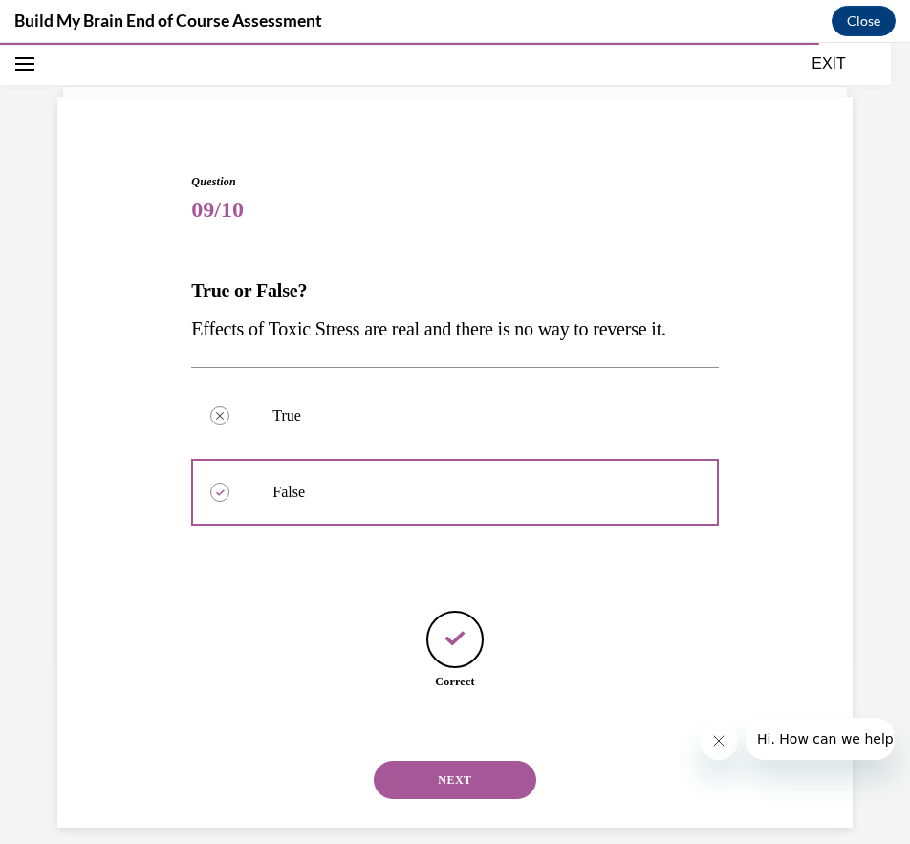
scroll to position [153, 0]
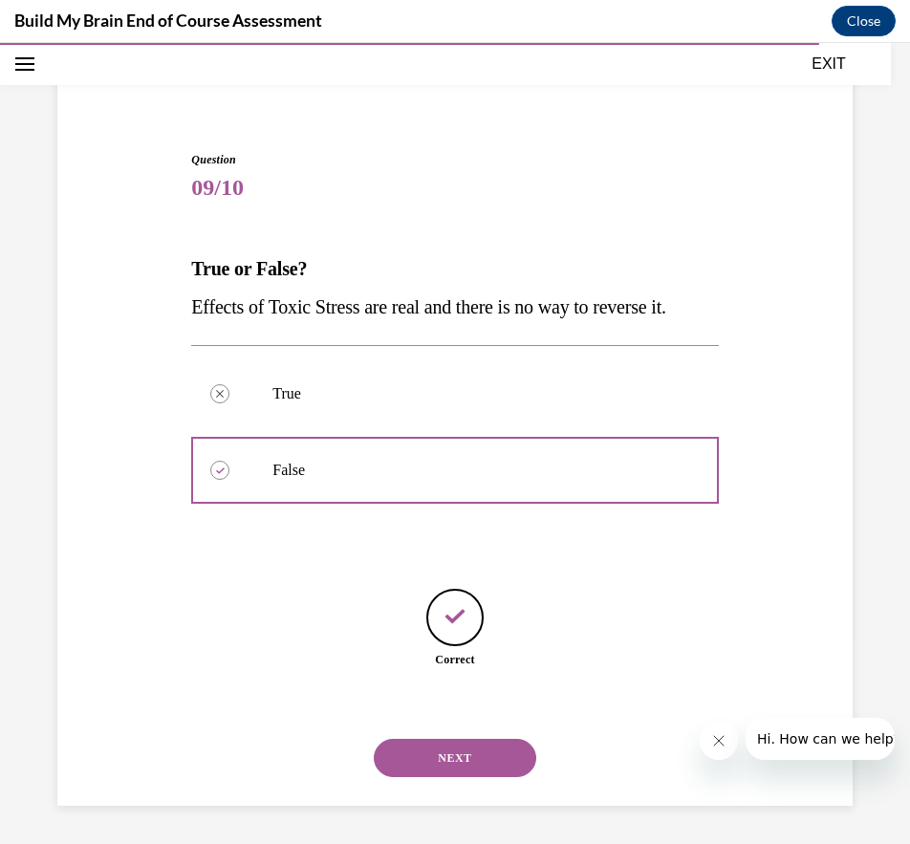
click at [468, 768] on button "NEXT" at bounding box center [455, 758] width 163 height 38
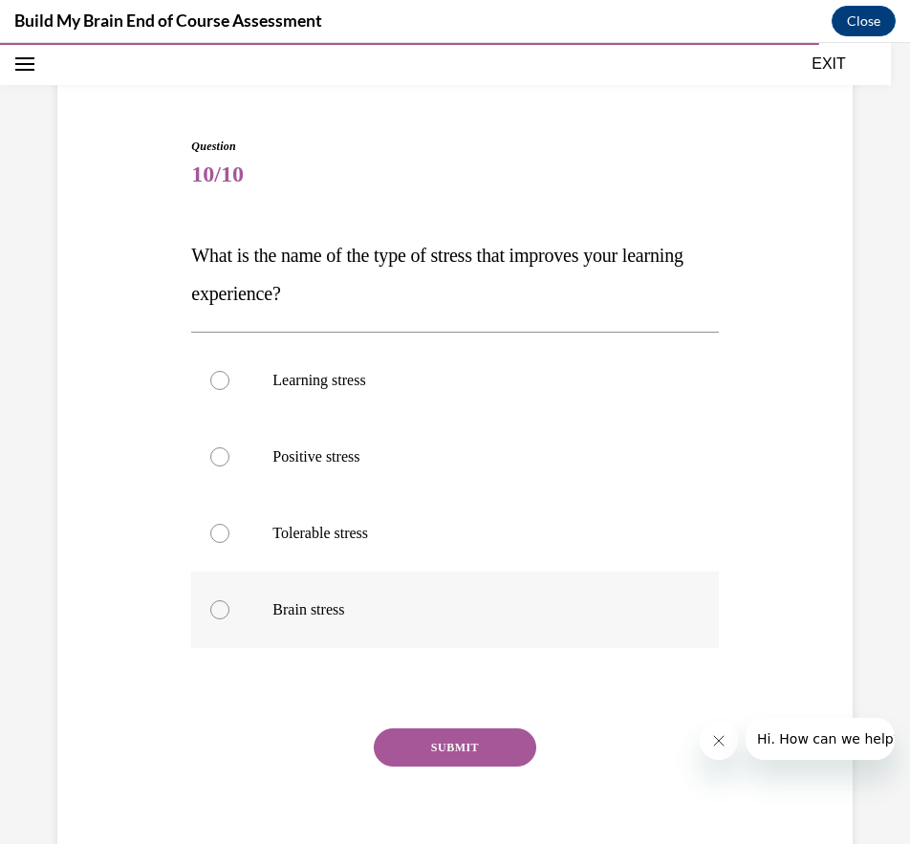
scroll to position [133, 0]
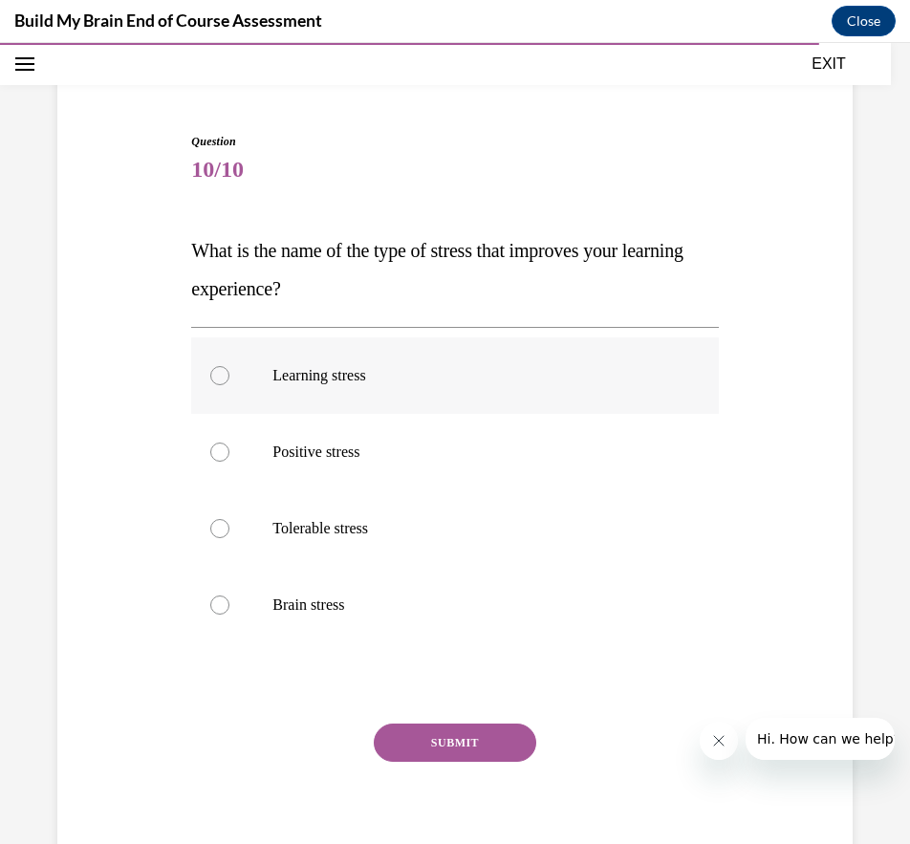
click at [306, 372] on p "Learning stress" at bounding box center [472, 375] width 398 height 19
click at [230, 372] on input "Learning stress" at bounding box center [219, 375] width 19 height 19
radio input "true"
click at [333, 340] on label "Learning stress" at bounding box center [454, 376] width 527 height 77
click at [230, 366] on input "Learning stress" at bounding box center [219, 375] width 19 height 19
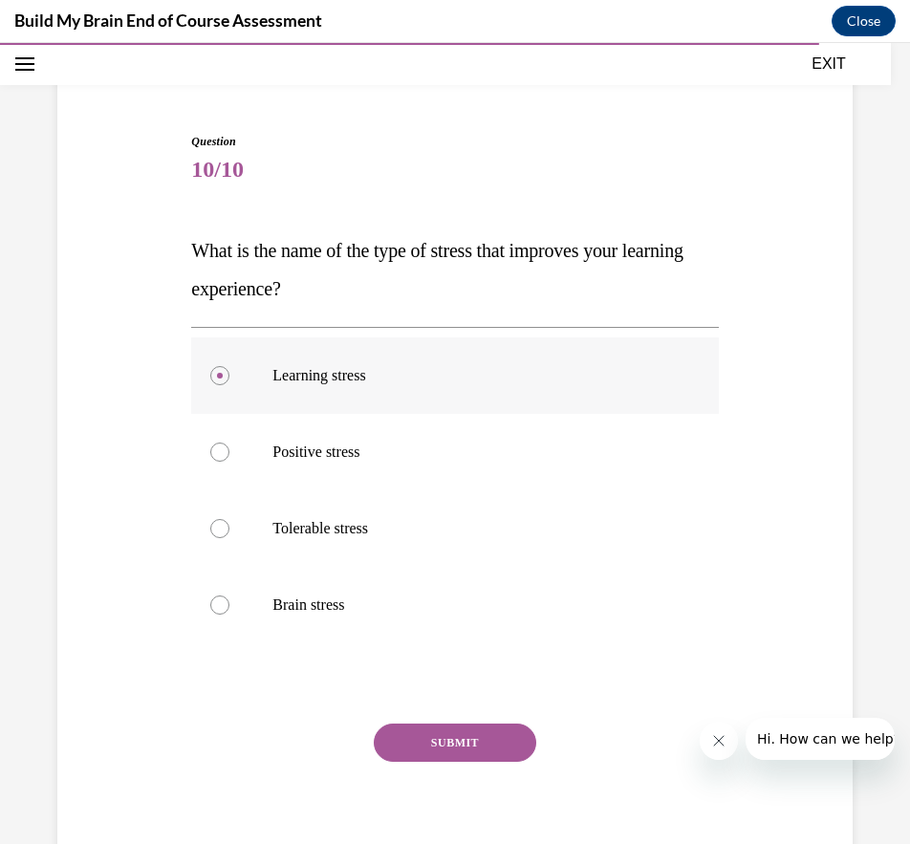
click at [329, 369] on p "Learning stress" at bounding box center [472, 375] width 398 height 19
click at [230, 369] on input "Learning stress" at bounding box center [219, 375] width 19 height 19
click at [314, 445] on p "Positive stress" at bounding box center [472, 452] width 398 height 19
click at [230, 445] on input "Positive stress" at bounding box center [219, 452] width 19 height 19
radio input "true"
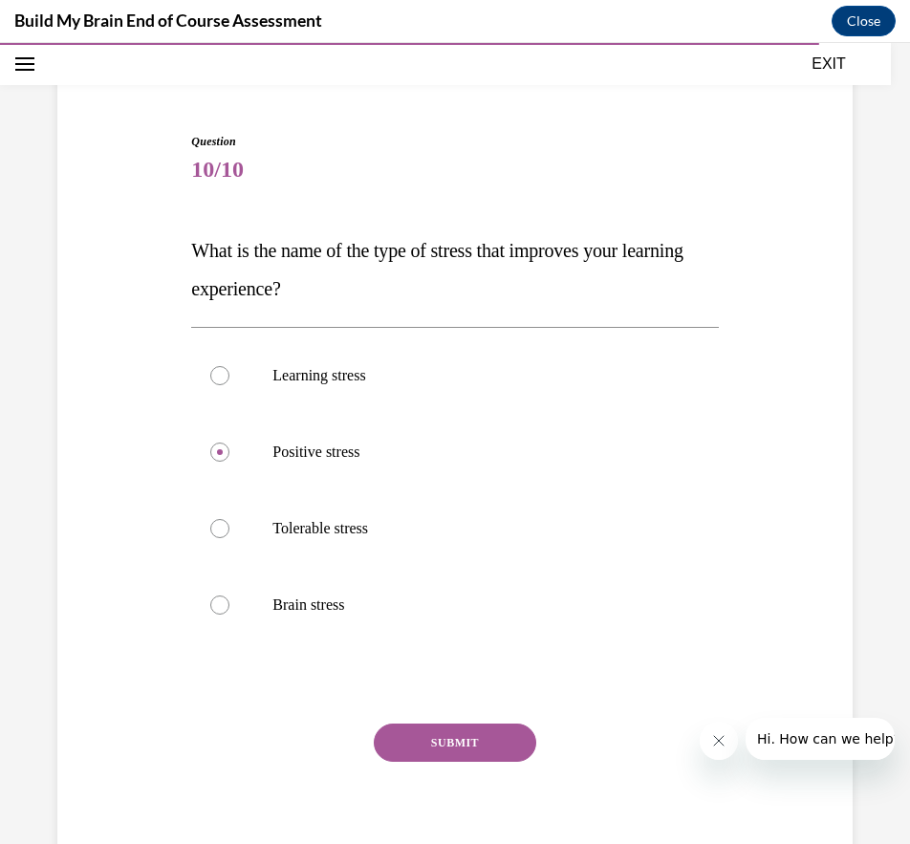
click at [434, 738] on button "SUBMIT" at bounding box center [455, 743] width 163 height 38
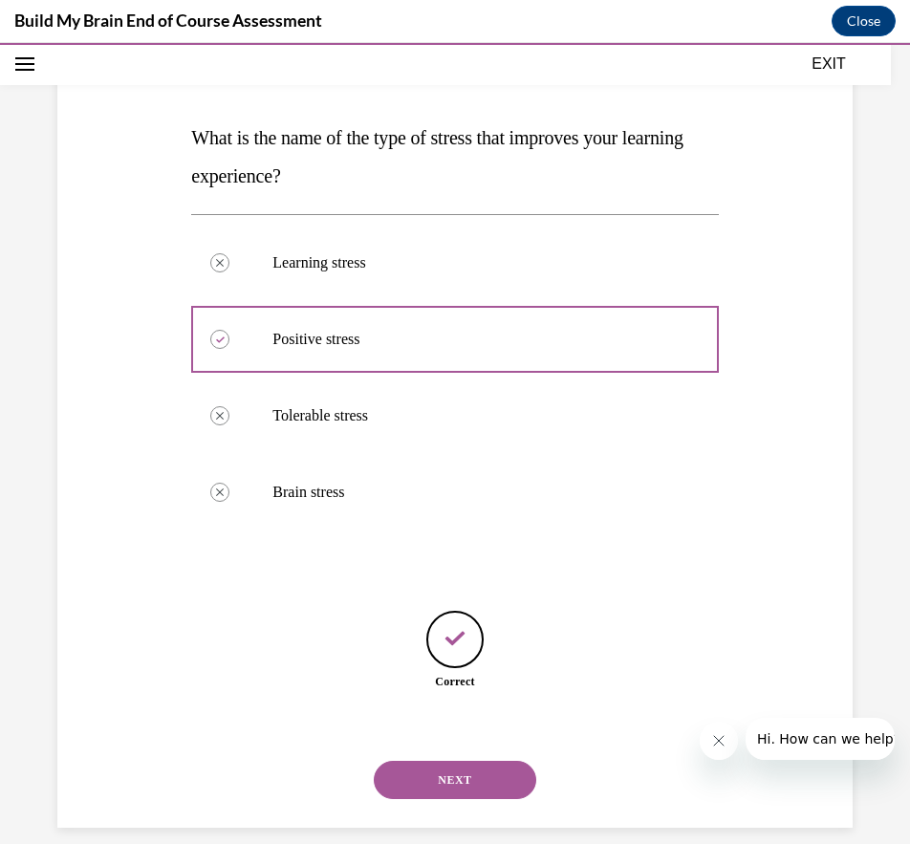
scroll to position [268, 0]
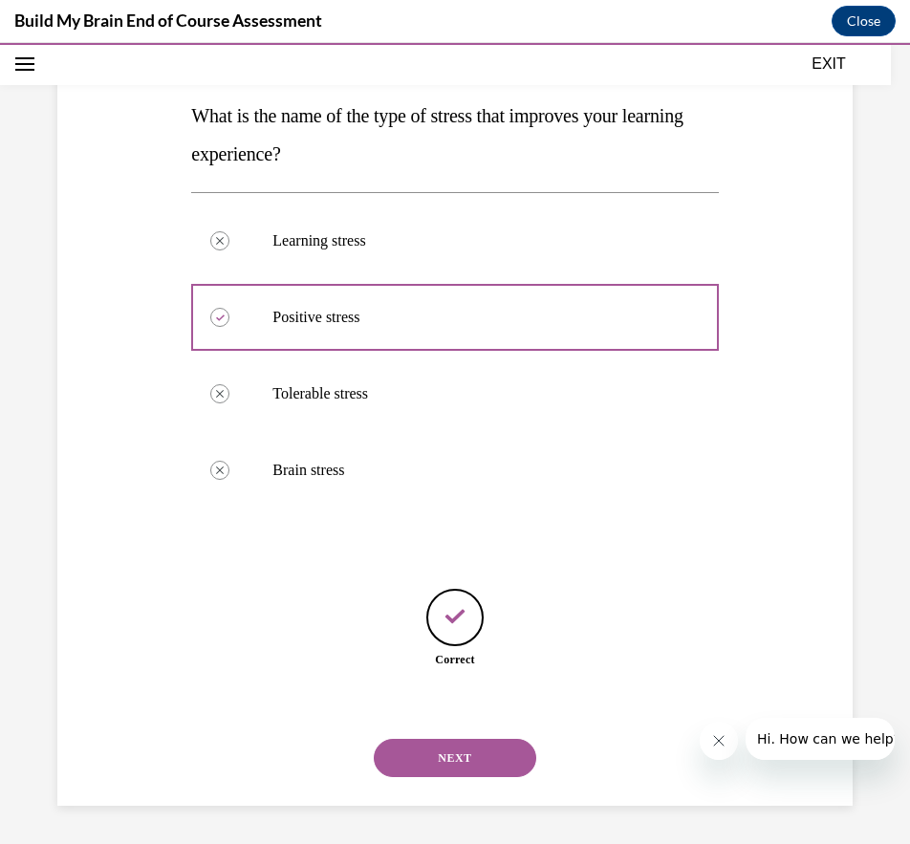
click at [477, 756] on button "NEXT" at bounding box center [455, 758] width 163 height 38
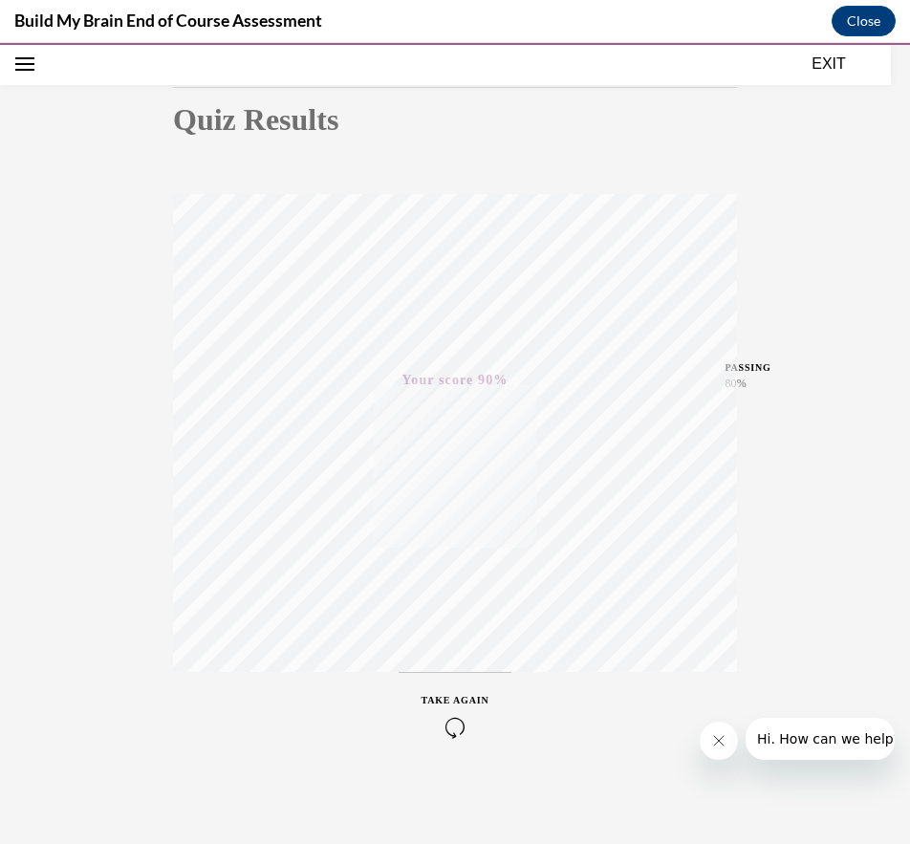
click at [839, 59] on button "EXIT" at bounding box center [829, 64] width 115 height 23
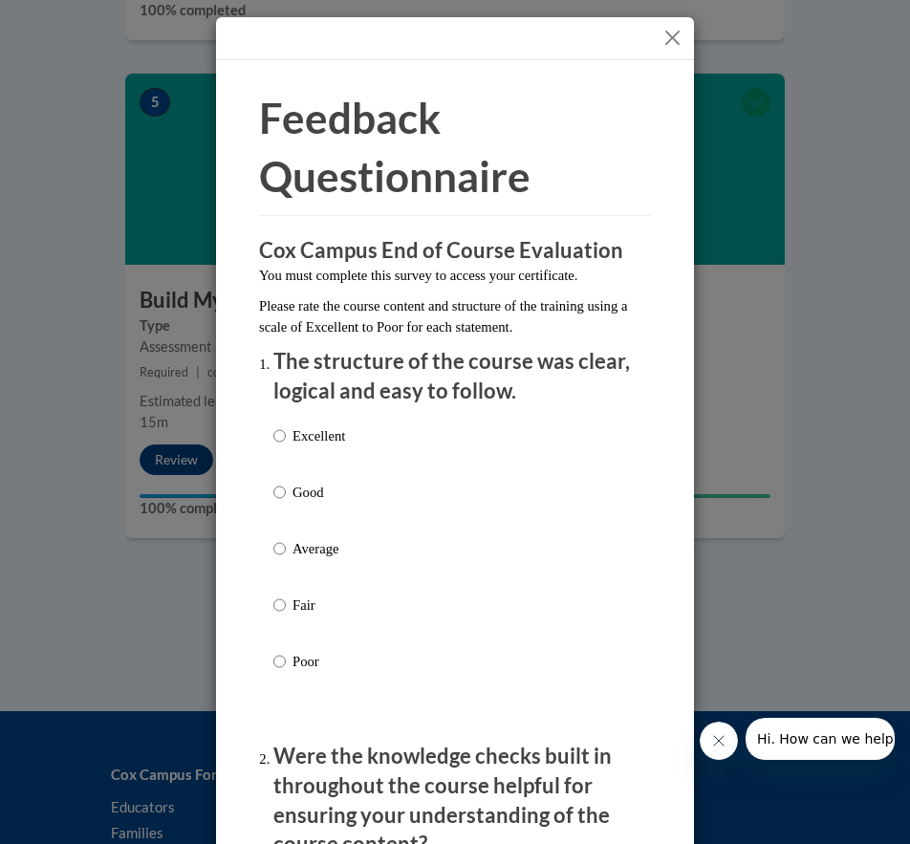
click at [317, 444] on p "Excellent" at bounding box center [319, 436] width 53 height 21
click at [286, 444] on input "Excellent" at bounding box center [280, 436] width 12 height 21
radio input "true"
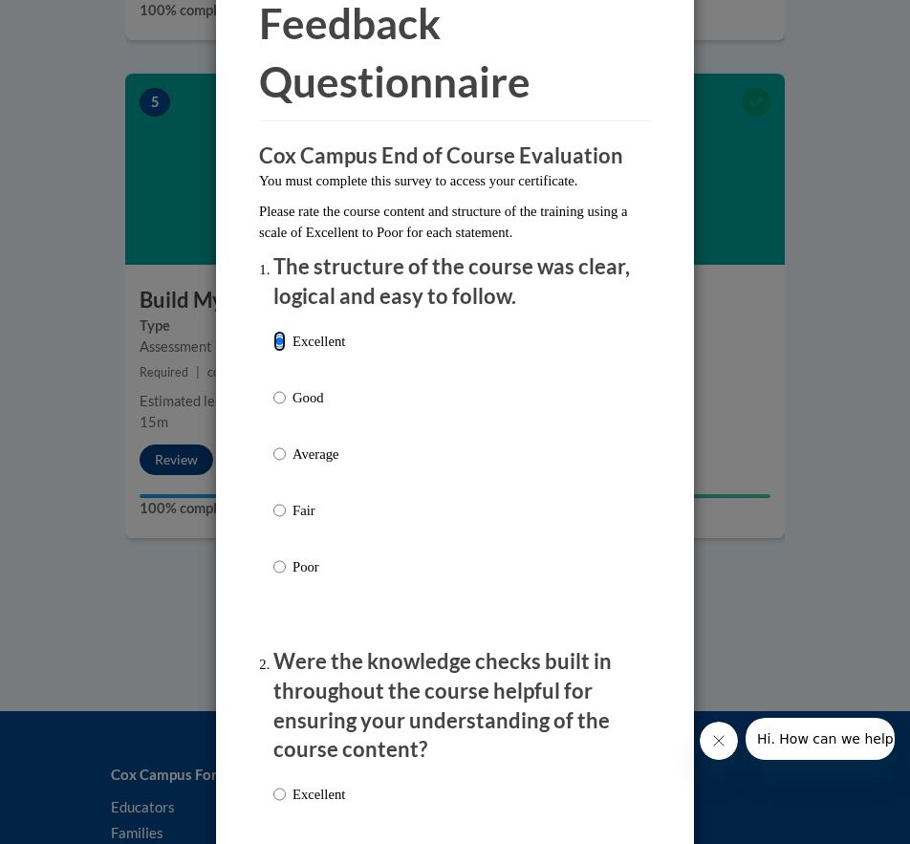
scroll to position [383, 0]
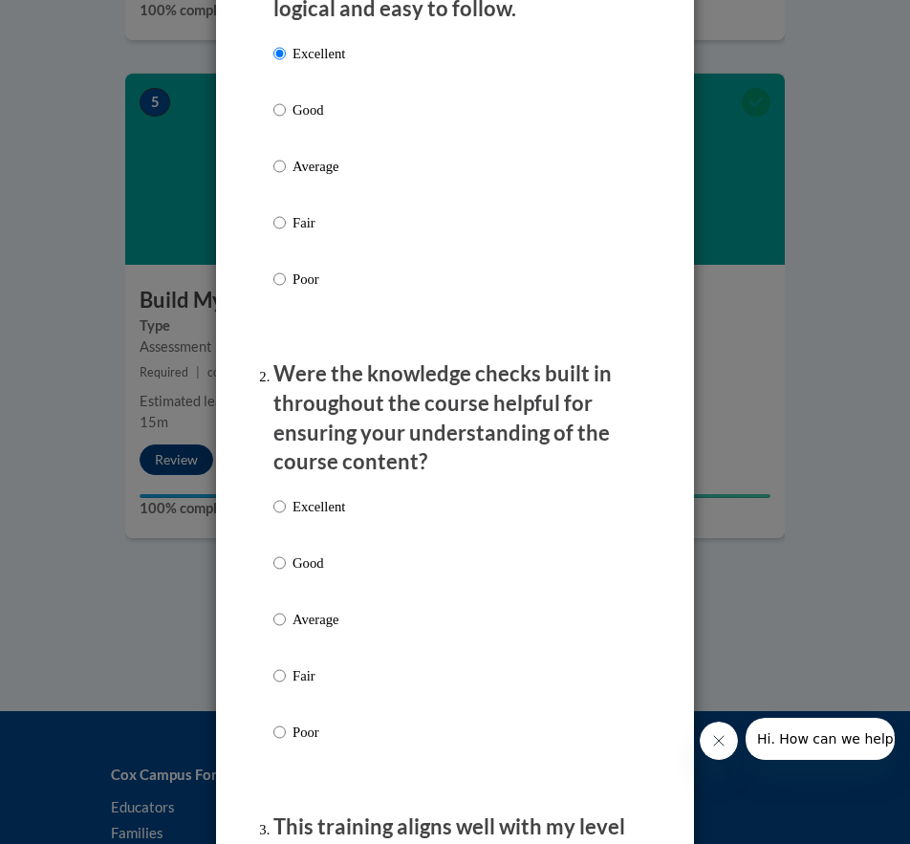
click at [315, 509] on p "Excellent" at bounding box center [319, 506] width 53 height 21
click at [286, 509] on input "Excellent" at bounding box center [280, 506] width 12 height 21
radio input "true"
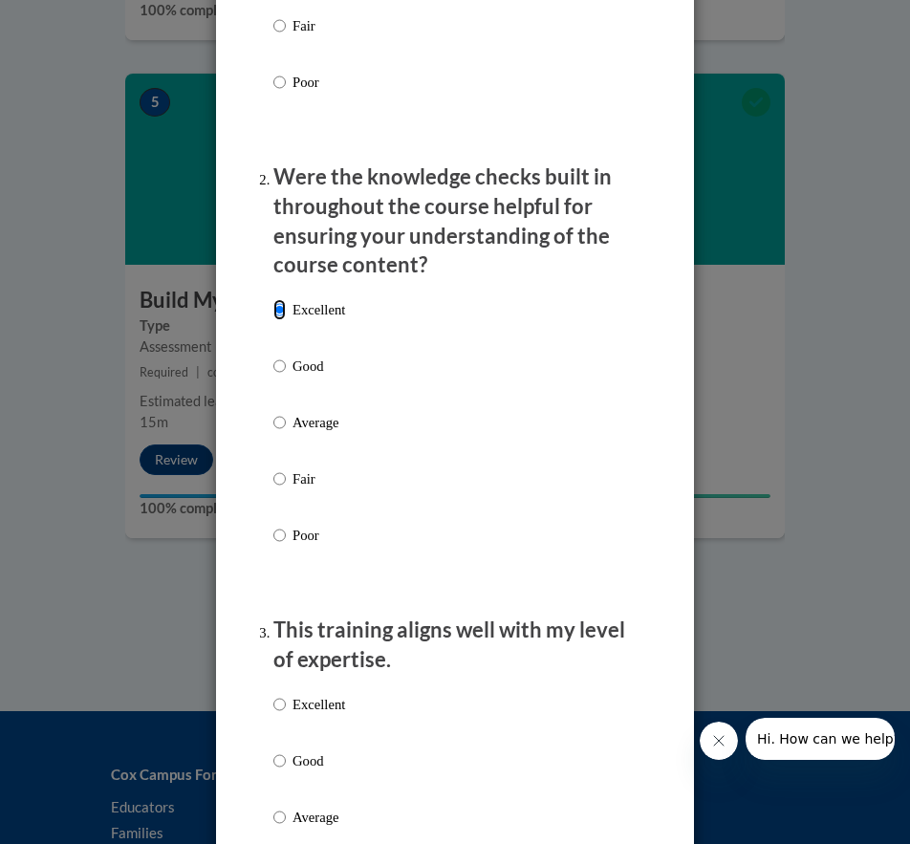
scroll to position [669, 0]
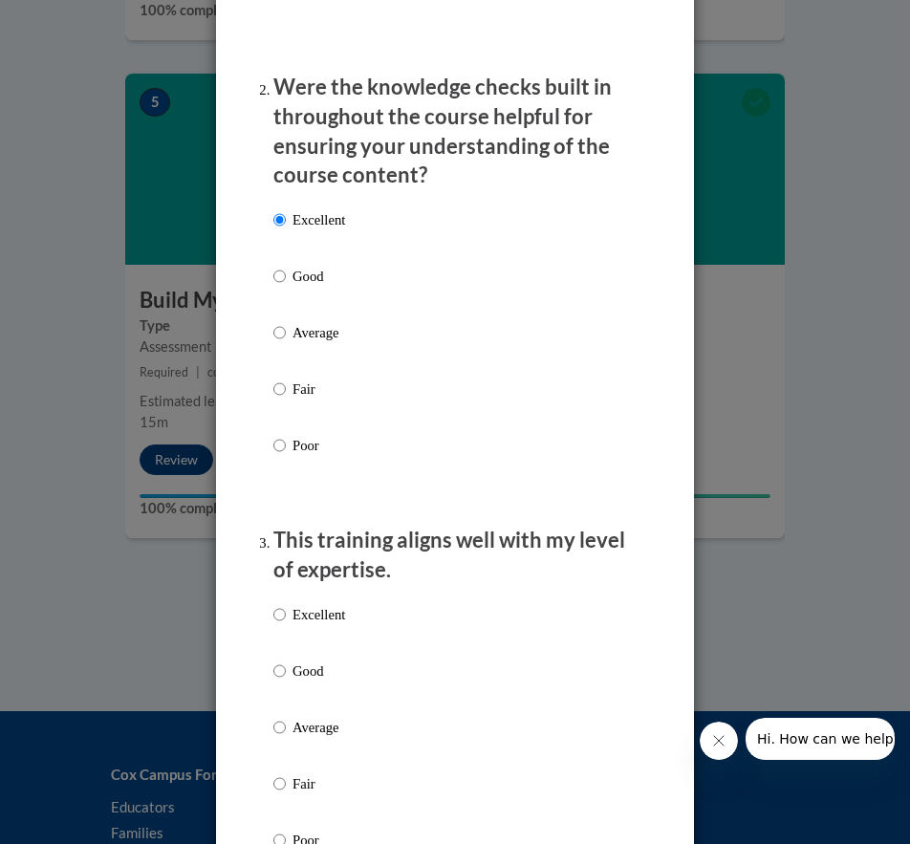
click at [318, 611] on p "Excellent" at bounding box center [319, 614] width 53 height 21
click at [286, 611] on input "Excellent" at bounding box center [280, 614] width 12 height 21
radio input "true"
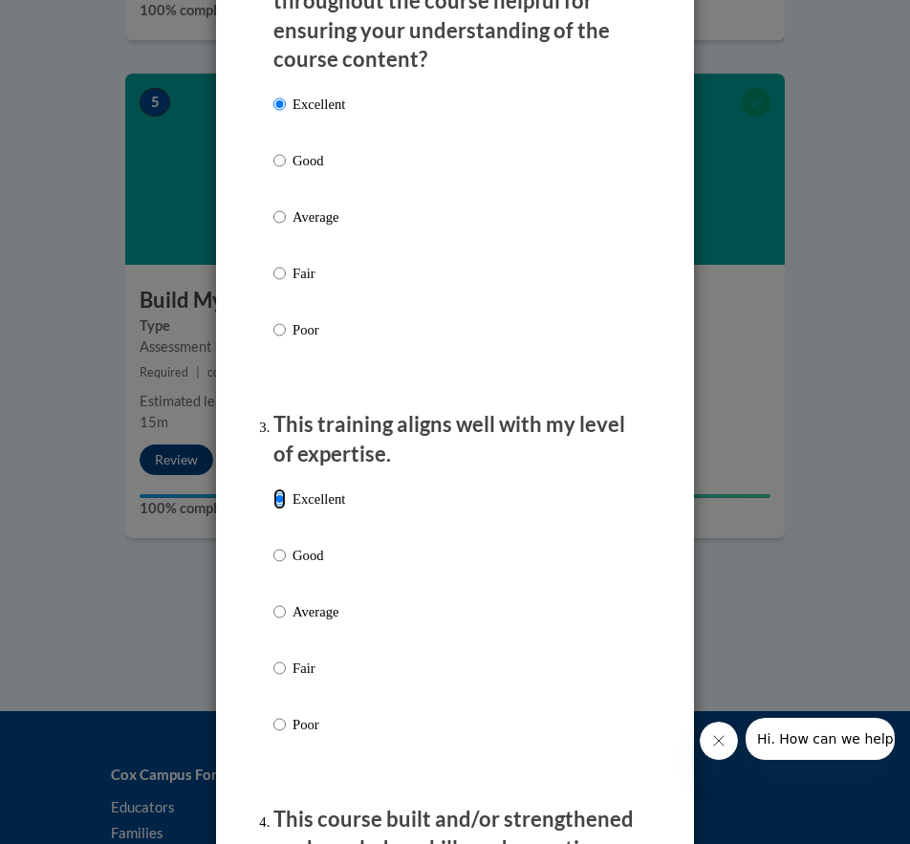
scroll to position [1052, 0]
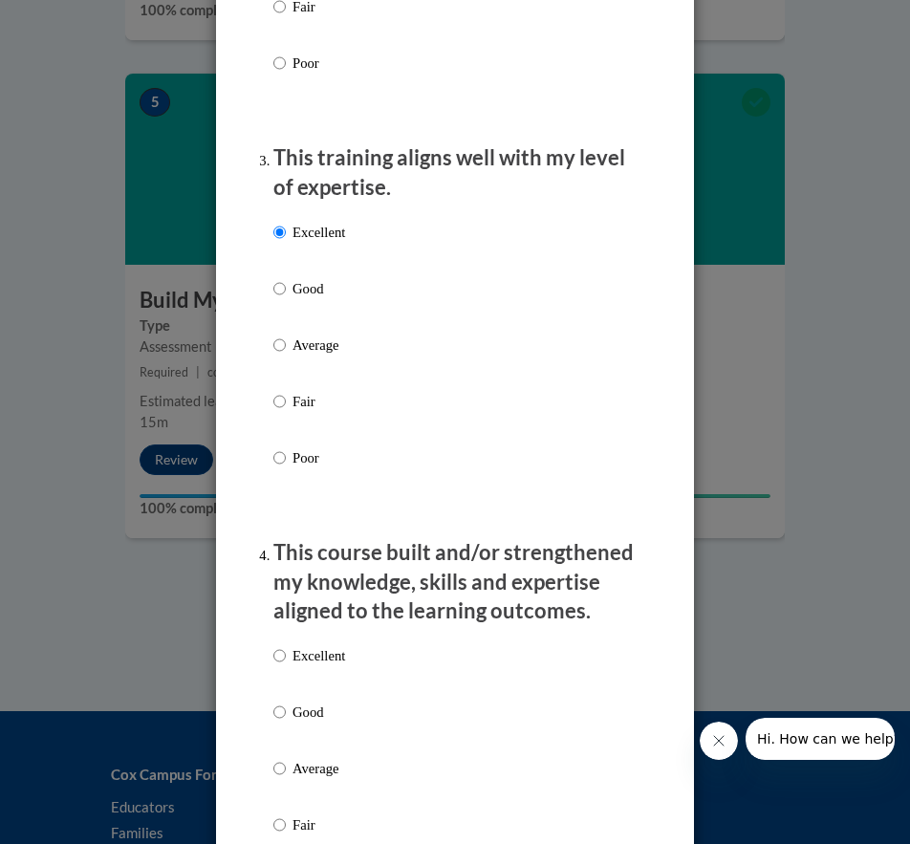
click at [332, 646] on p "Excellent" at bounding box center [319, 656] width 53 height 21
click at [286, 646] on input "Excellent" at bounding box center [280, 656] width 12 height 21
radio input "true"
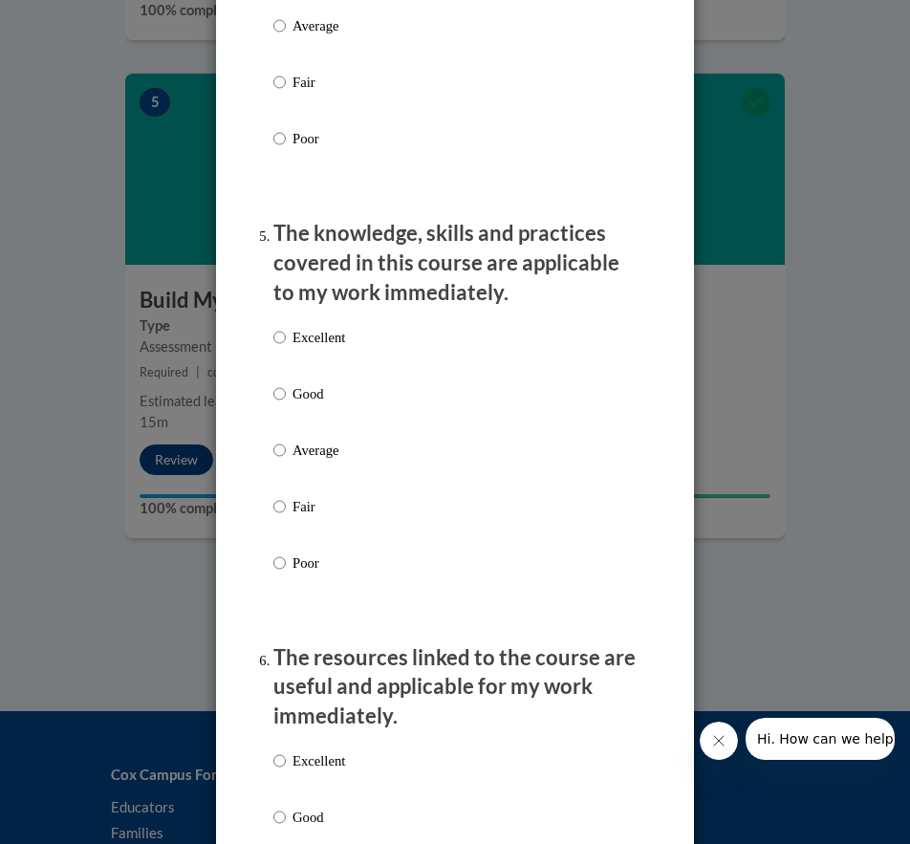
scroll to position [1817, 0]
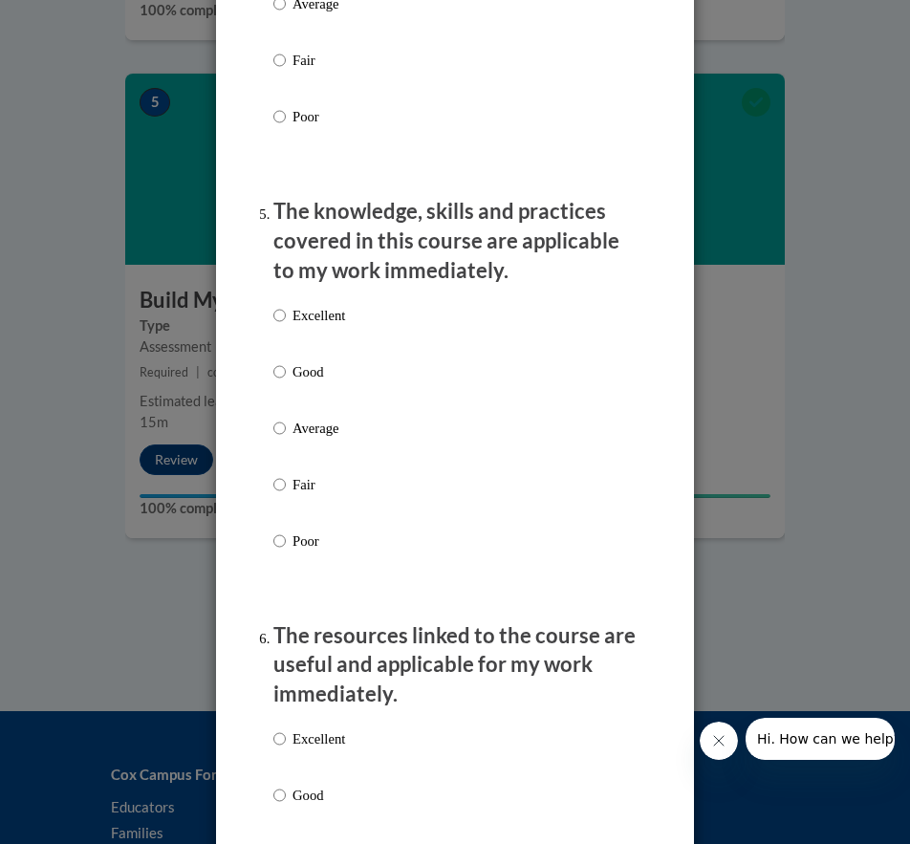
click at [308, 305] on p "Excellent" at bounding box center [319, 315] width 53 height 21
click at [286, 305] on input "Excellent" at bounding box center [280, 315] width 12 height 21
radio input "true"
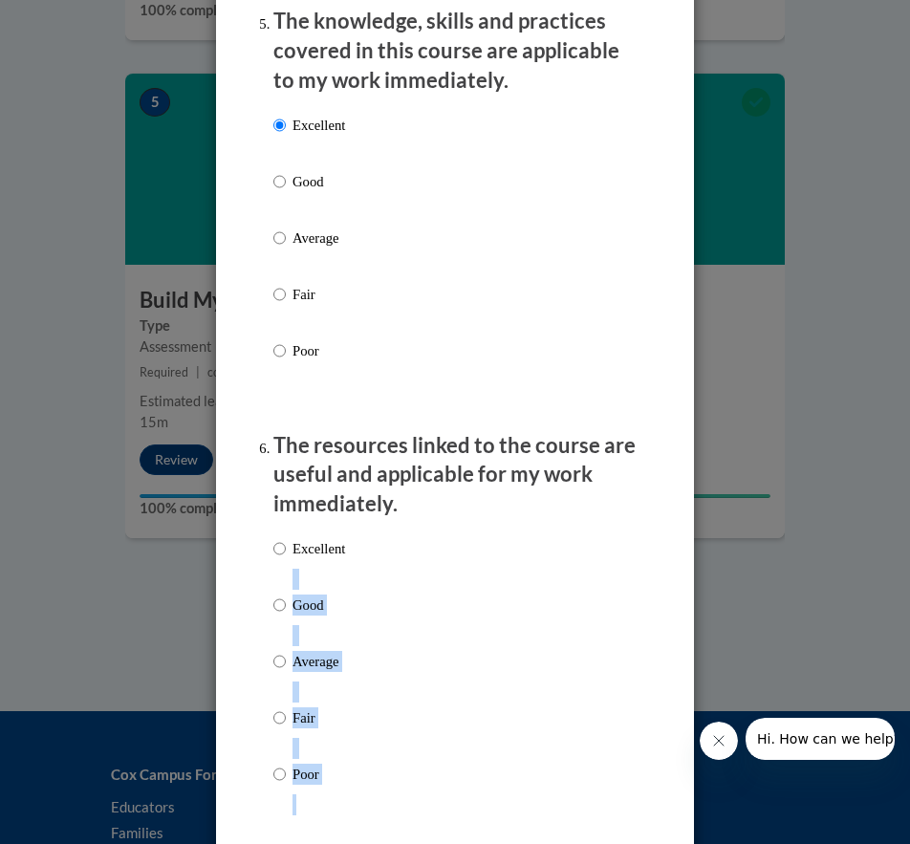
scroll to position [2200, 0]
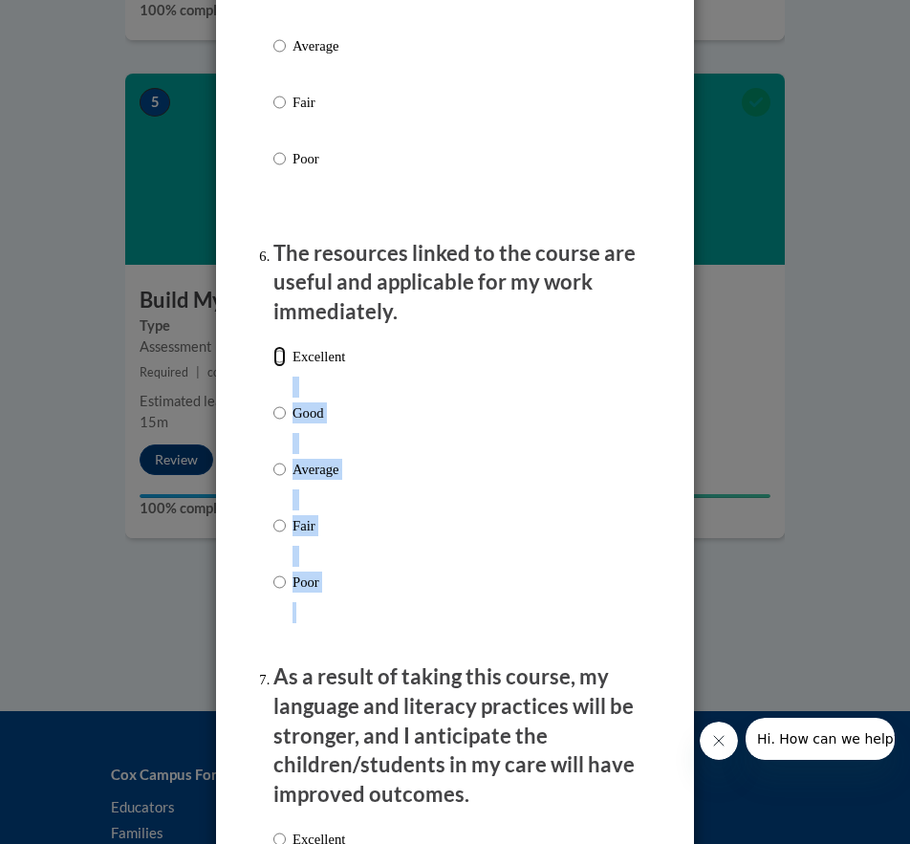
click at [278, 353] on input "Excellent" at bounding box center [280, 356] width 12 height 21
radio input "true"
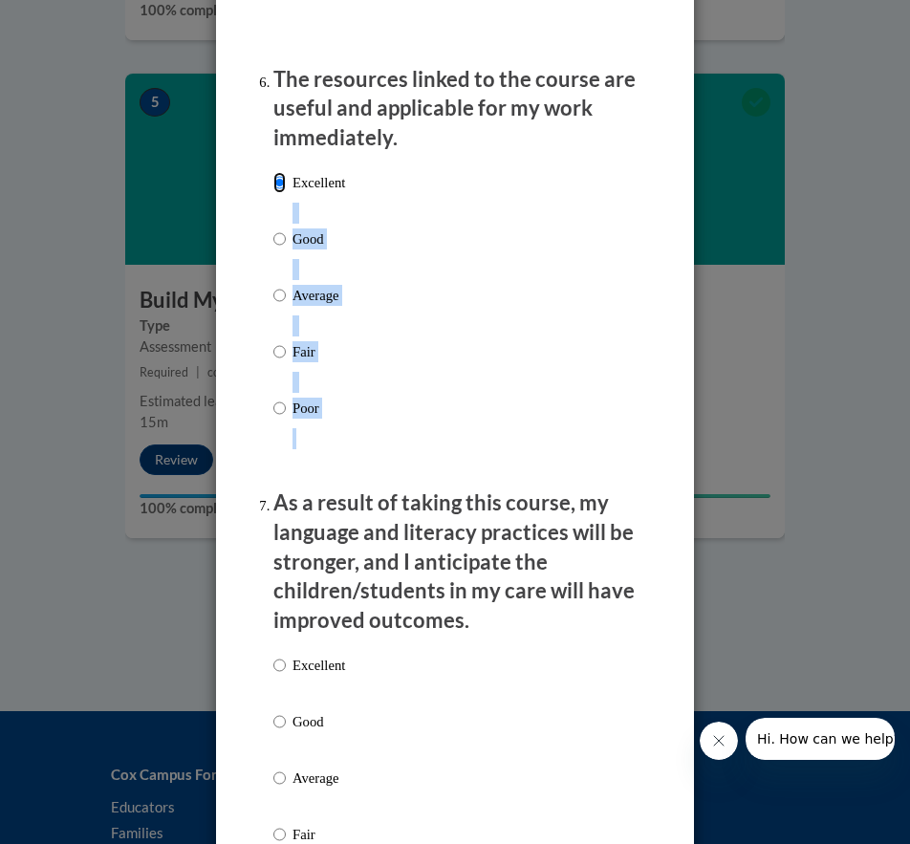
scroll to position [2582, 0]
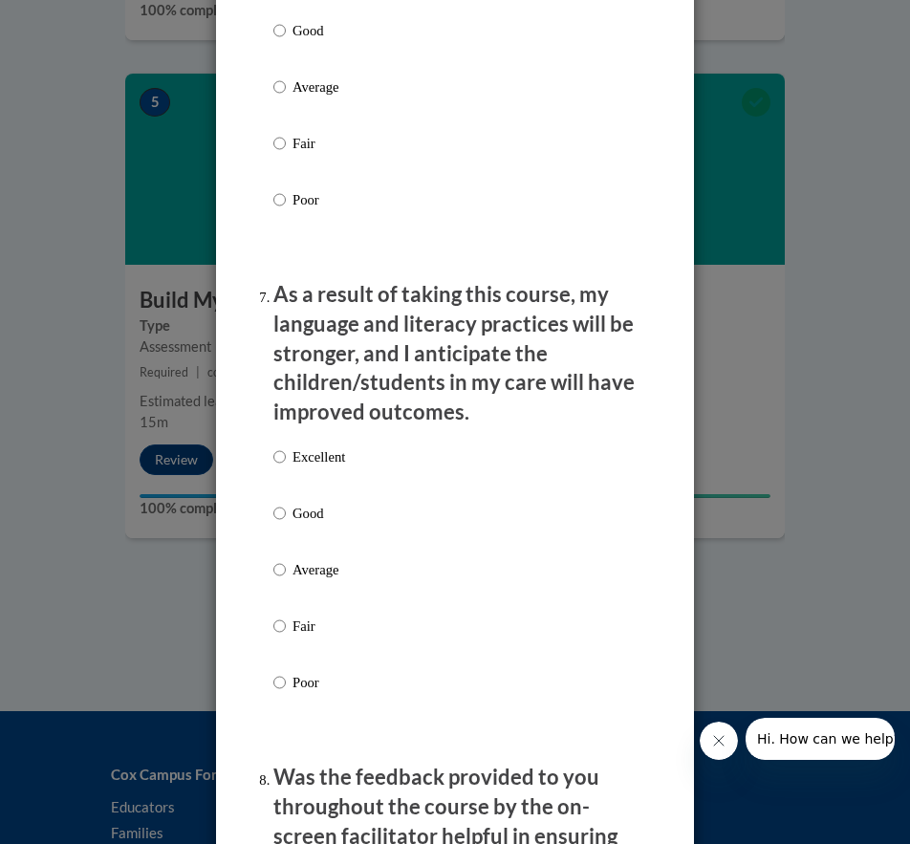
click at [293, 462] on p "Excellent" at bounding box center [319, 457] width 53 height 21
click at [286, 462] on input "Excellent" at bounding box center [280, 457] width 12 height 21
radio input "true"
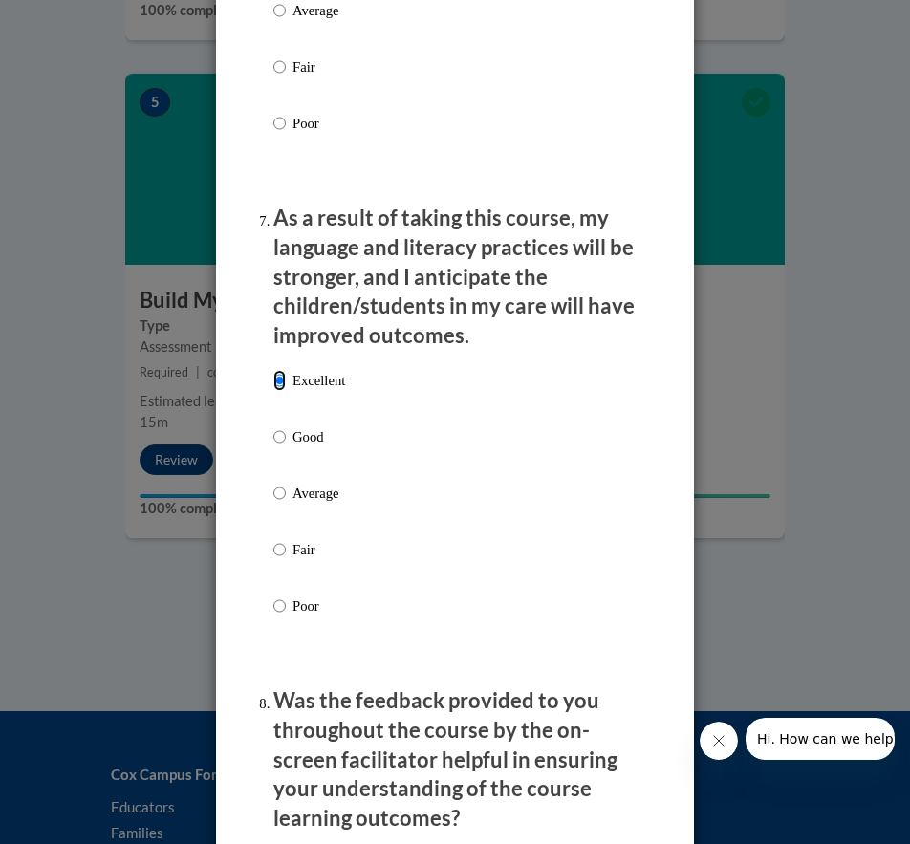
scroll to position [2869, 0]
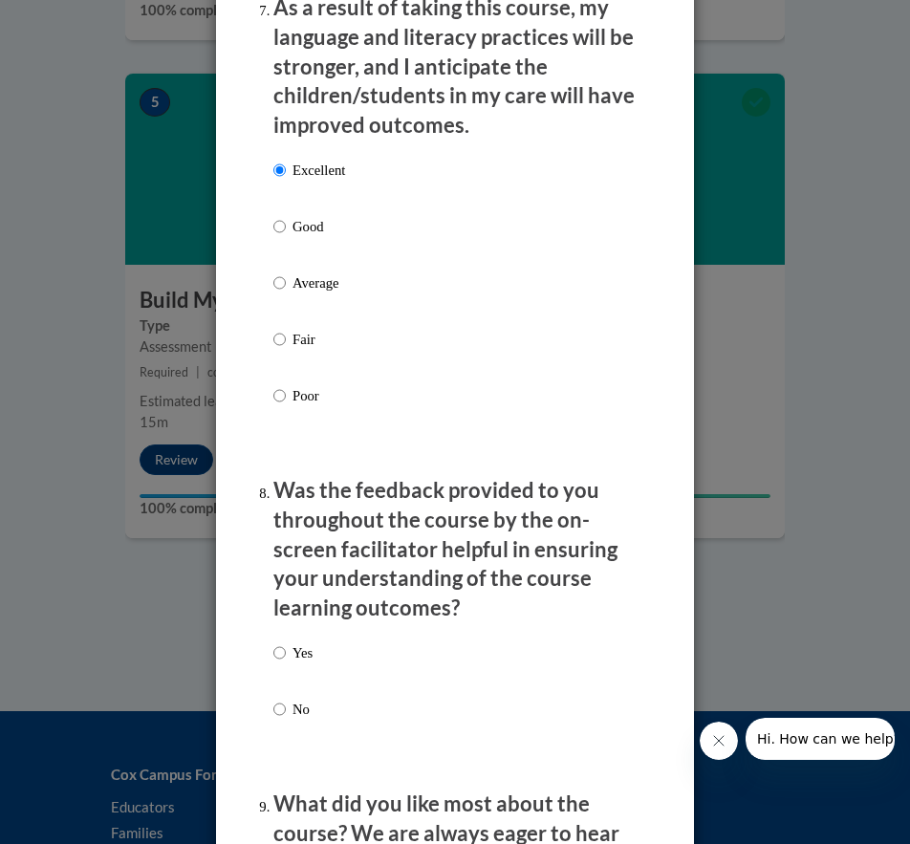
click at [281, 650] on label "Yes" at bounding box center [293, 669] width 39 height 52
click at [281, 650] on input "Yes" at bounding box center [280, 653] width 12 height 21
radio input "true"
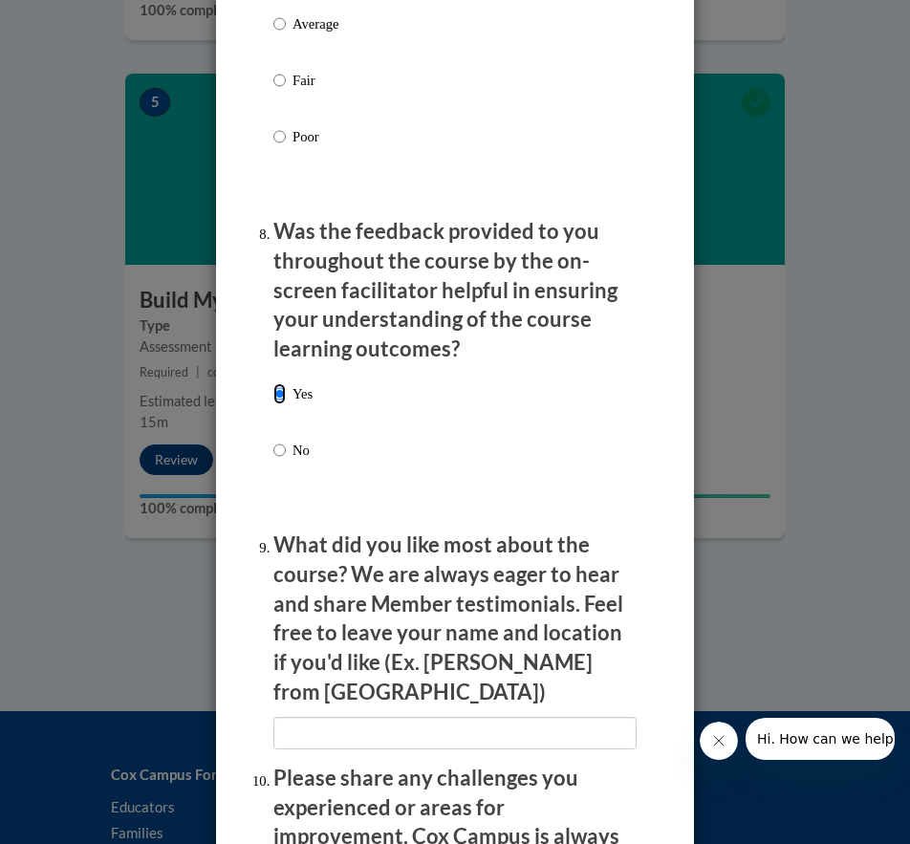
scroll to position [3156, 0]
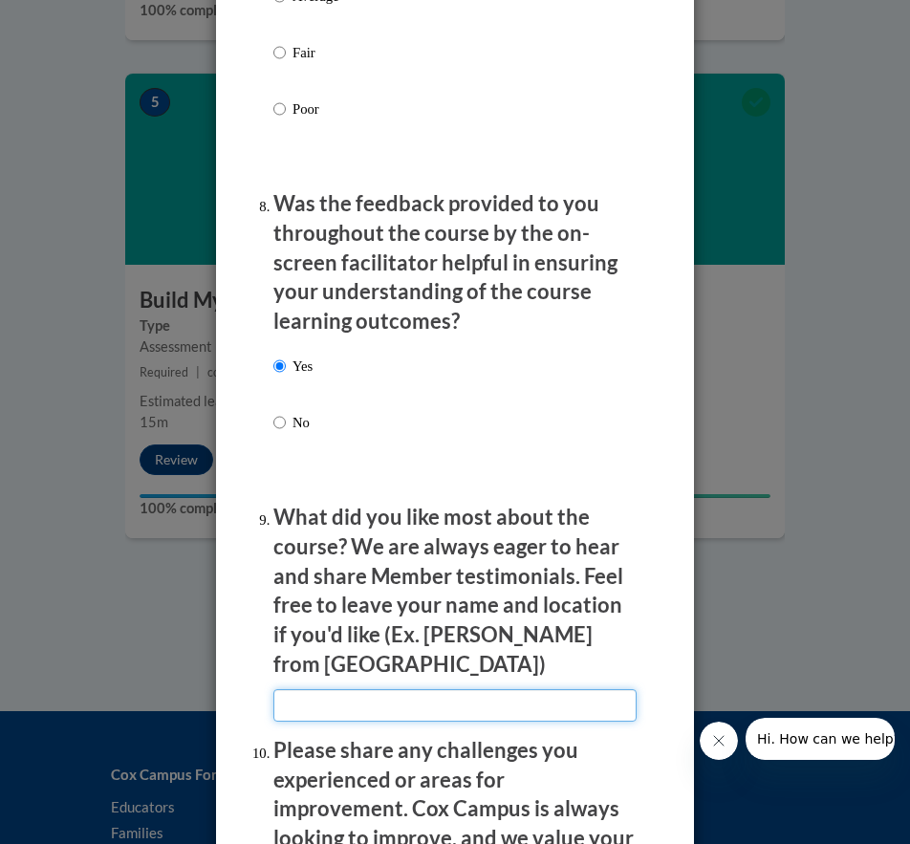
click at [341, 690] on input "textbox" at bounding box center [455, 706] width 363 height 33
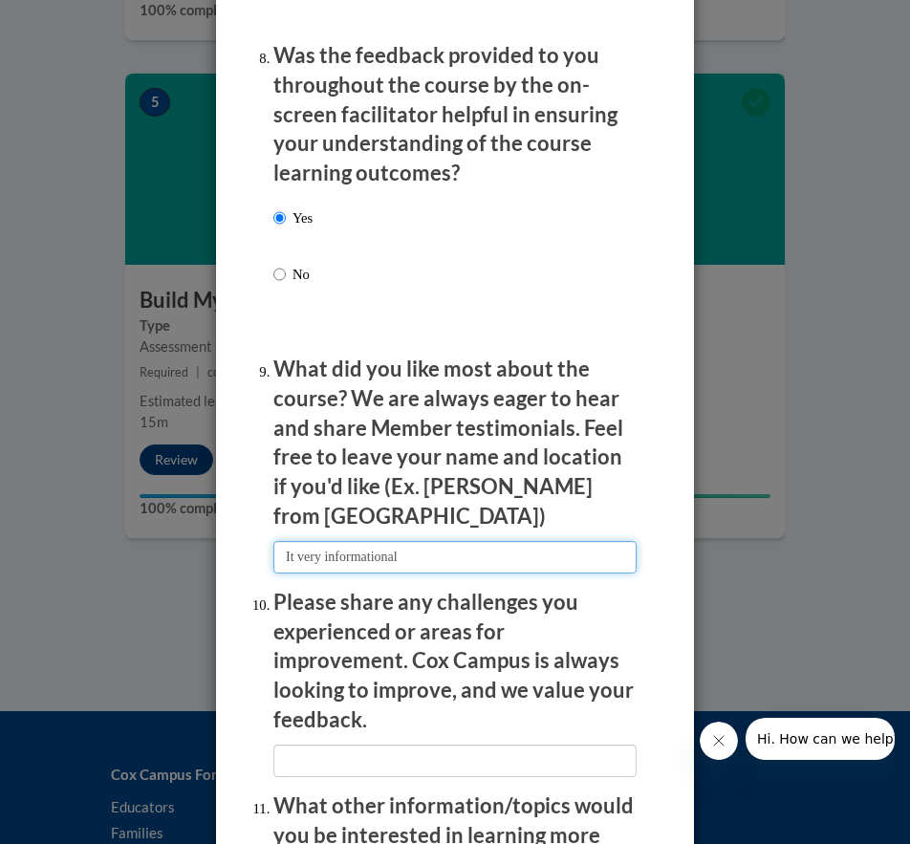
scroll to position [3443, 0]
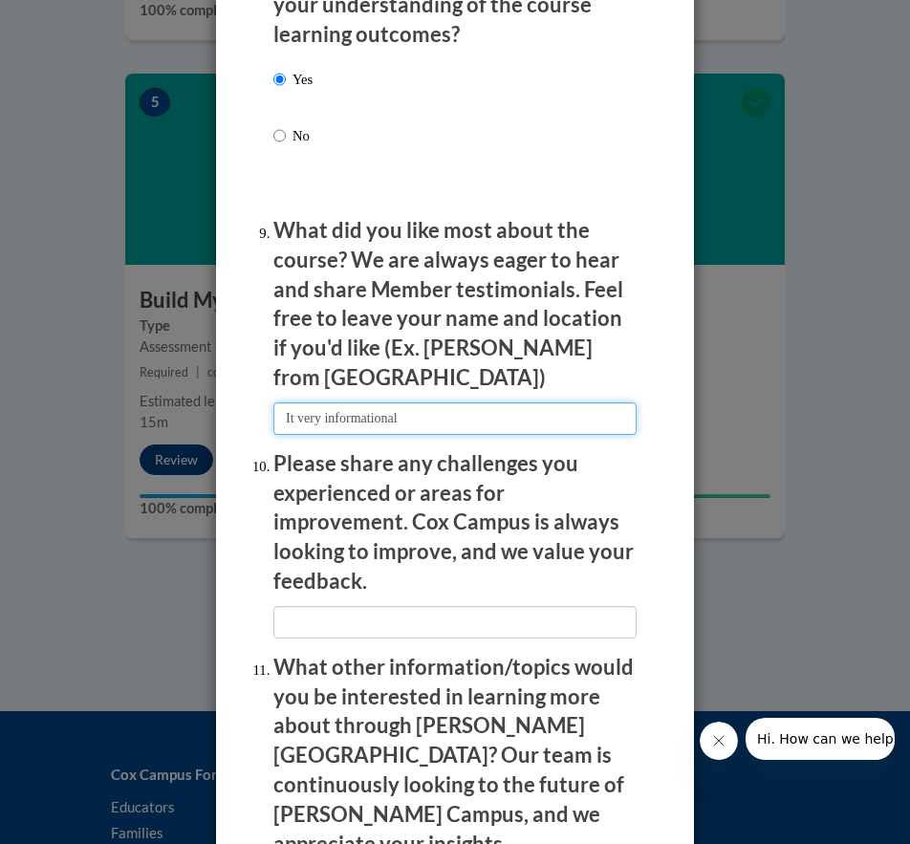
type input "It very informational"
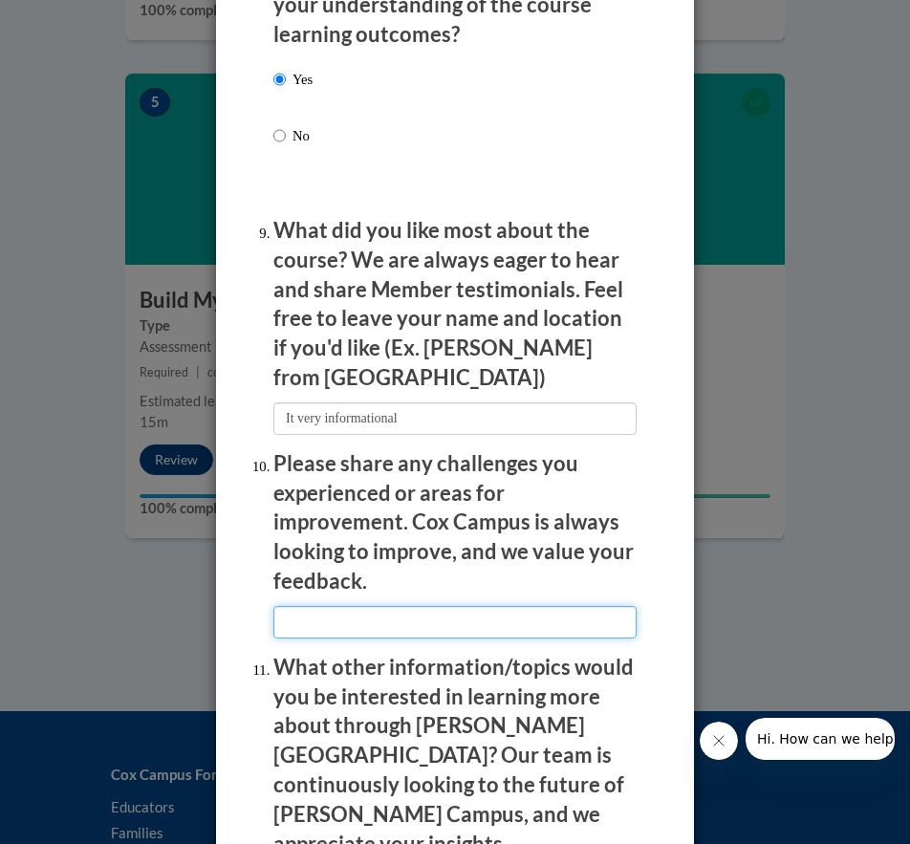
click at [411, 606] on input "textbox" at bounding box center [455, 622] width 363 height 33
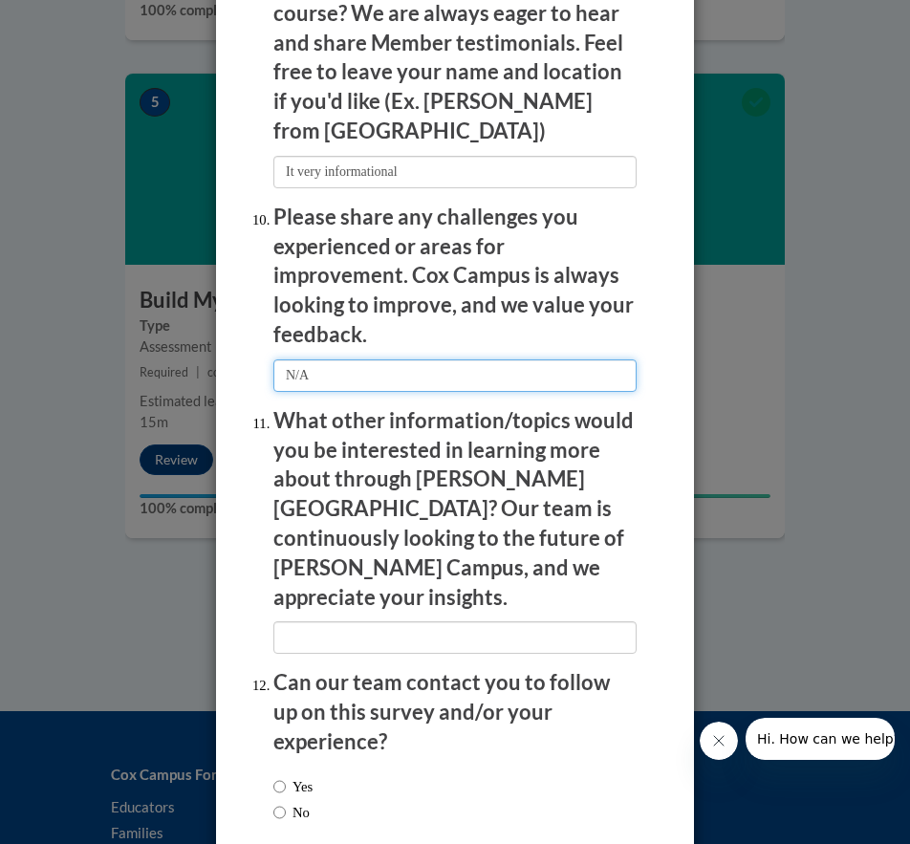
type input "N/A"
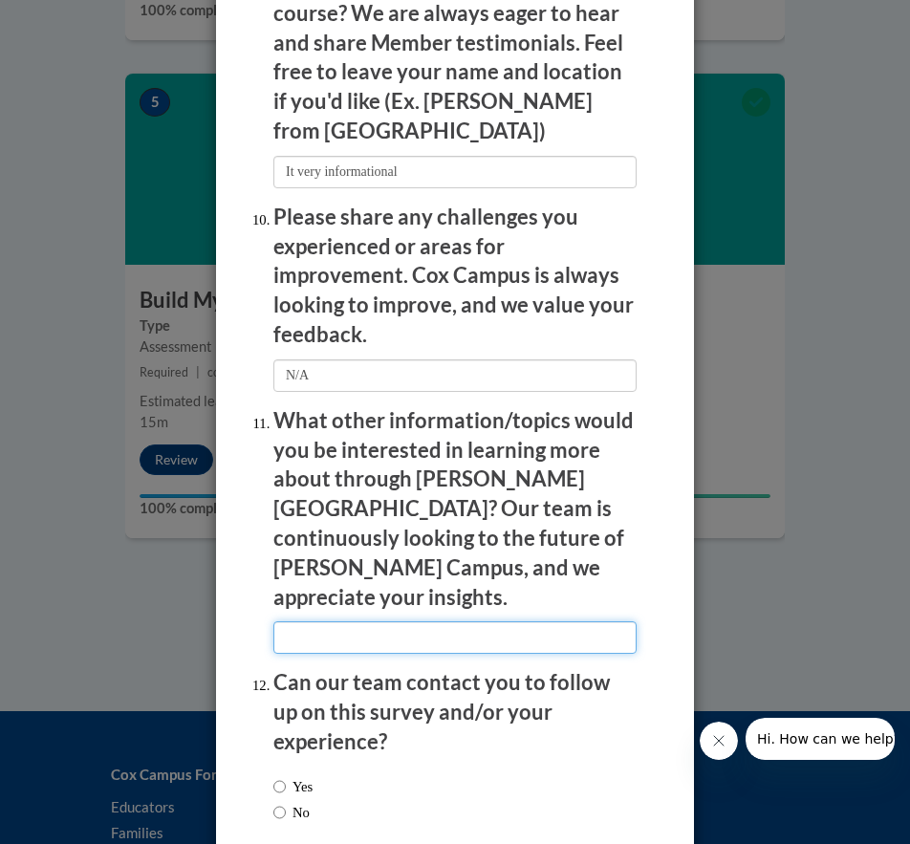
click at [348, 622] on input "textbox" at bounding box center [455, 638] width 363 height 33
type input "N/A"
click at [280, 802] on label "No" at bounding box center [292, 812] width 36 height 21
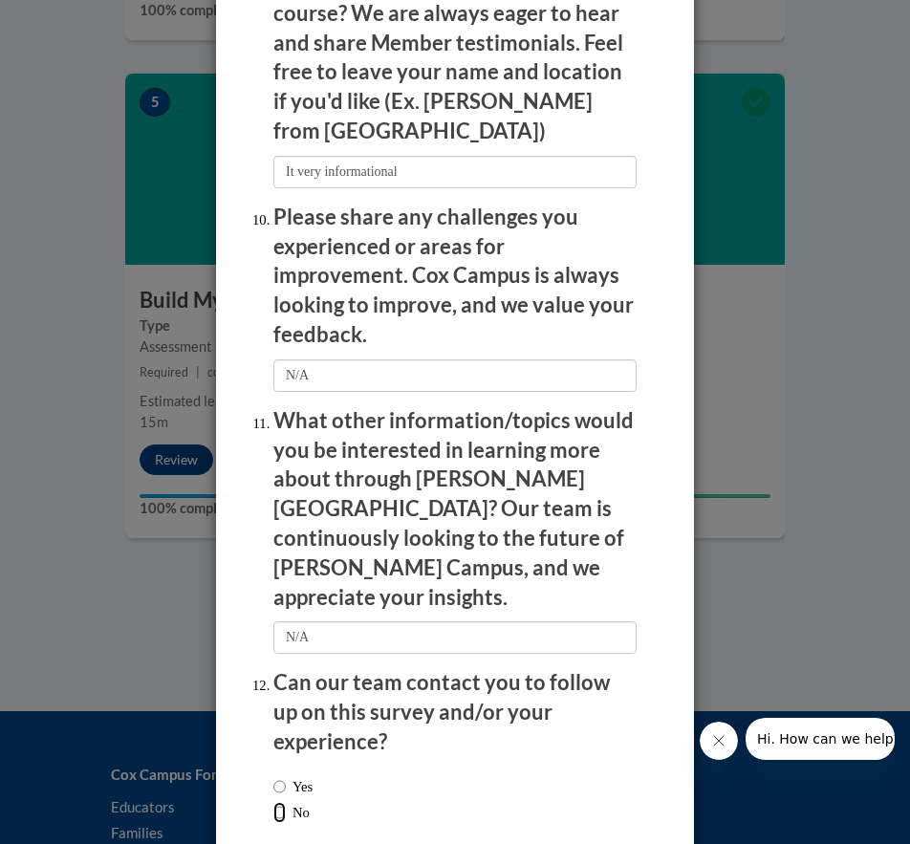
click at [280, 802] on input "No" at bounding box center [280, 812] width 12 height 21
radio input "true"
